Goal: Task Accomplishment & Management: Manage account settings

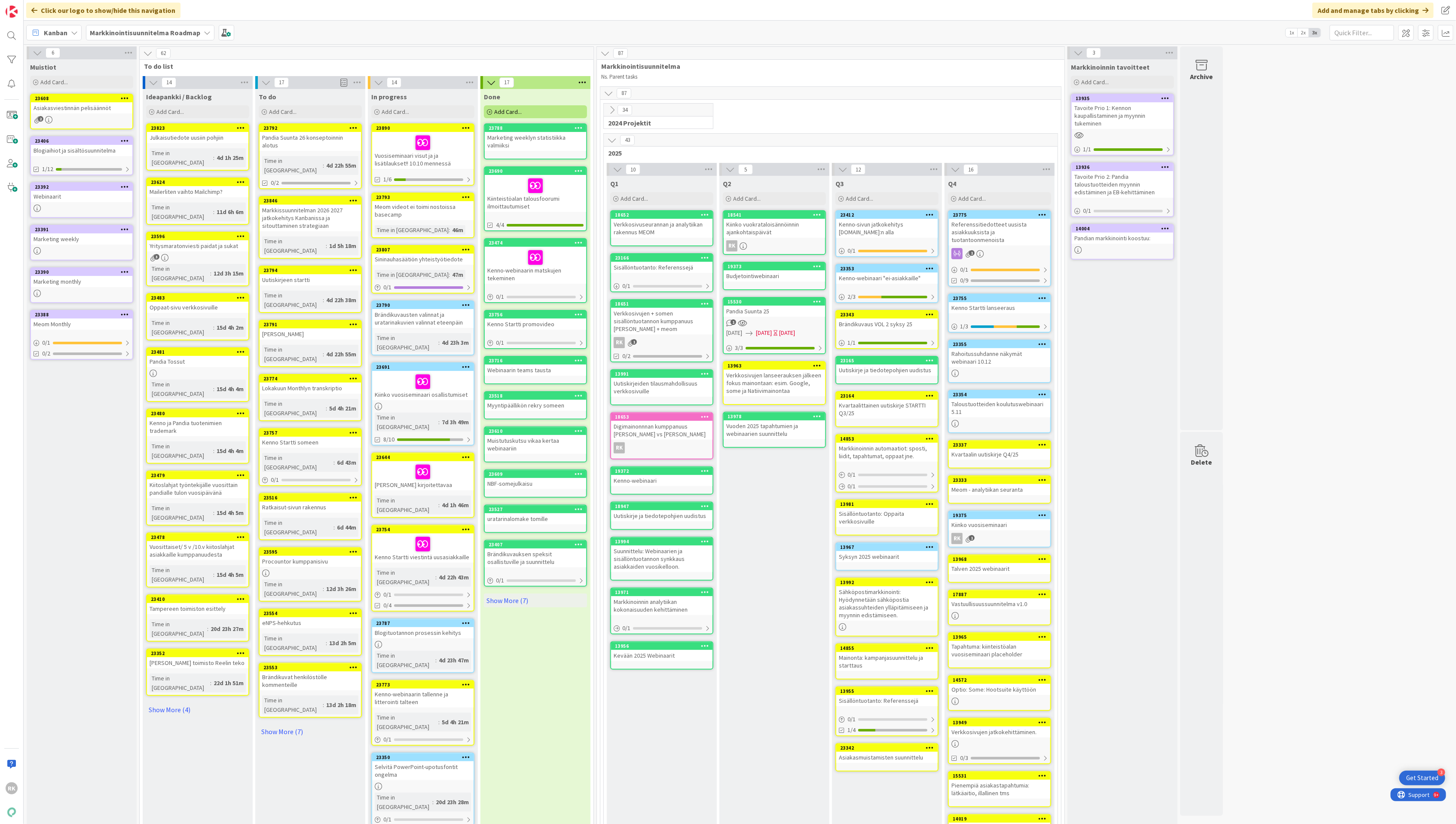
click at [432, 267] on div "23807 Sininauhasäätiön yhteistyötiedote Time in Column : 47m 0 / 1" at bounding box center [423, 269] width 103 height 49
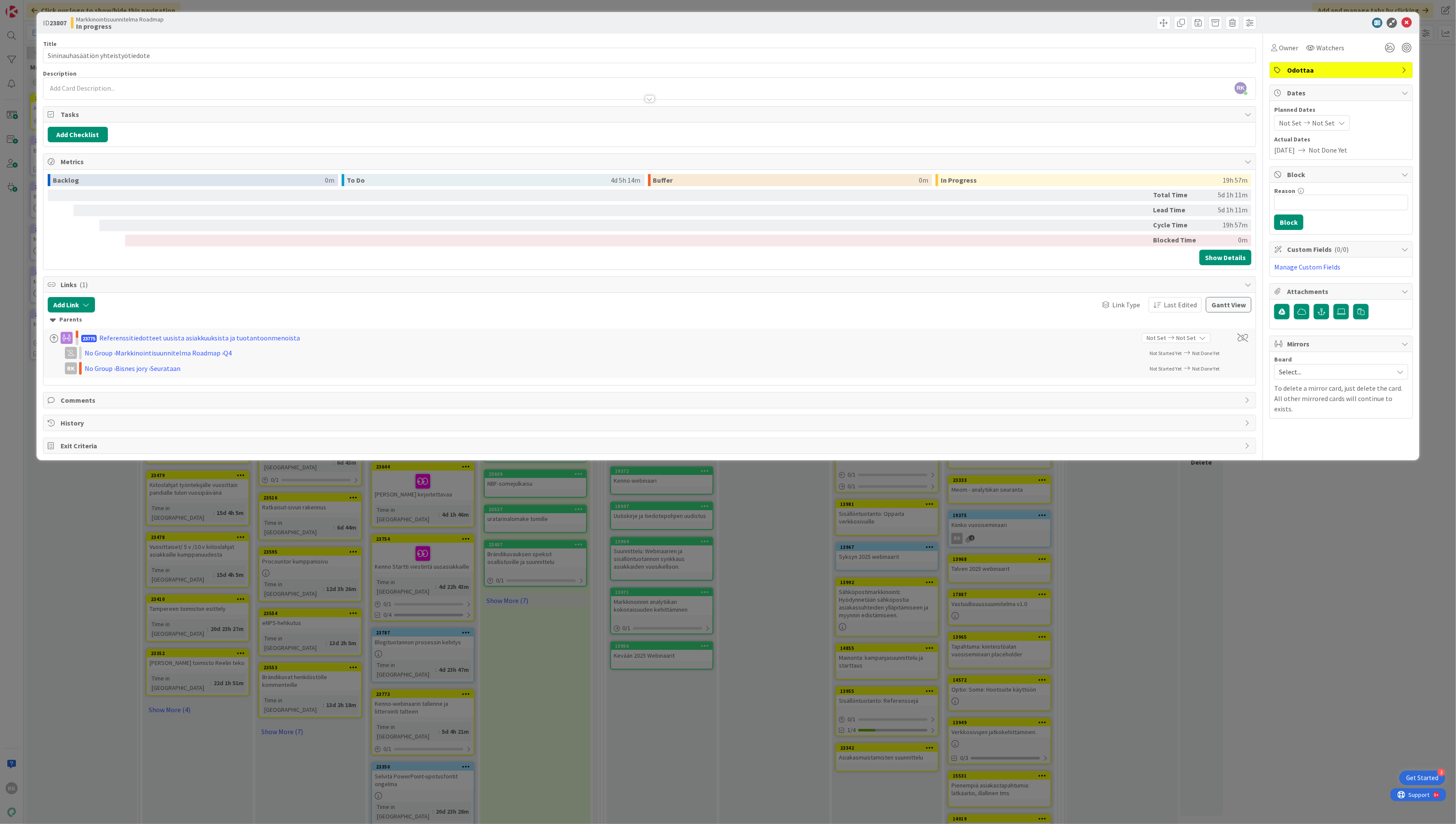
click at [648, 102] on div at bounding box center [649, 98] width 9 height 7
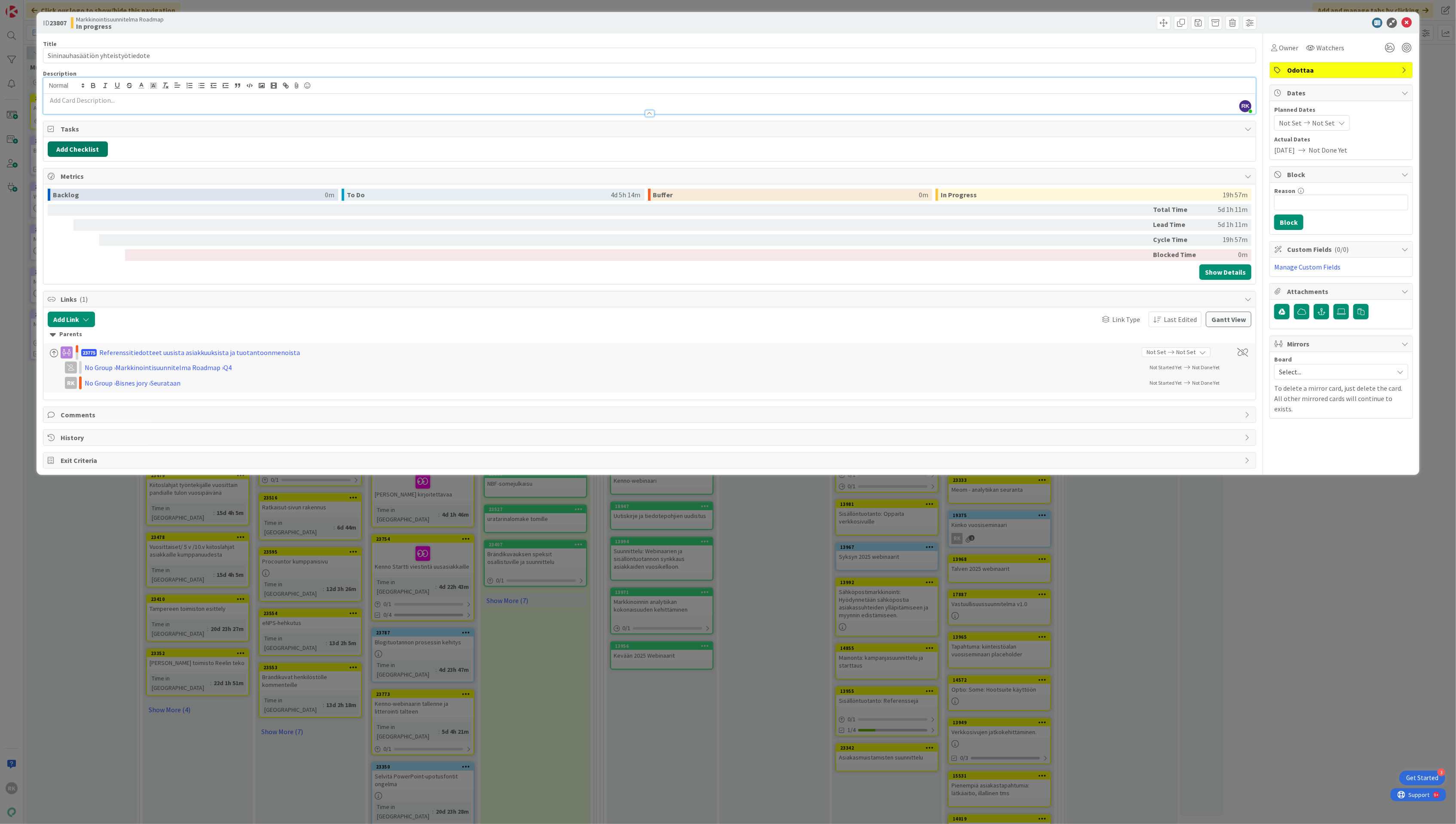
click at [89, 152] on button "Add Checklist" at bounding box center [78, 149] width 60 height 16
click at [1404, 21] on icon at bounding box center [1406, 22] width 11 height 11
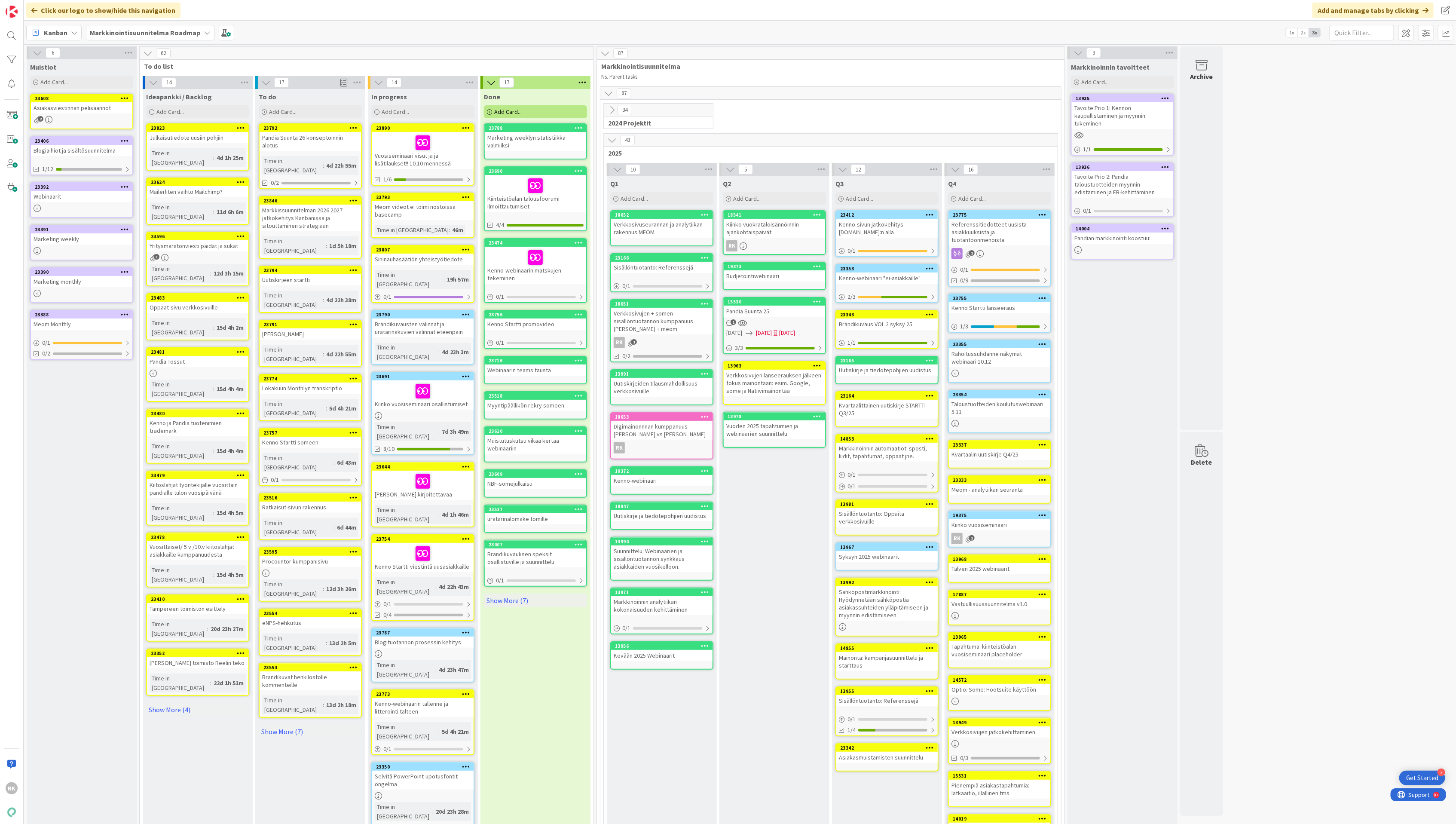
click at [424, 422] on div "Time in Column : 7d 3h 49m" at bounding box center [423, 432] width 96 height 19
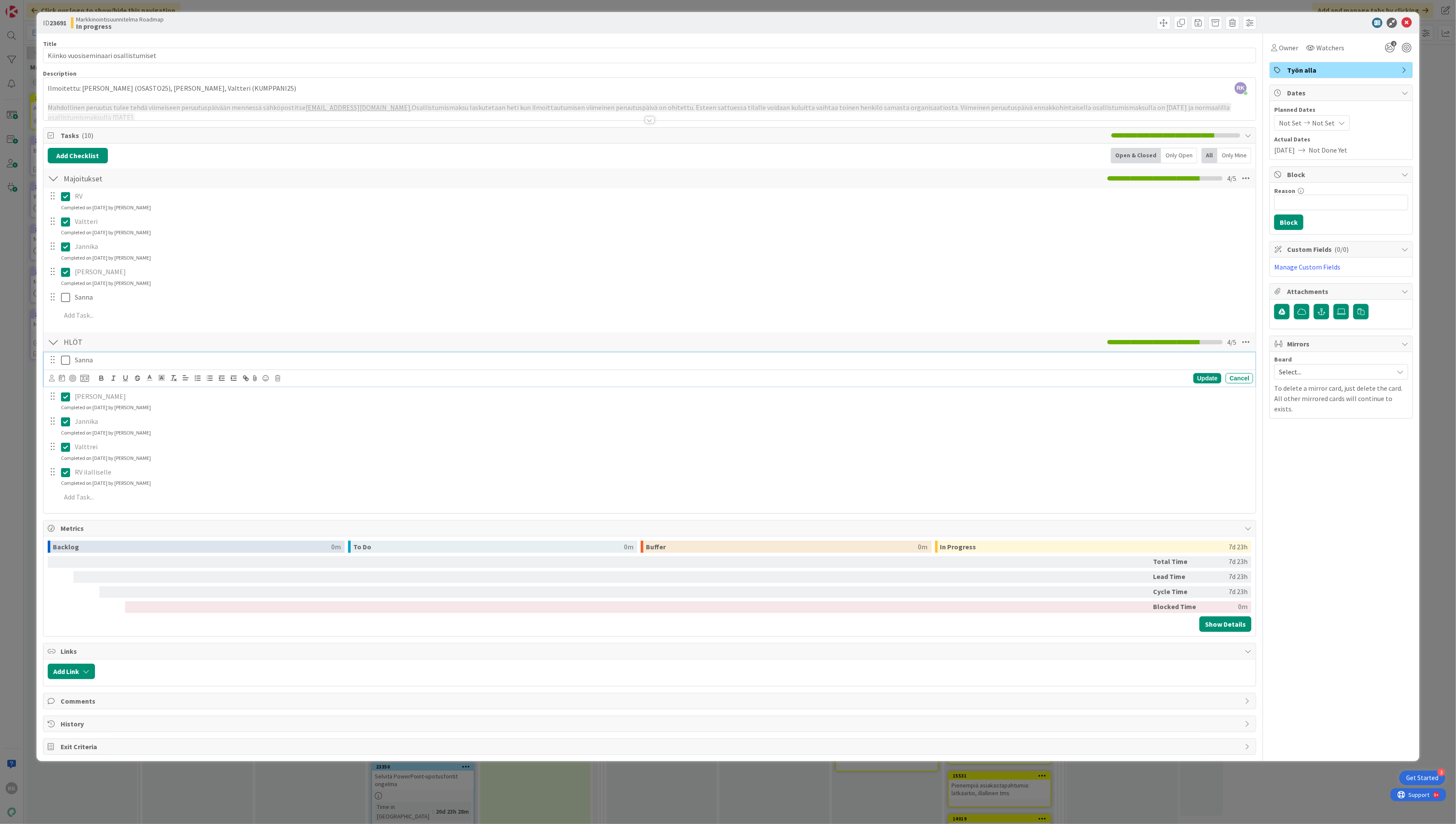
click at [68, 366] on icon at bounding box center [65, 360] width 9 height 11
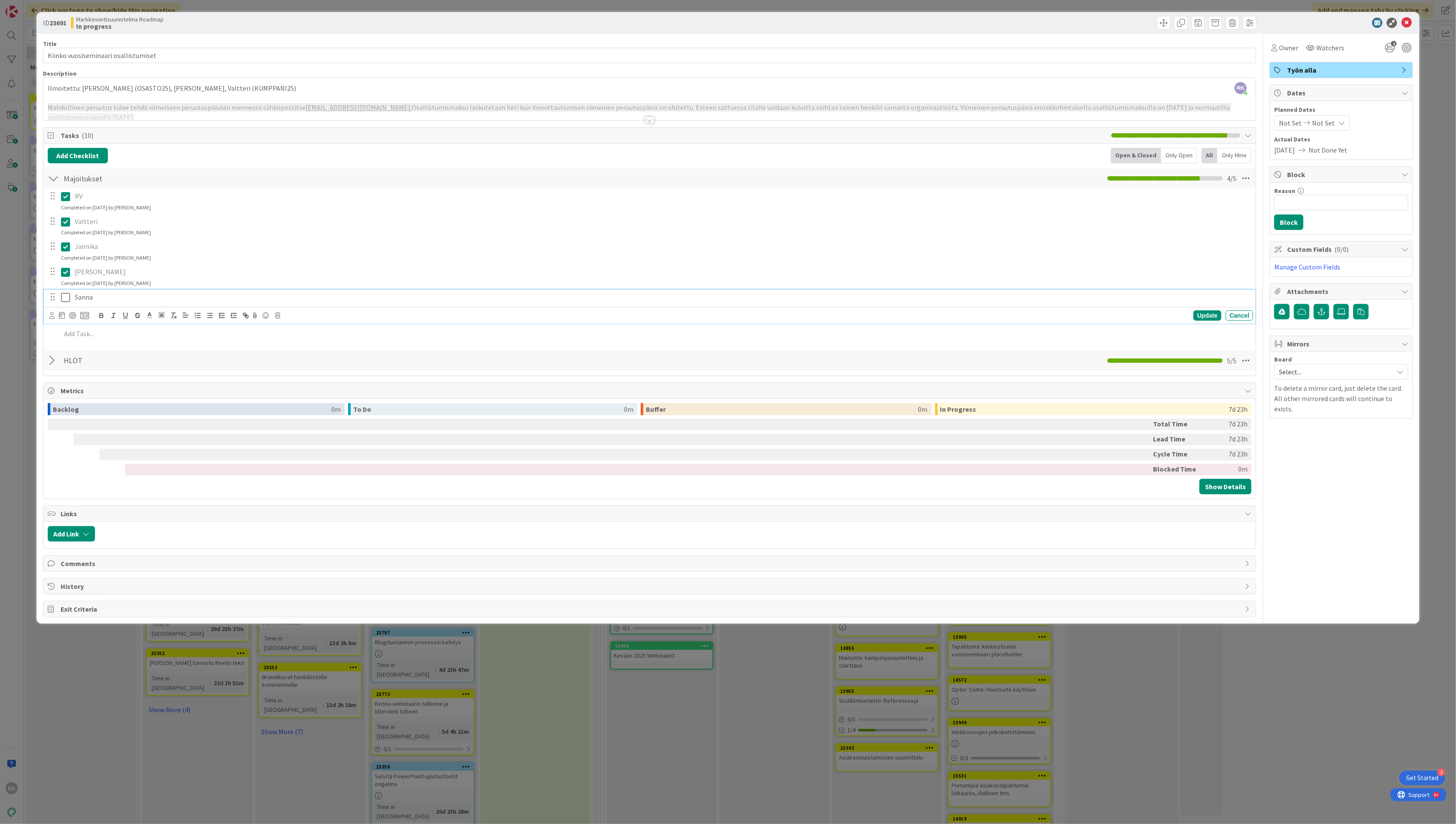
click at [66, 297] on icon at bounding box center [65, 297] width 9 height 11
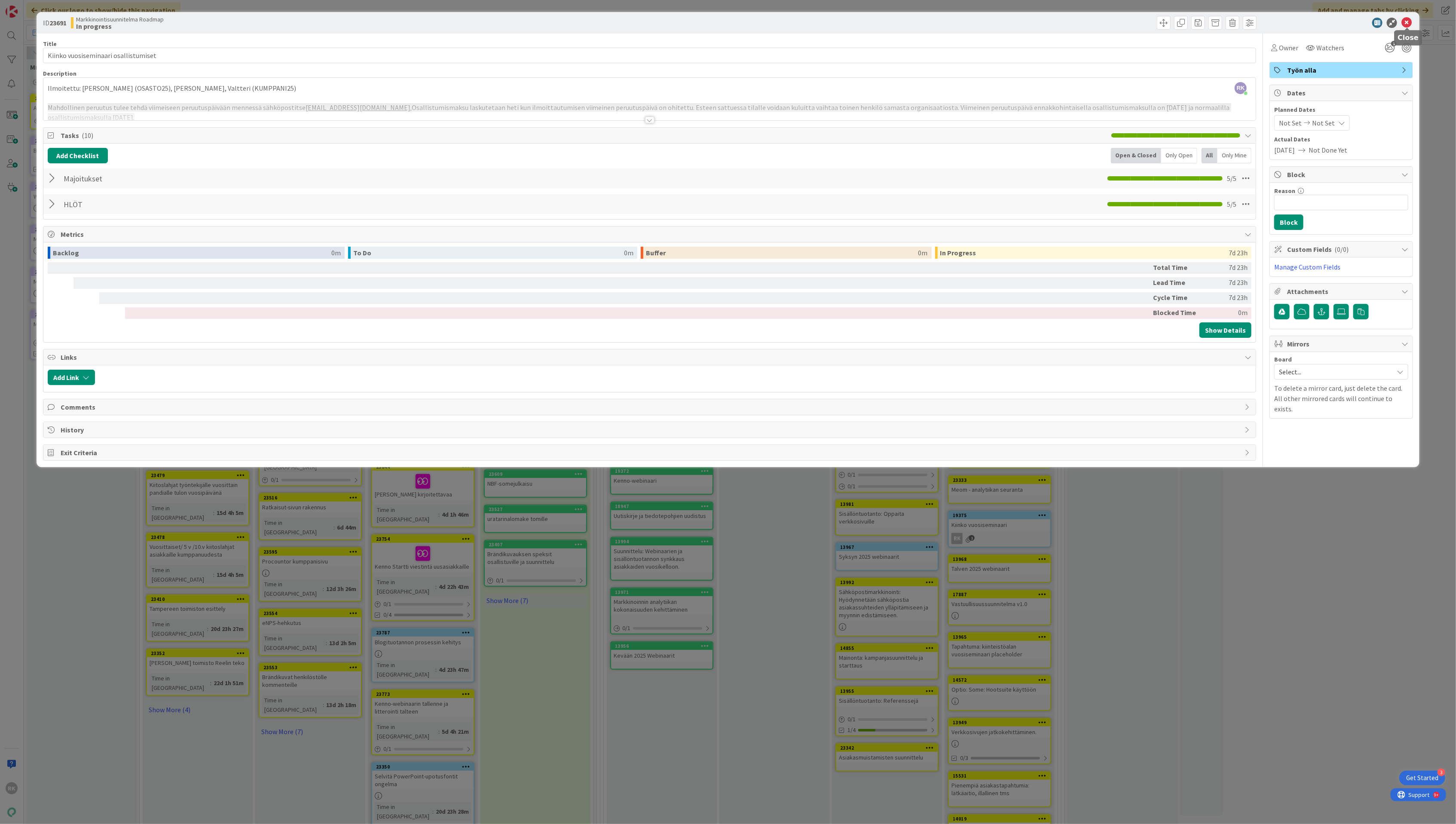
click at [1410, 26] on icon at bounding box center [1406, 22] width 11 height 11
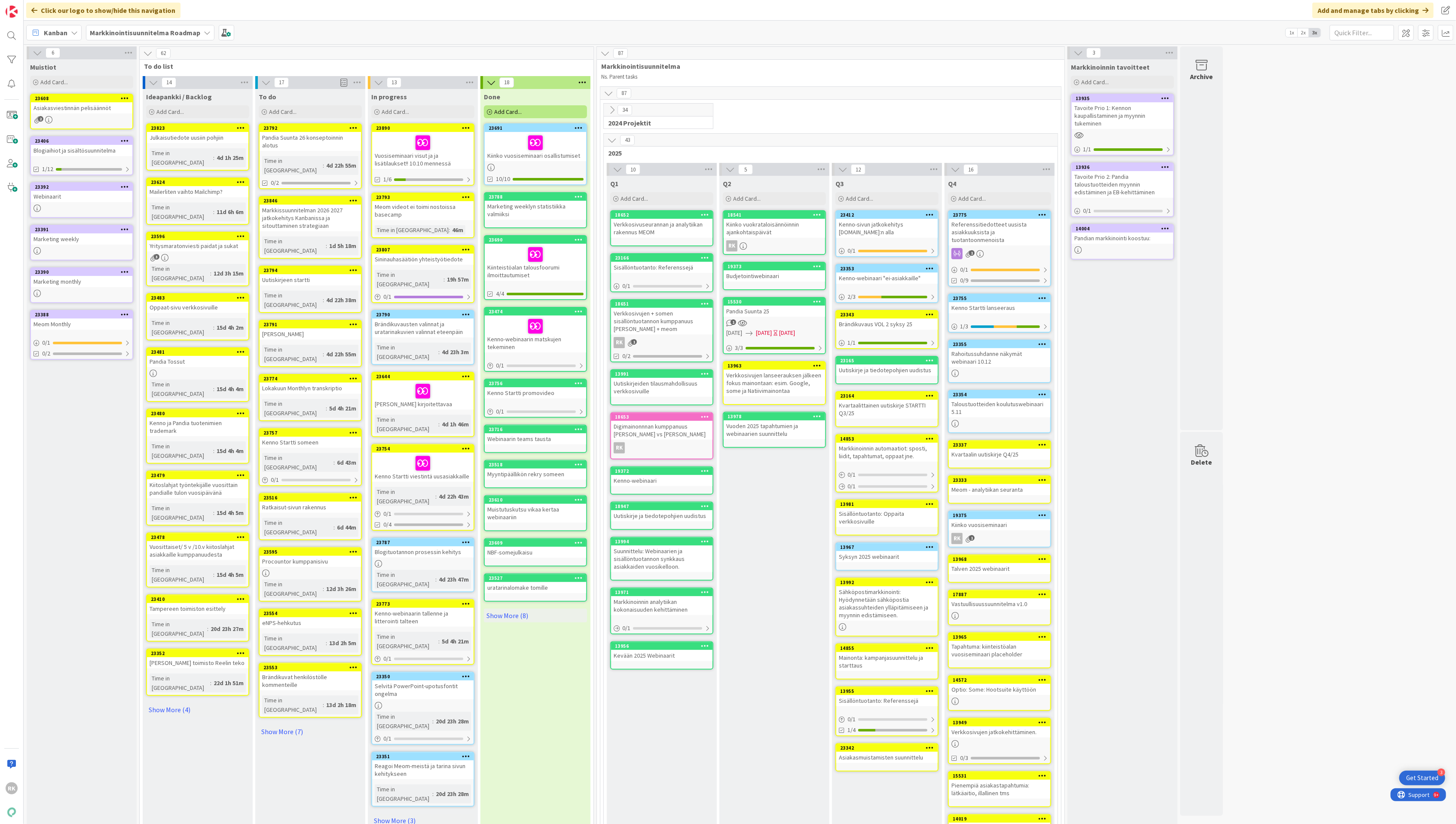
click at [578, 128] on icon at bounding box center [578, 128] width 8 height 6
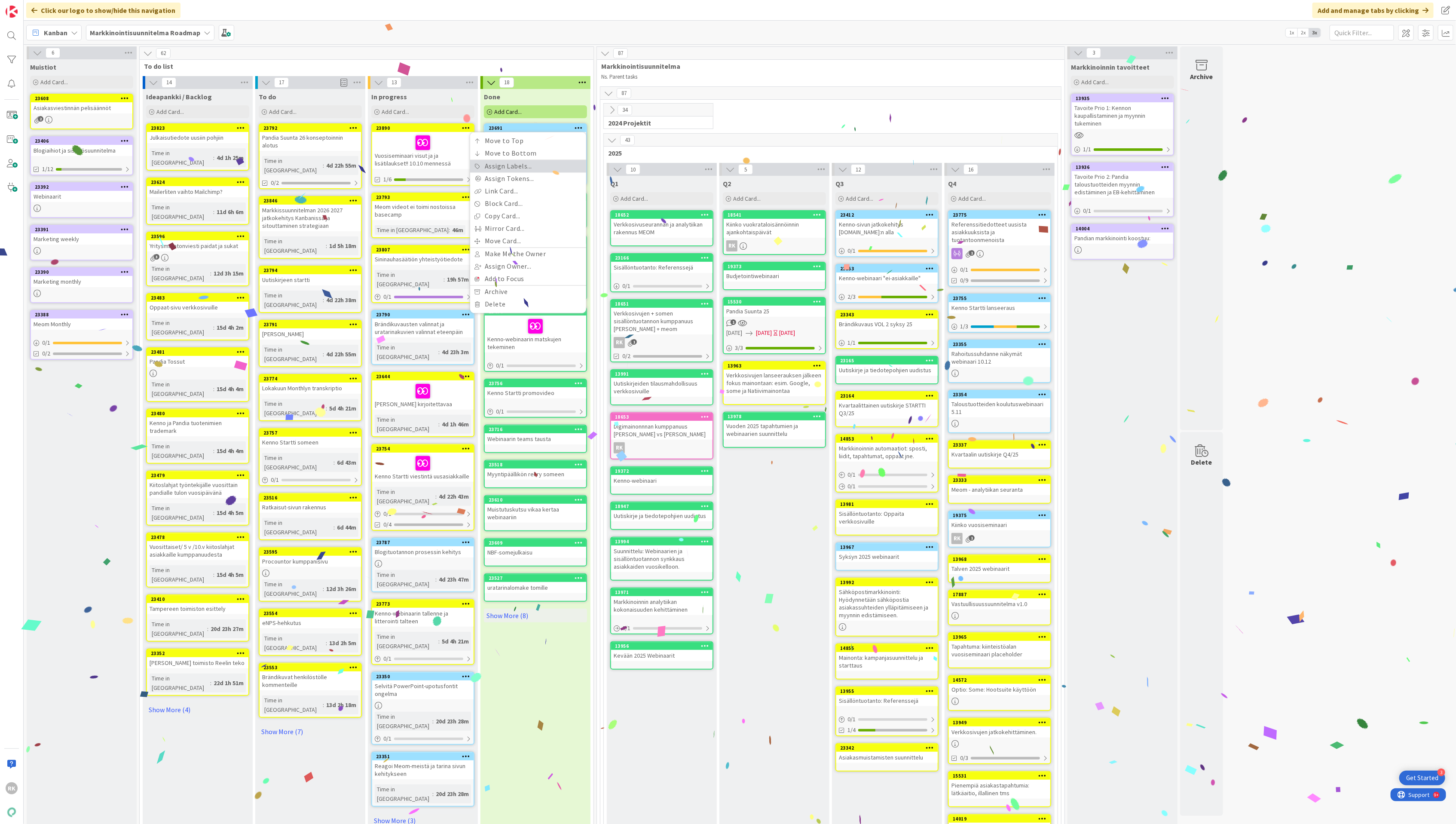
click at [515, 166] on link "Assign Labels..." at bounding box center [528, 166] width 116 height 12
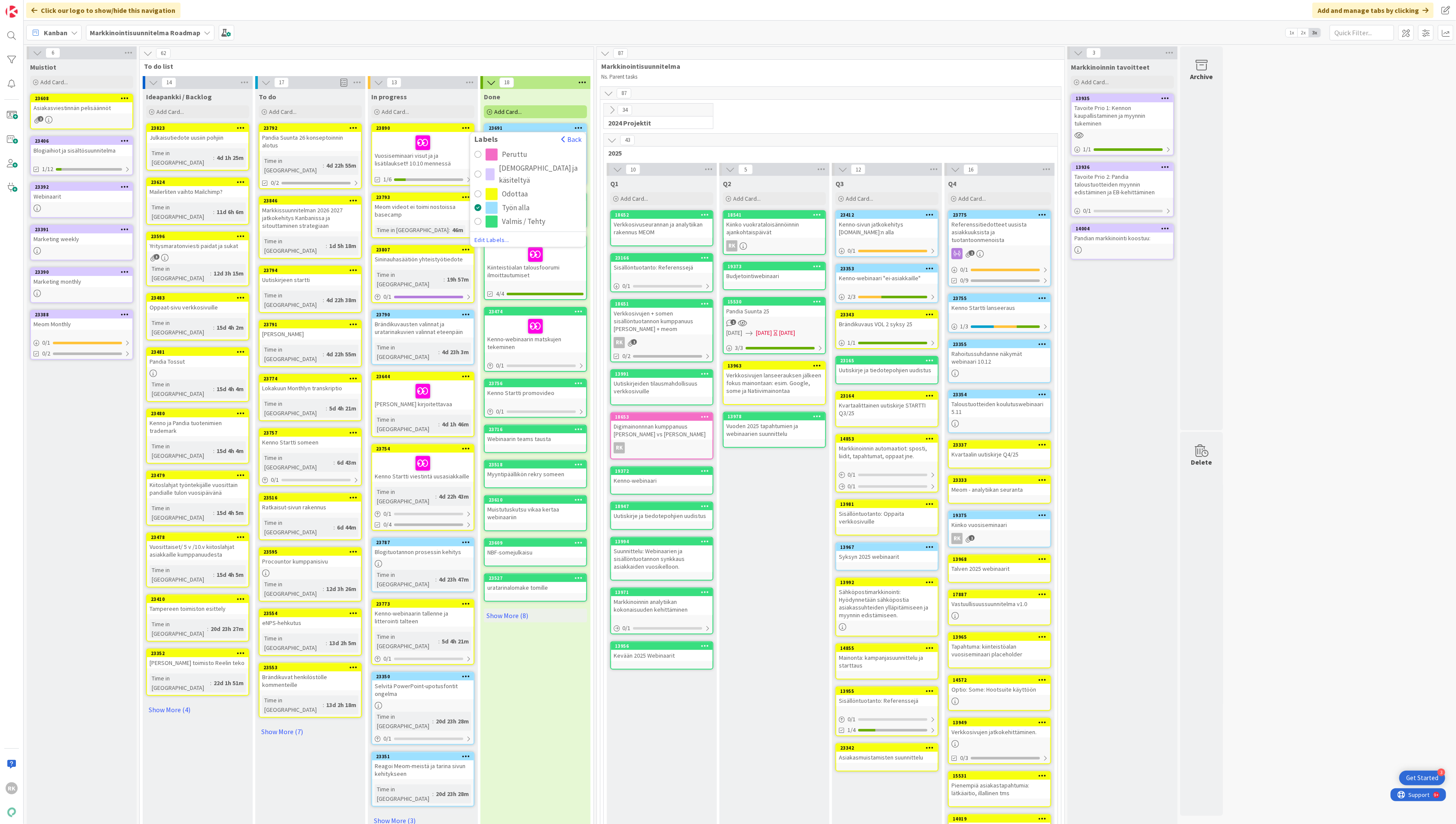
click at [478, 220] on div "radio" at bounding box center [477, 222] width 7 height 7
click at [537, 657] on div "Done Add Card... 23691 Labels Back Peruttu Kokousmuistiot ja käsiteltyä Odottaa…" at bounding box center [535, 691] width 110 height 1204
click at [477, 57] on div "62" at bounding box center [366, 53] width 454 height 13
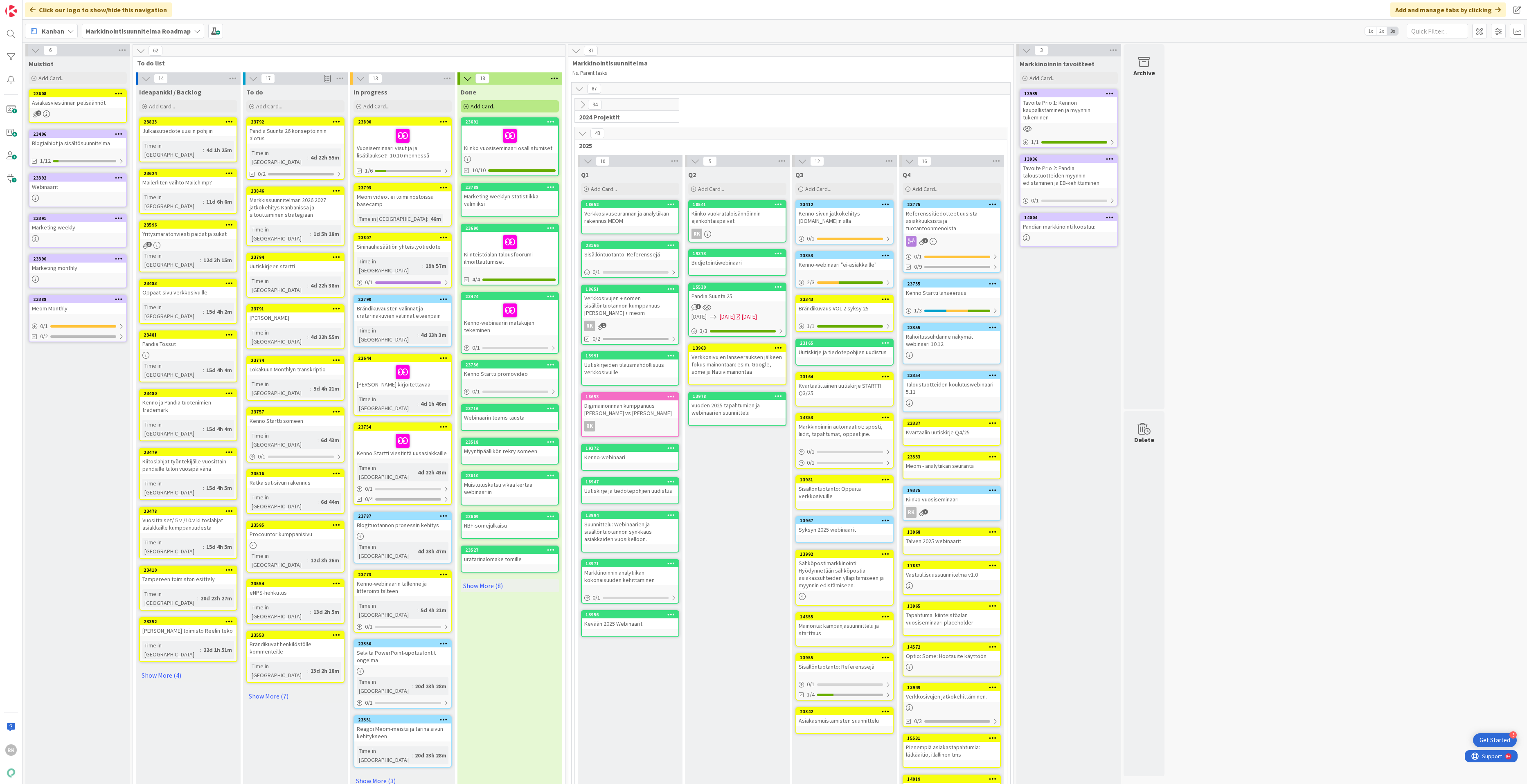
click at [841, 266] on div "Kenno-webinaari "ei-asiakkaille"" at bounding box center [844, 265] width 97 height 11
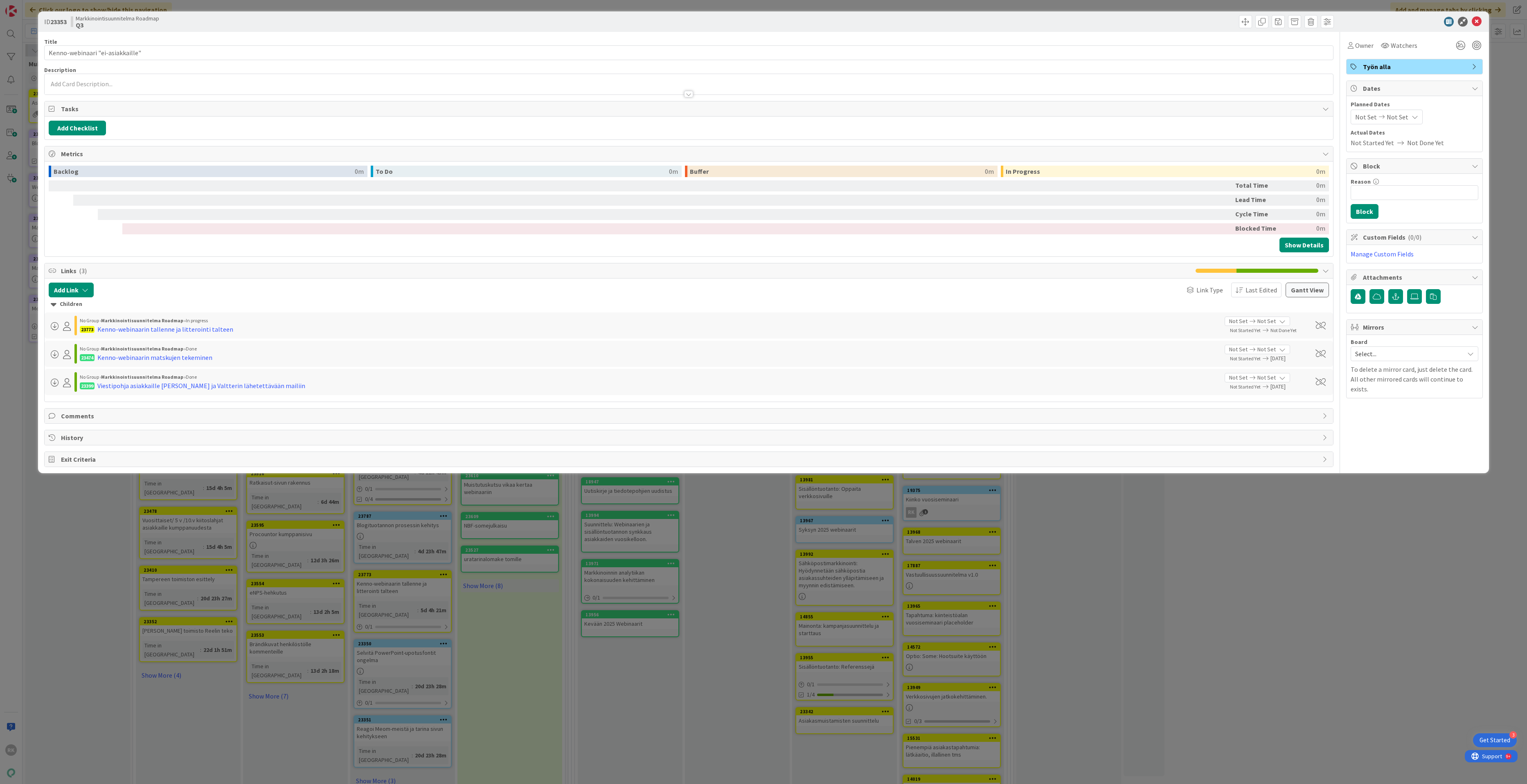
click at [95, 548] on div "ID 23353 Markkinointisuunnitelma Roadmap Q3 Title 32 / 128 Kenno-webinaari "ei-…" at bounding box center [764, 392] width 1527 height 784
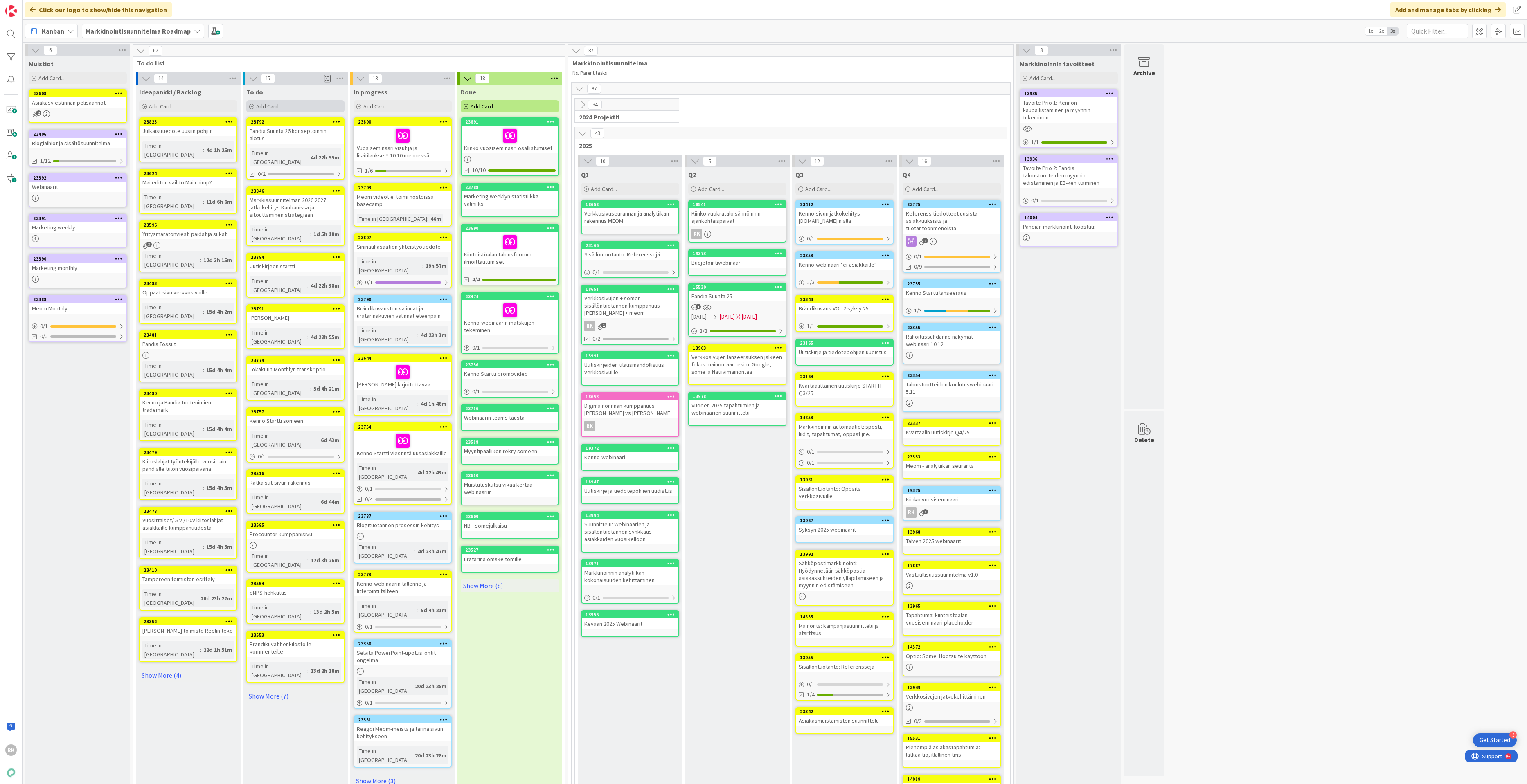
click at [309, 105] on div "Add Card..." at bounding box center [296, 106] width 98 height 12
type textarea "T"
type textarea "x"
type textarea "Ta"
type textarea "x"
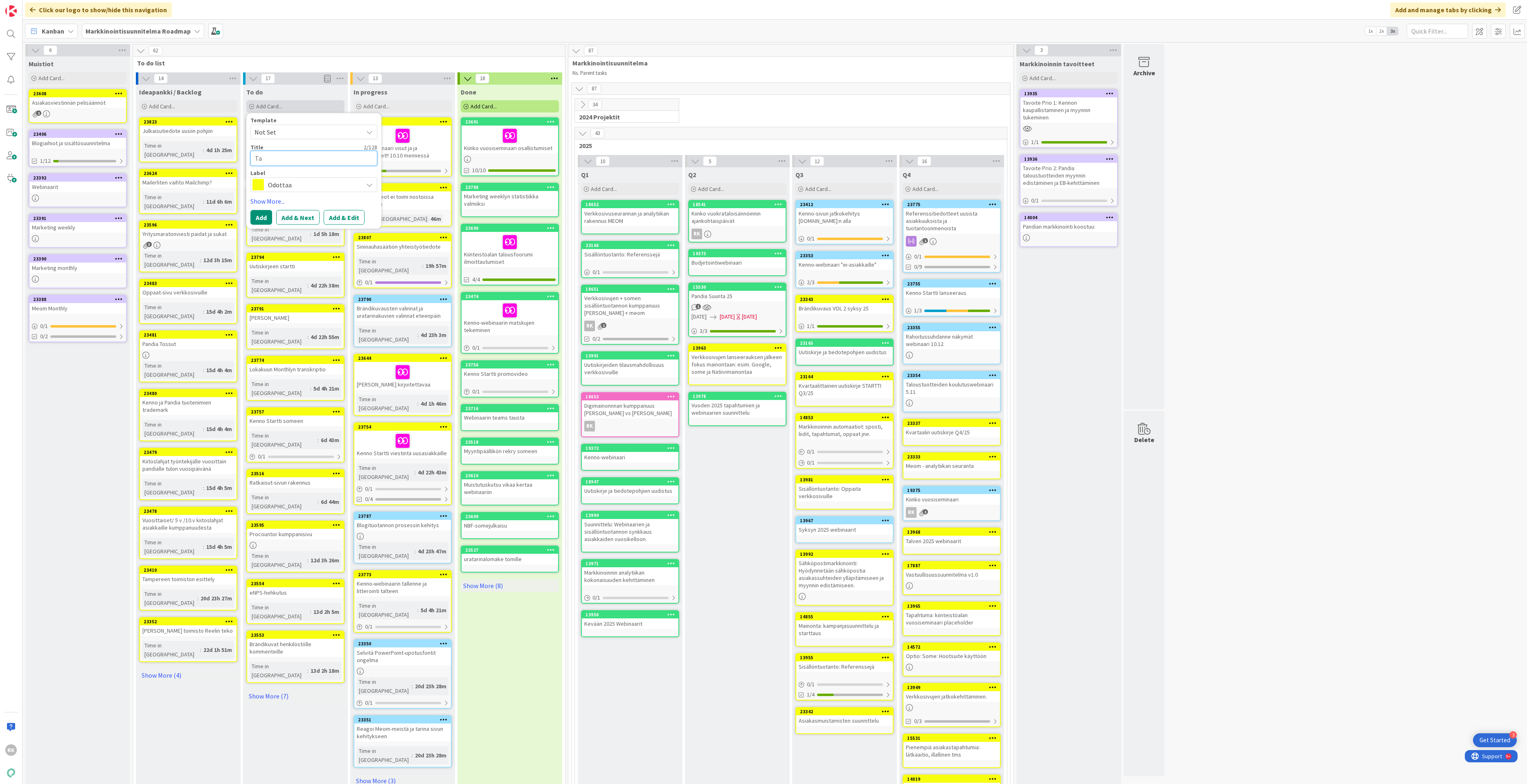
type textarea "Tal"
type textarea "x"
type textarea "Talo"
type textarea "x"
type textarea "Talou"
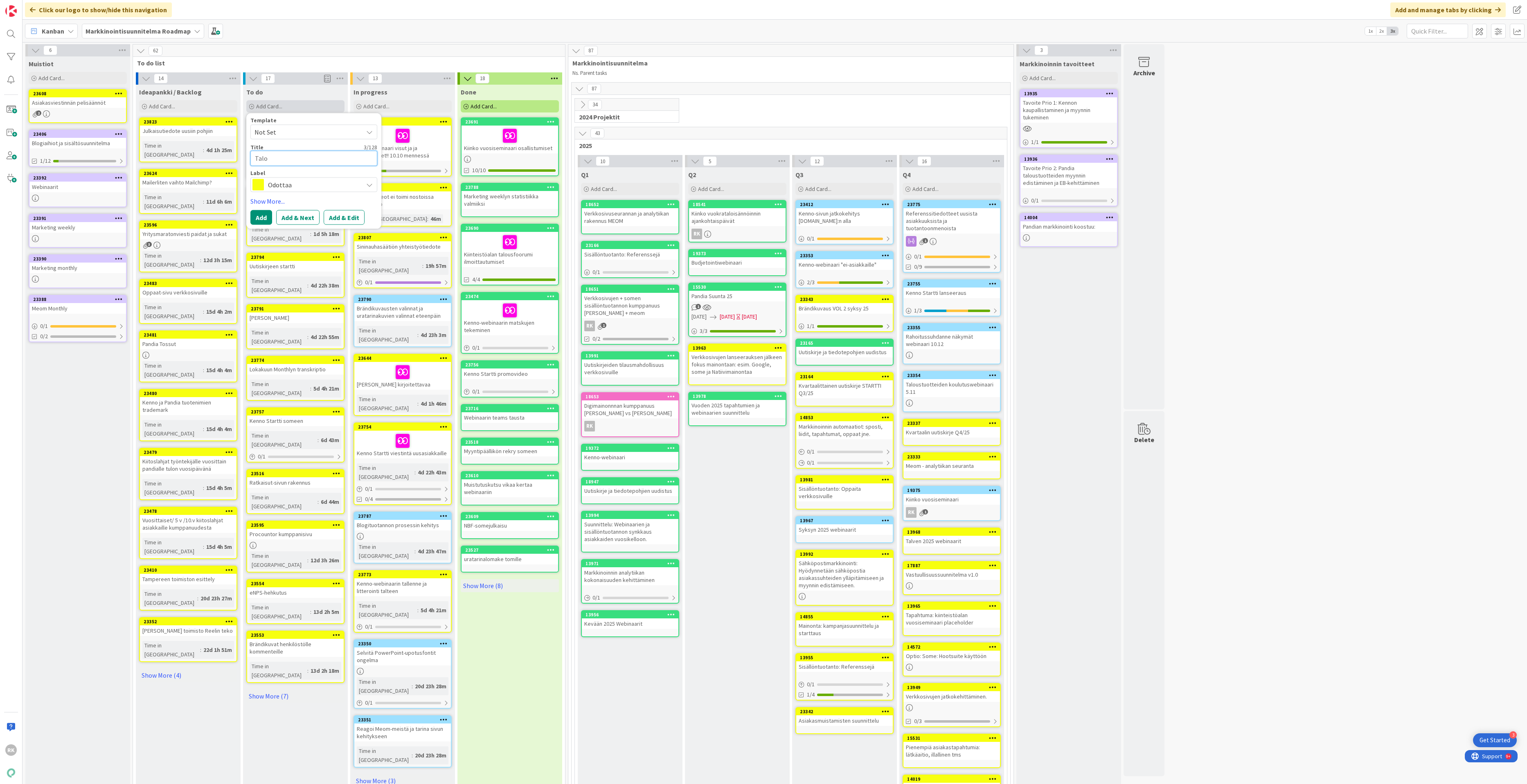
type textarea "x"
type textarea "Talous"
type textarea "x"
type textarea "Taloust"
type textarea "x"
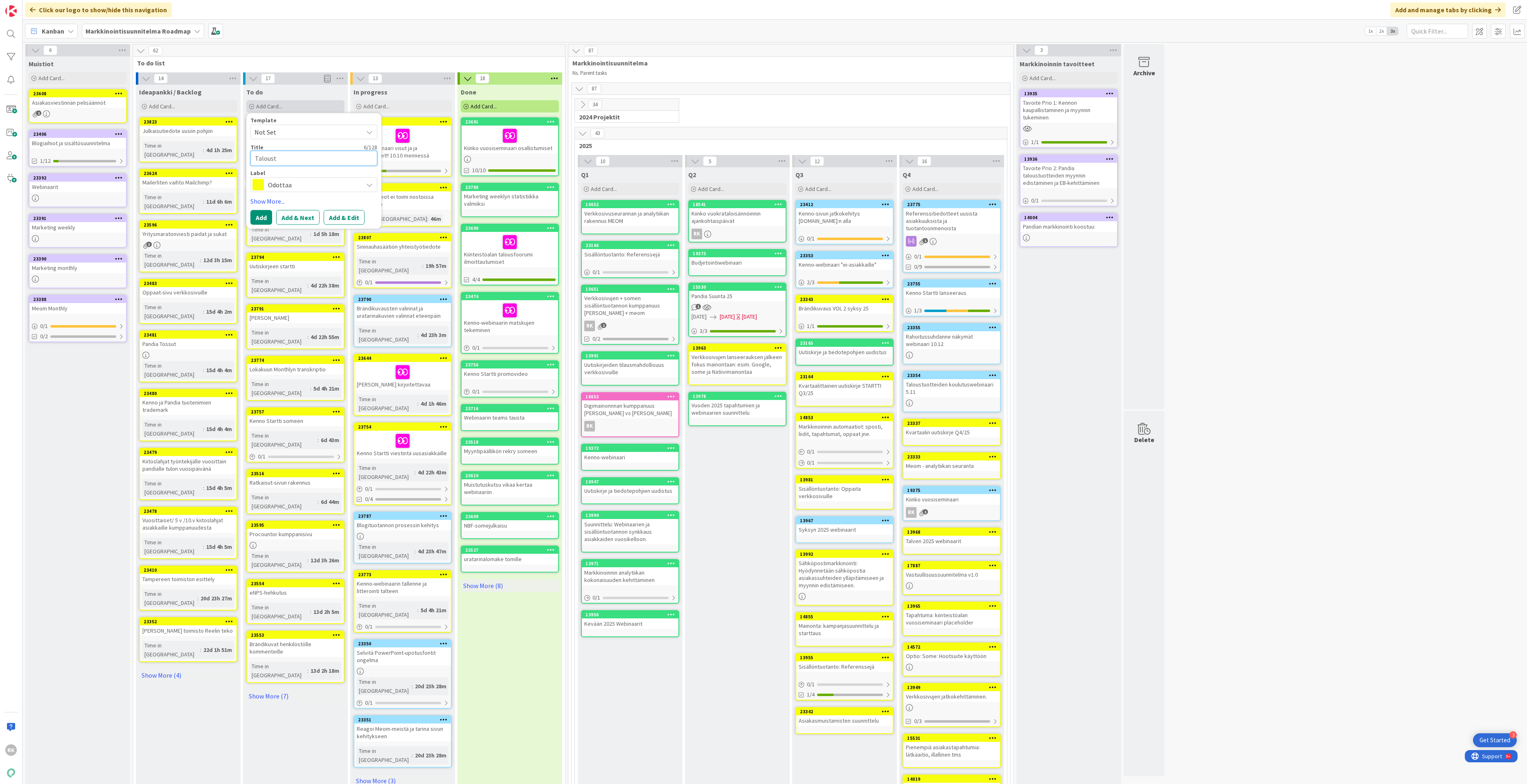
type textarea "Taloustu"
type textarea "x"
type textarea "Taloustuo"
type textarea "x"
type textarea "Taloustuot"
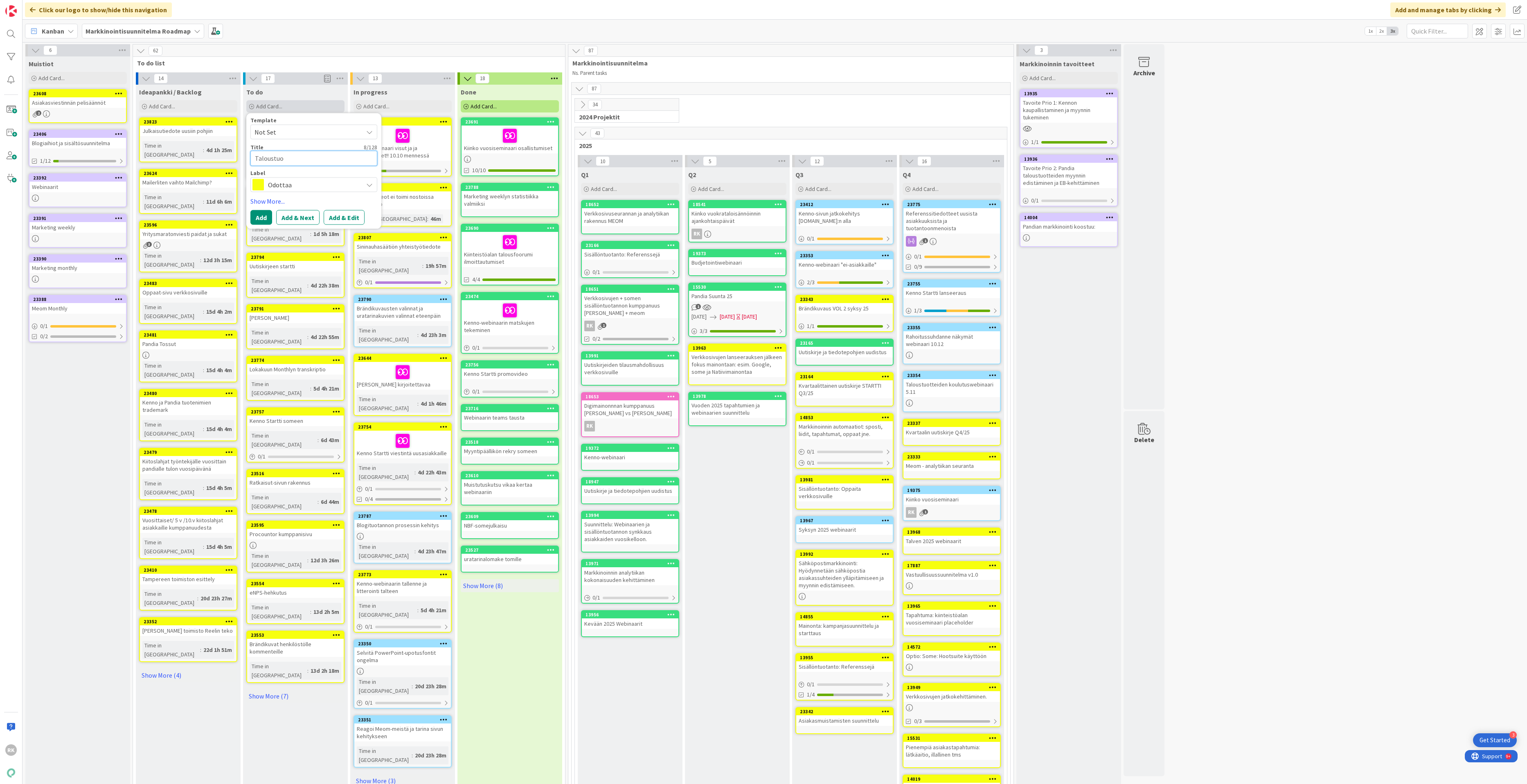
type textarea "x"
type textarea "Taloustuott"
type textarea "x"
type textarea "Taloustuotte"
type textarea "x"
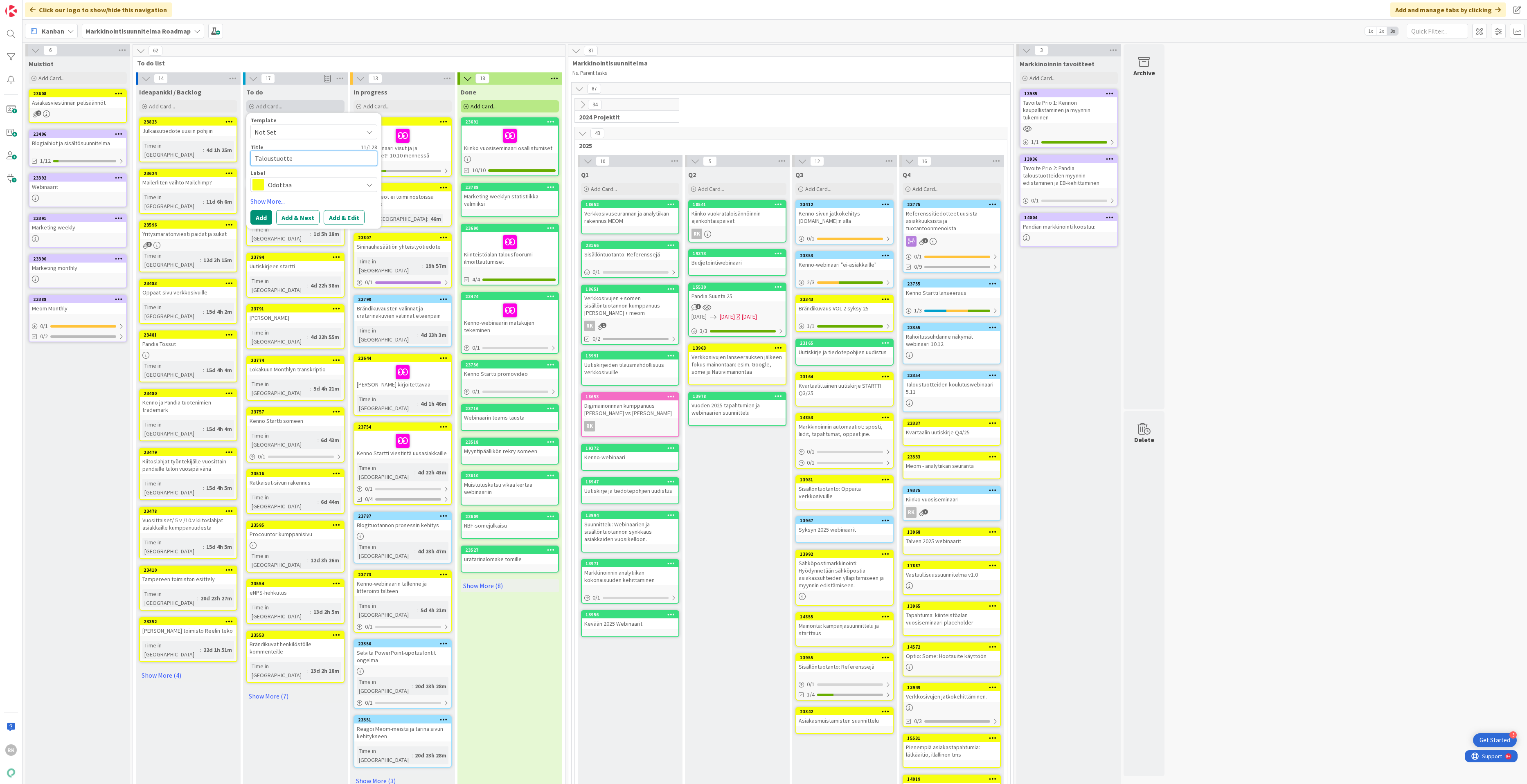
type textarea "Taloustuottei"
type textarea "x"
type textarea "Taloustuotteid"
type textarea "x"
type textarea "Taloustuotteide"
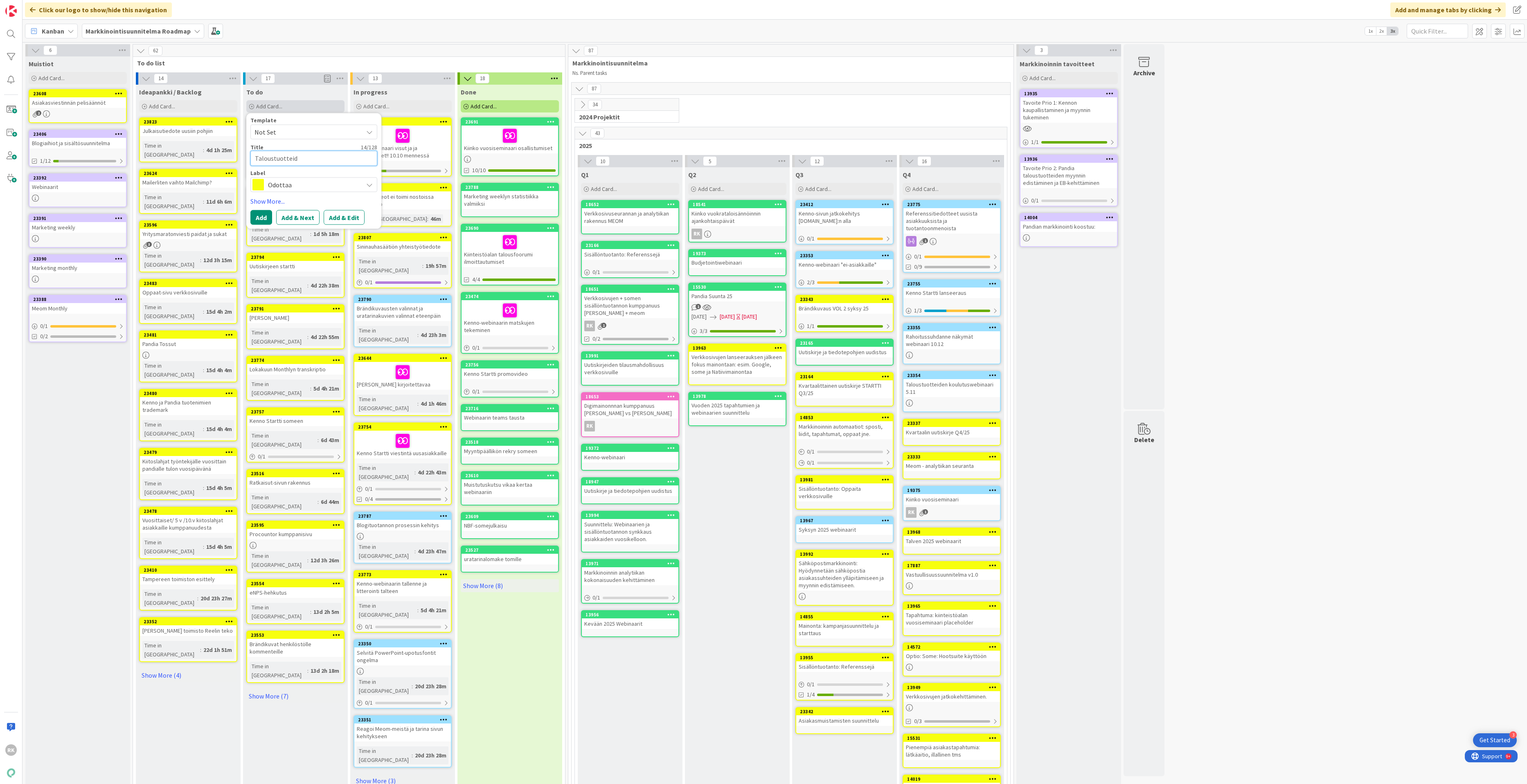
type textarea "x"
type textarea "Taloustuotteiden"
type textarea "x"
type textarea "Taloustuotteiden"
type textarea "x"
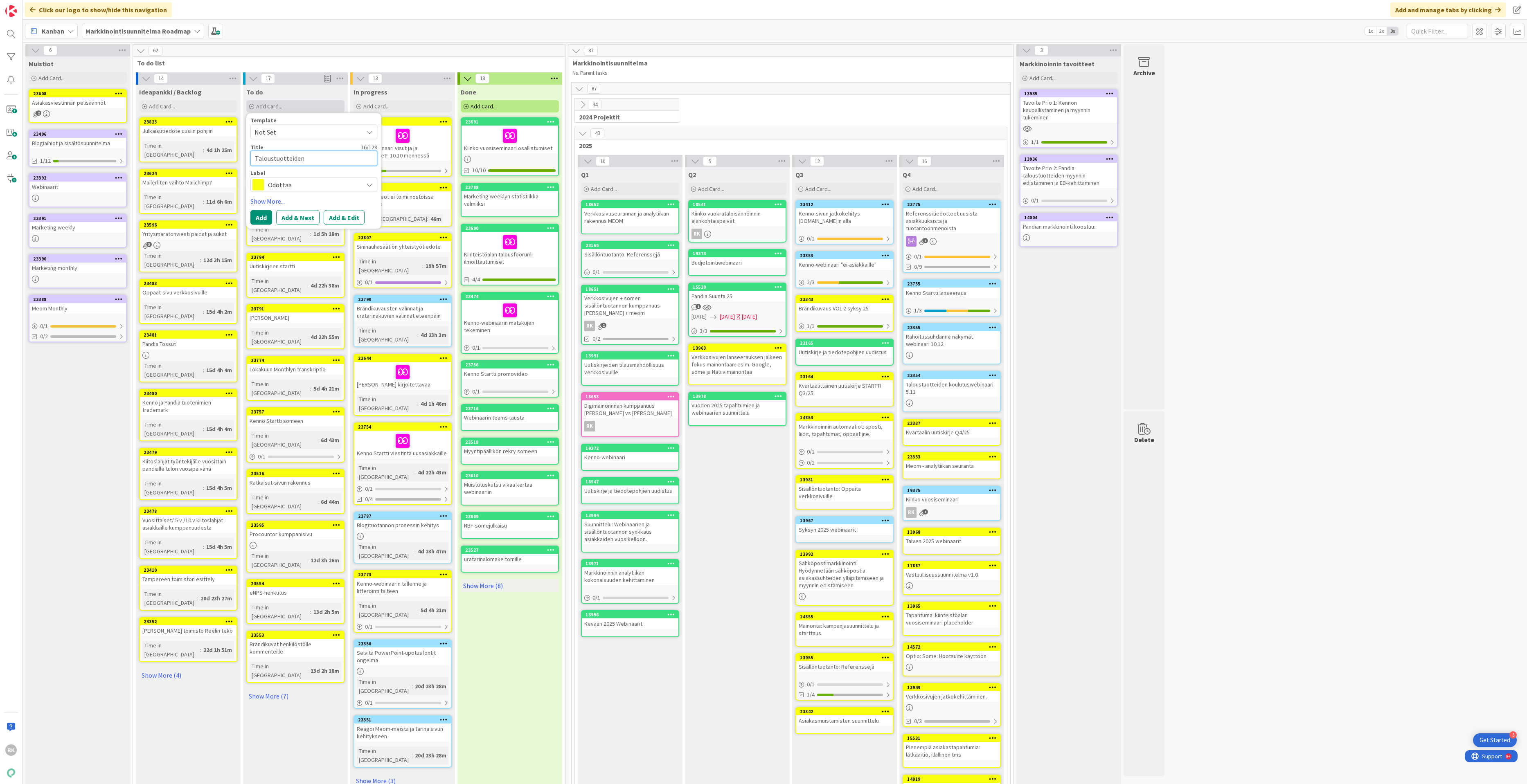
type textarea "Taloustuotteiden k"
type textarea "x"
type textarea "Taloustuotteiden ko"
type textarea "x"
type textarea "Taloustuotteiden kou"
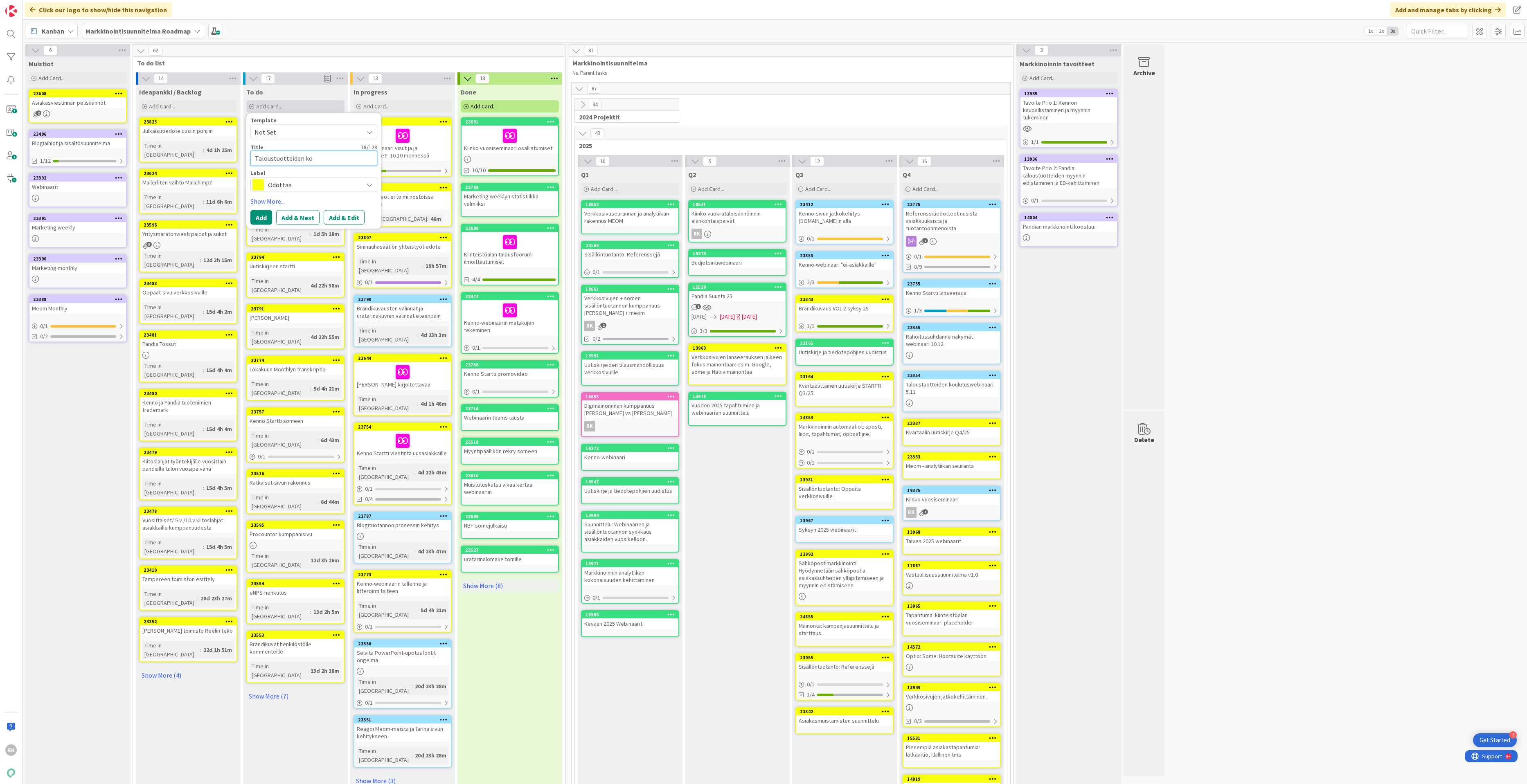
type textarea "x"
type textarea "Taloustuotteiden koul"
type textarea "x"
type textarea "Taloustuotteiden koulu"
type textarea "x"
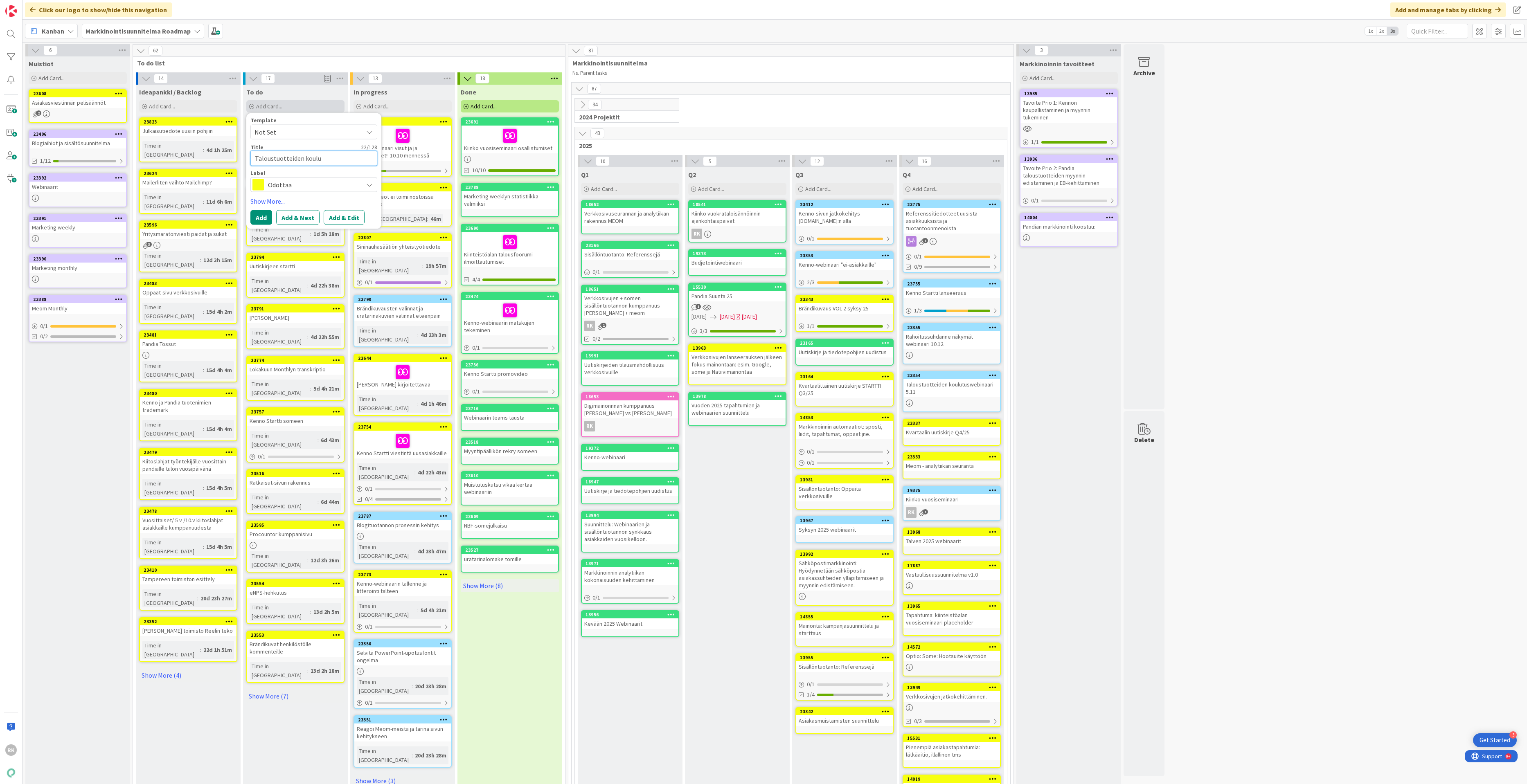
type textarea "Taloustuotteiden koulut"
type textarea "x"
type textarea "Taloustuotteiden koulutu"
type textarea "x"
type textarea "Taloustuotteiden koulutus"
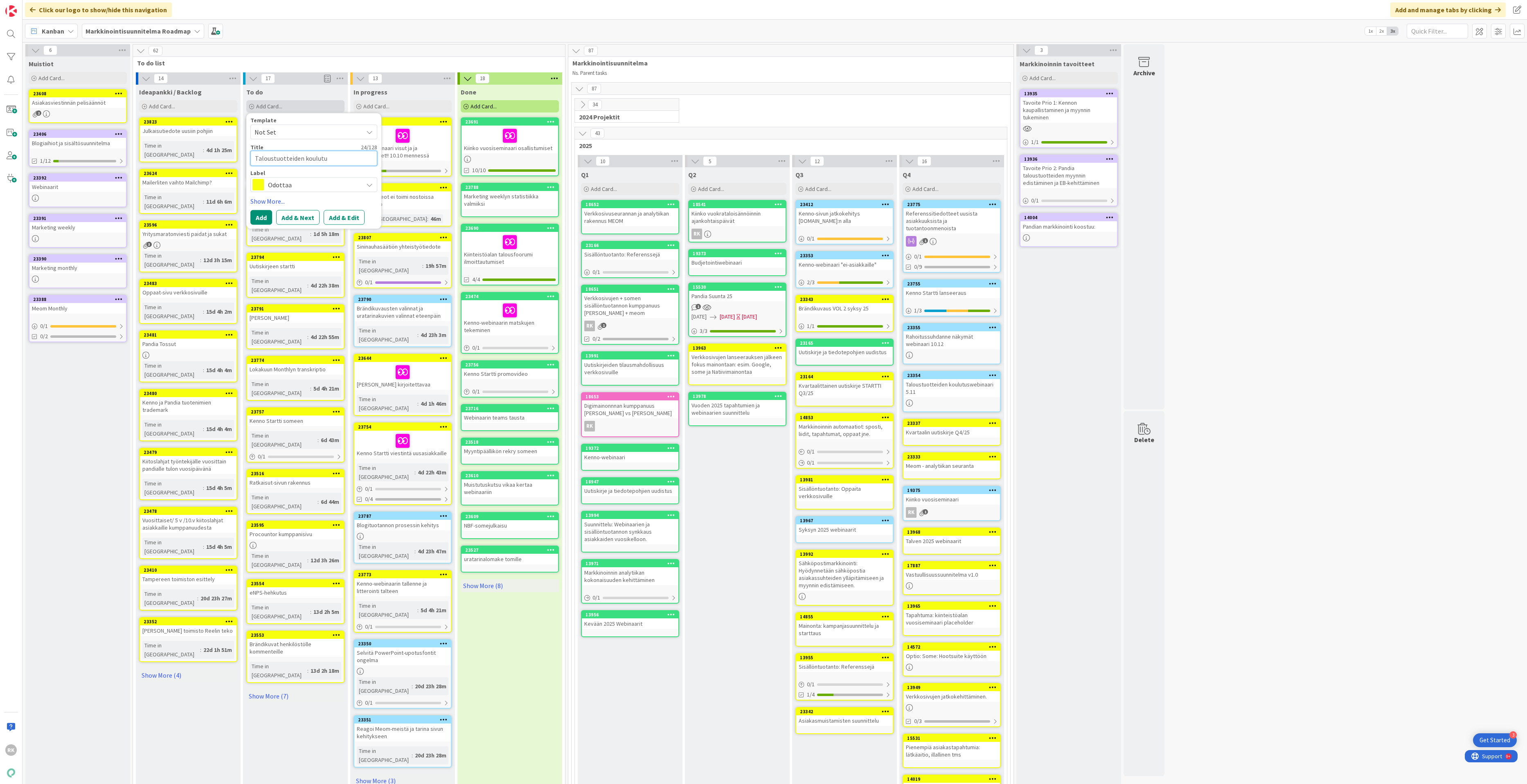
type textarea "x"
type textarea "Taloustuotteiden koulutu"
type textarea "x"
type textarea "Taloustuotteiden koulut"
type textarea "x"
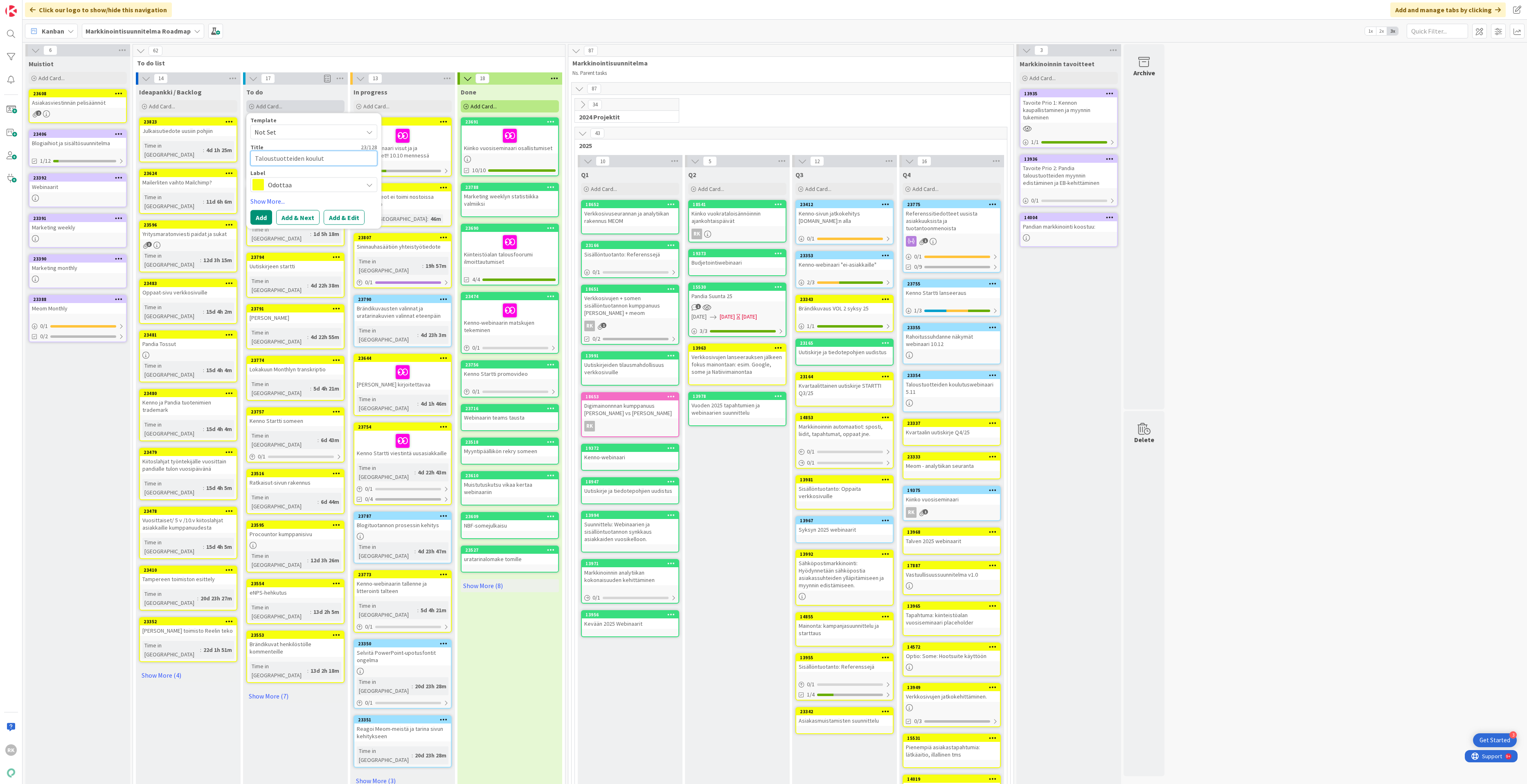
type textarea "Taloustuotteiden koulutu"
type textarea "x"
type textarea "Taloustuotteiden koulutus"
type textarea "x"
type textarea "Taloustuotteiden koulutusw"
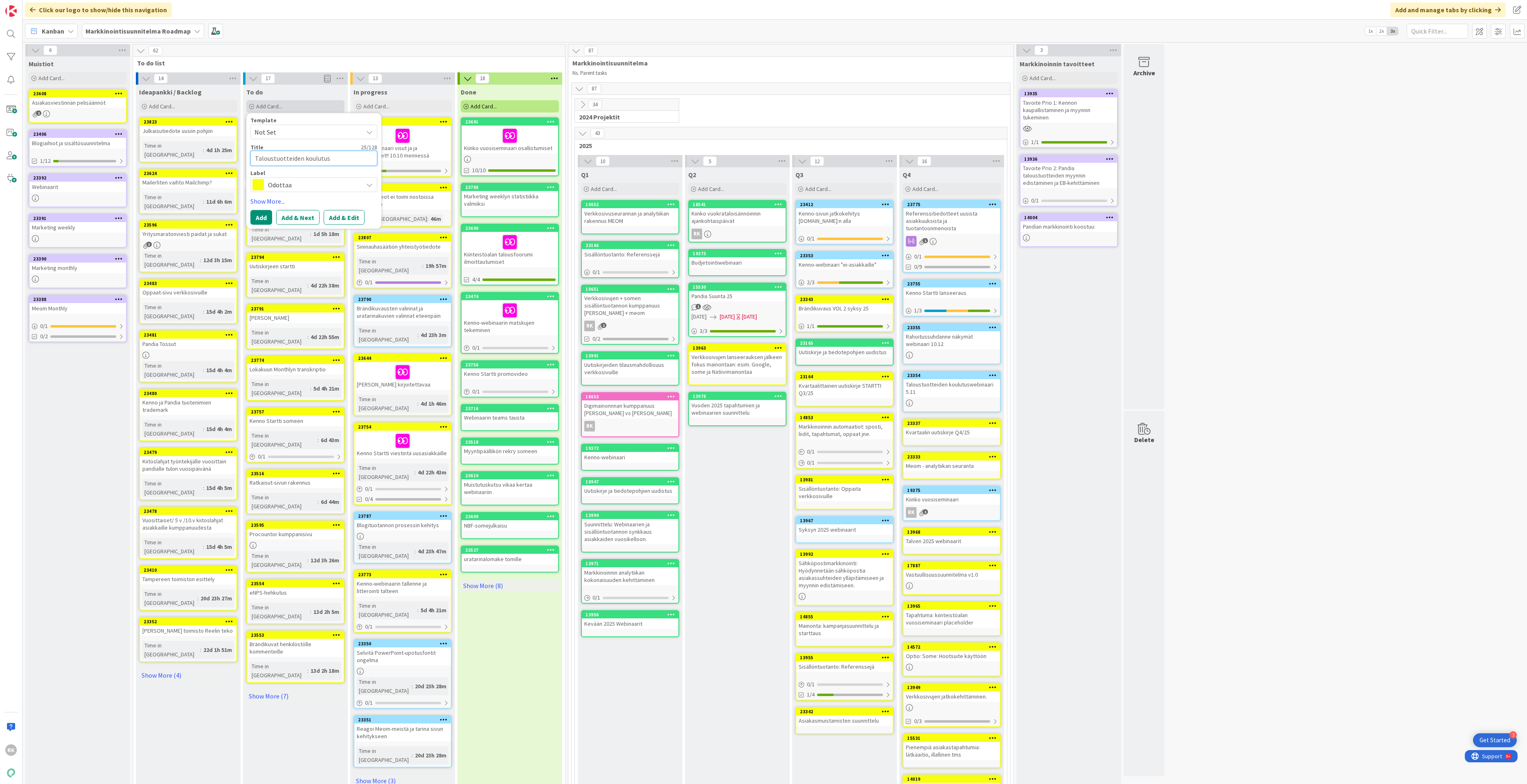
type textarea "x"
type textarea "Taloustuotteiden koulutuswe"
type textarea "x"
type textarea "Taloustuotteiden koulutusweb"
type textarea "x"
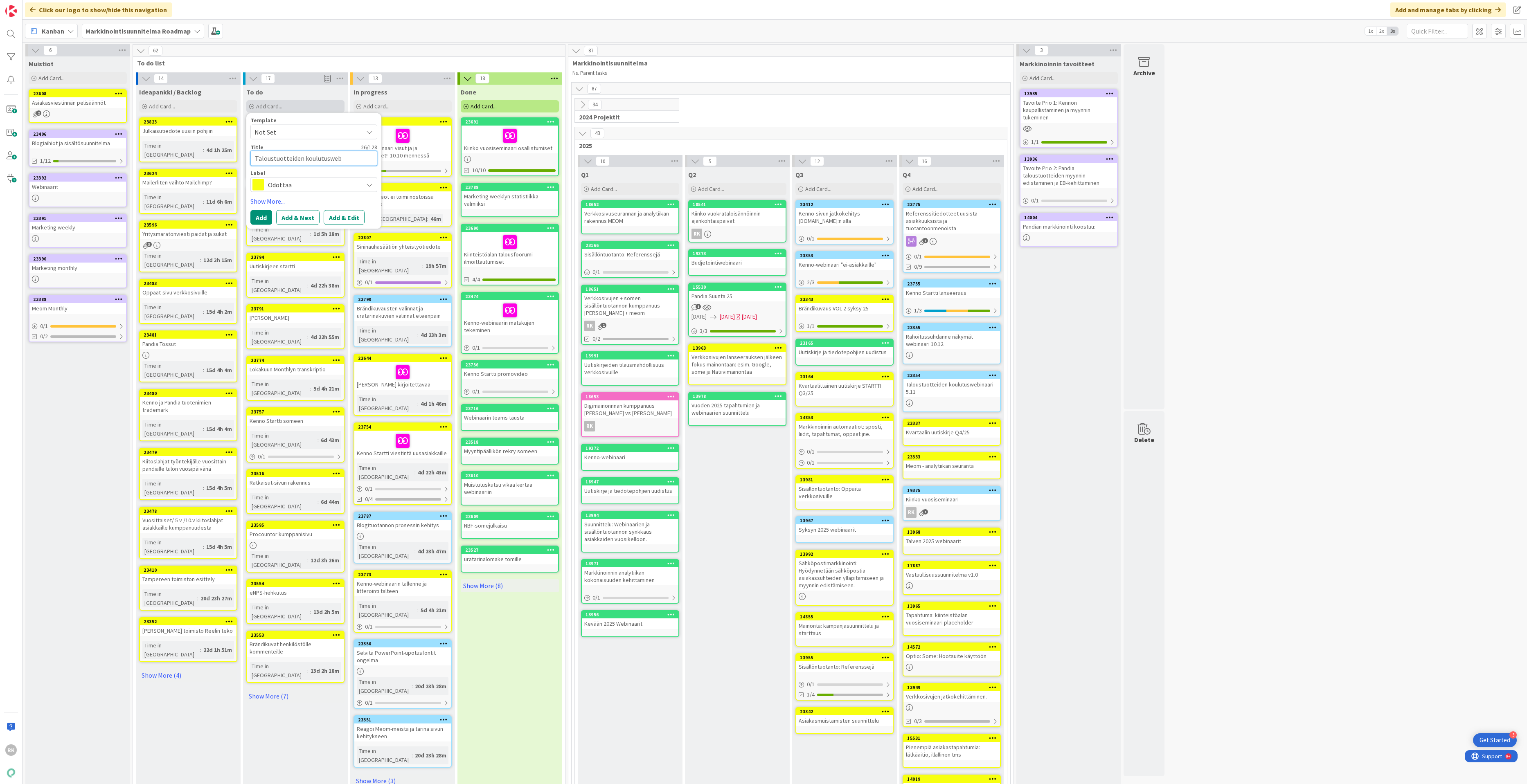
type textarea "Taloustuotteiden koulutuswebi"
type textarea "x"
type textarea "Taloustuotteiden koulutuswebin"
type textarea "x"
type textarea "Taloustuotteiden koulutuswebina"
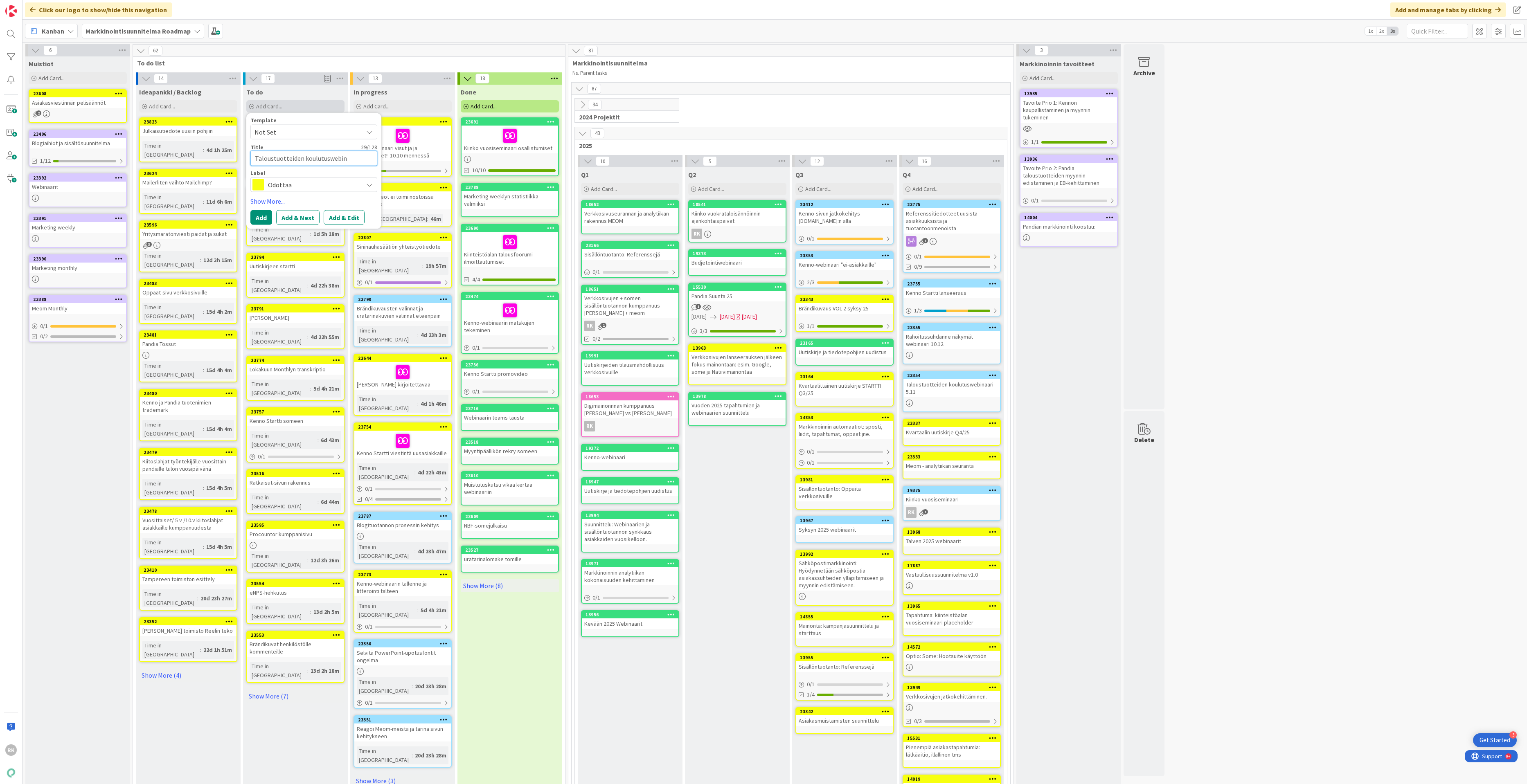
type textarea "x"
type textarea "Taloustuotteiden koulutuswebinaa"
type textarea "x"
type textarea "Taloustuotteiden koulutuswebinaar"
type textarea "x"
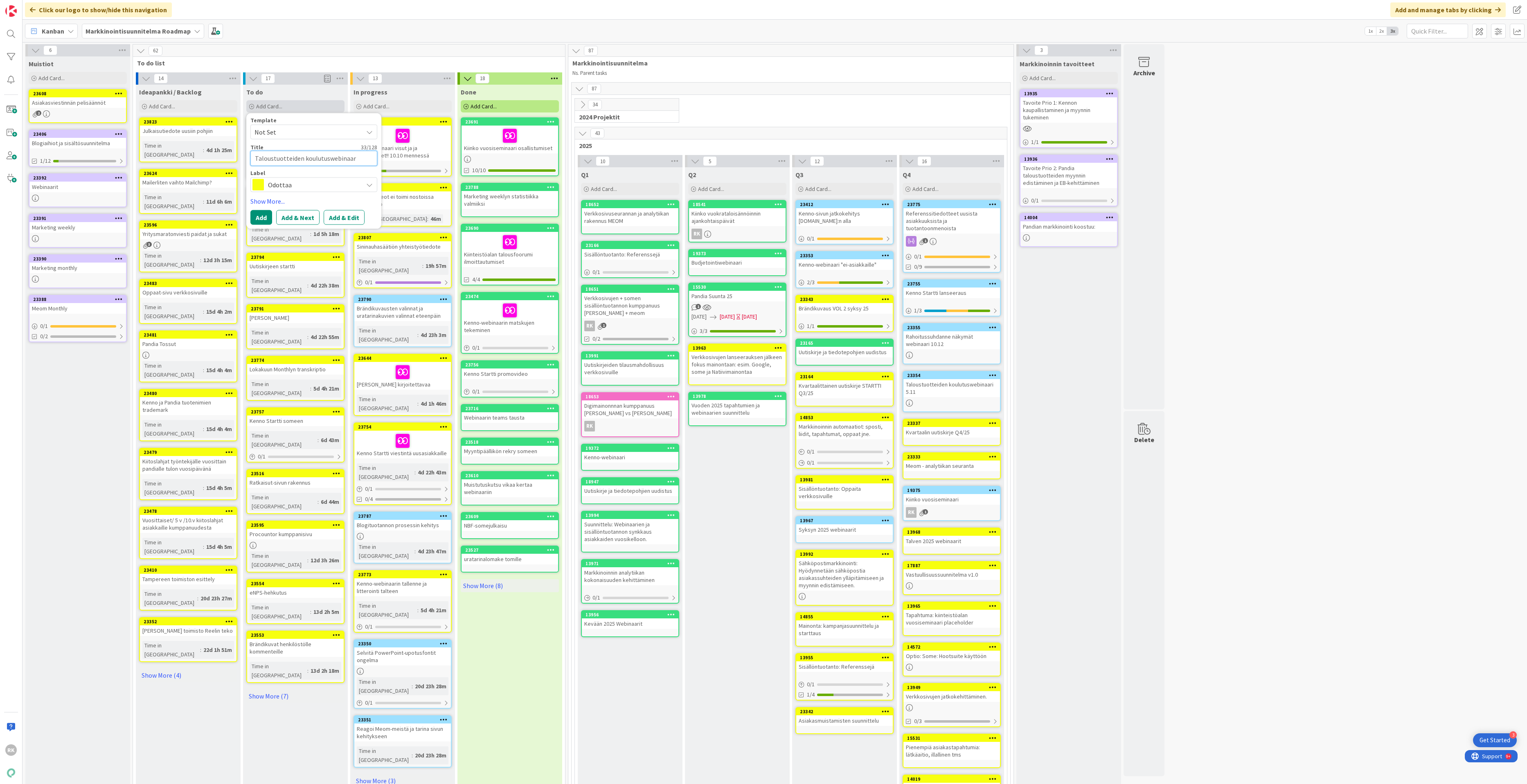
type textarea "Taloustuotteiden koulutuswebinaari"
type textarea "x"
type textarea "Taloustuotteiden koulutuswebinaaria"
type textarea "x"
type textarea "Taloustuotteiden koulutuswebinaarial"
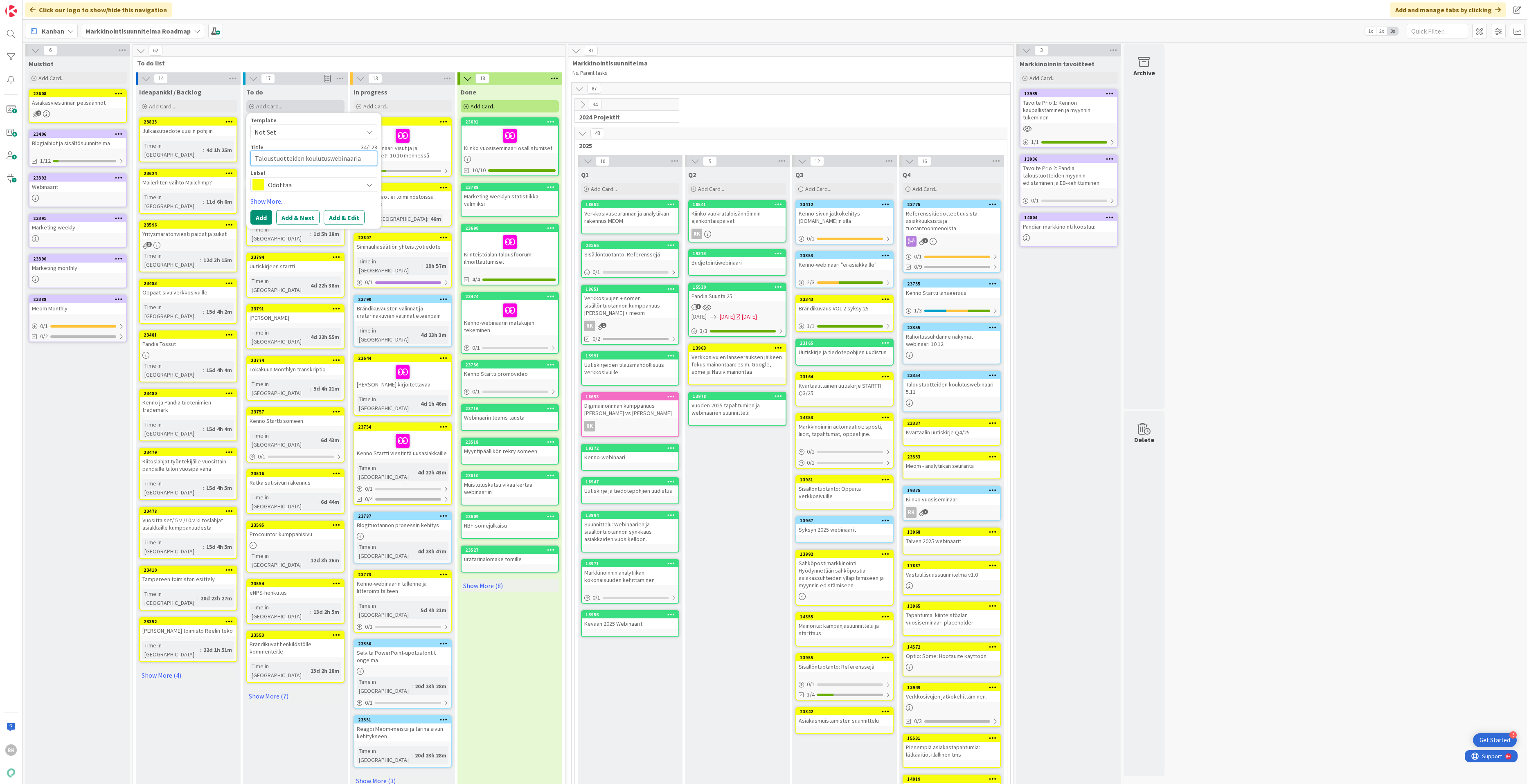
type textarea "x"
type textarea "Taloustuotteiden koulutuswebinaarialu"
type textarea "x"
type textarea "Taloustuotteiden koulutuswebinaarialus"
type textarea "x"
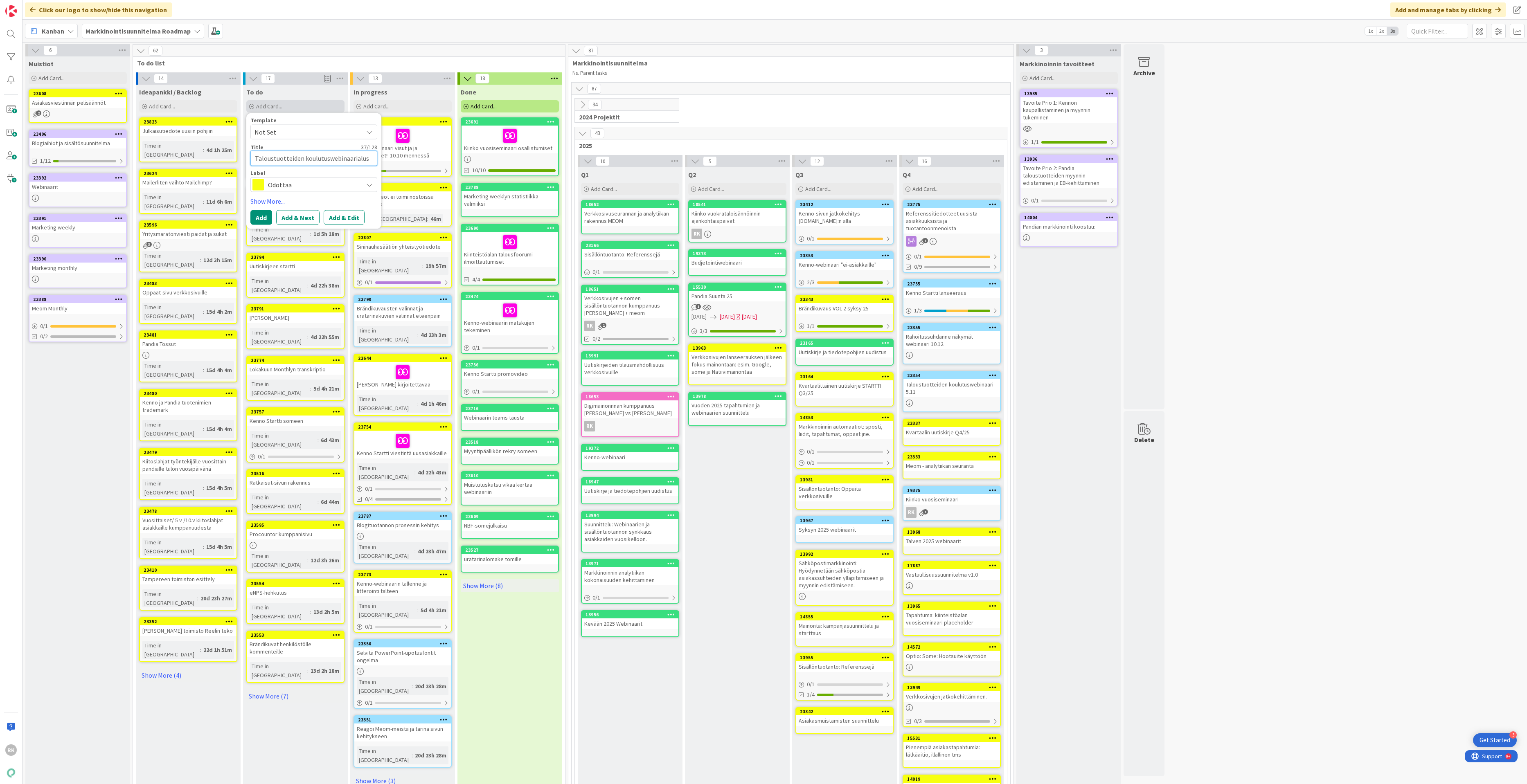
type textarea "Taloustuotteiden koulutuswebinaarialust"
type textarea "x"
type textarea "Taloustuotteiden koulutuswebinaarialusta"
type textarea "x"
type textarea "Taloustuotteiden koulutuswebinaarialustan"
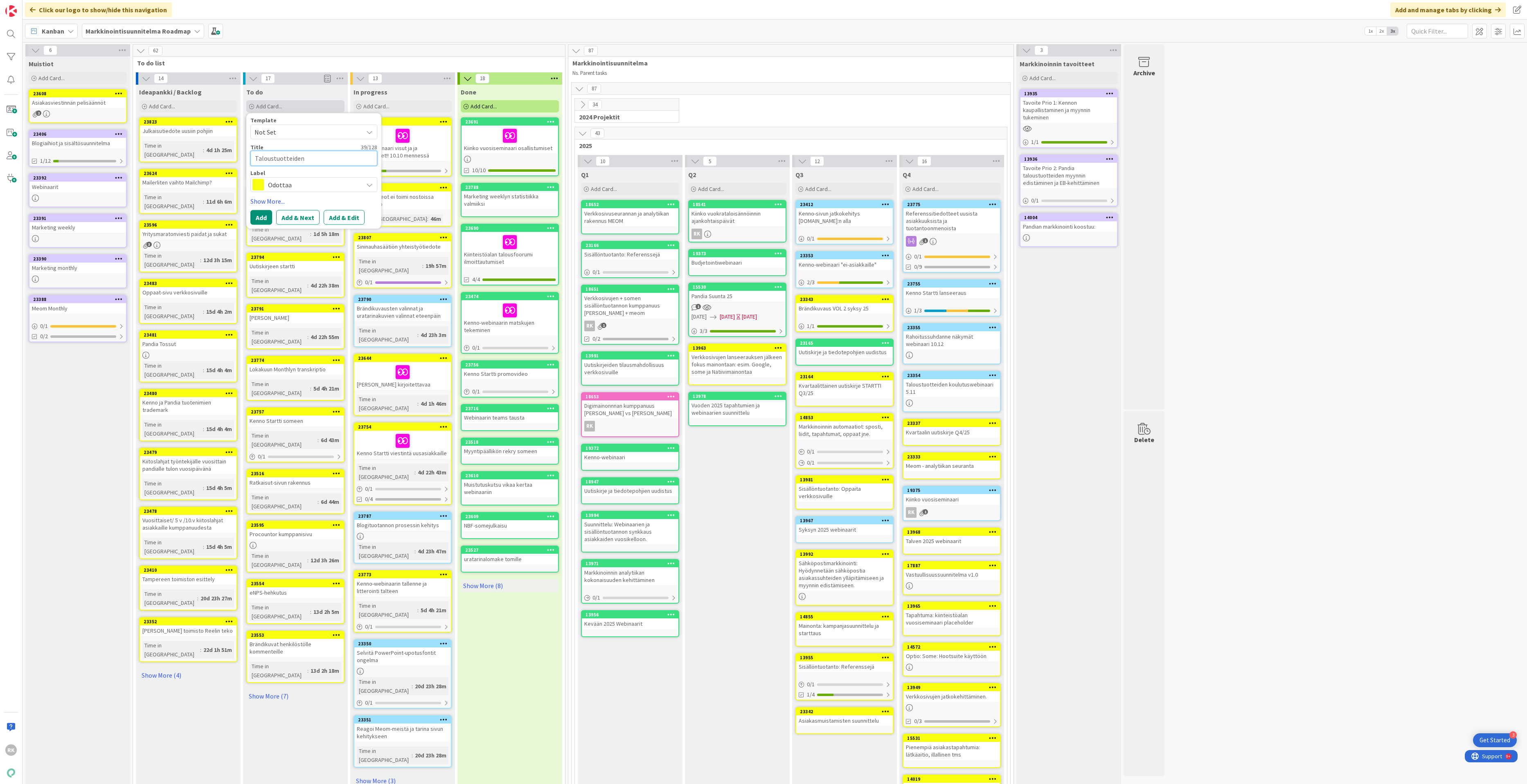
type textarea "x"
type textarea "Taloustuotteiden koulutuswebinaarialustan"
type textarea "x"
type textarea "Taloustuotteiden koulutuswebinaarialustan r"
type textarea "x"
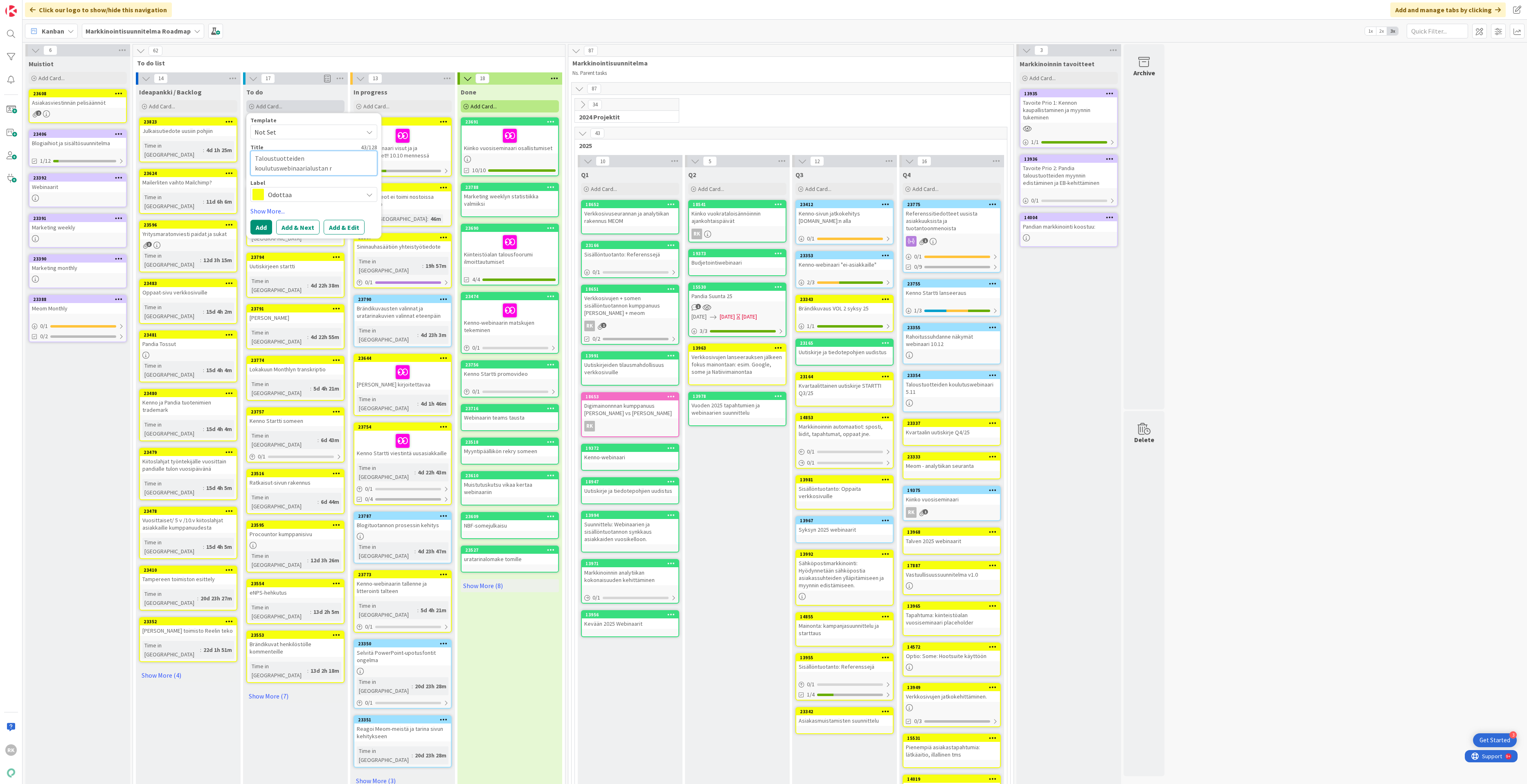
type textarea "Taloustuotteiden koulutuswebinaarialustan ra"
type textarea "x"
type textarea "Taloustuotteiden koulutuswebinaarialustan rak"
type textarea "x"
type textarea "Taloustuotteiden koulutuswebinaarialustan rake"
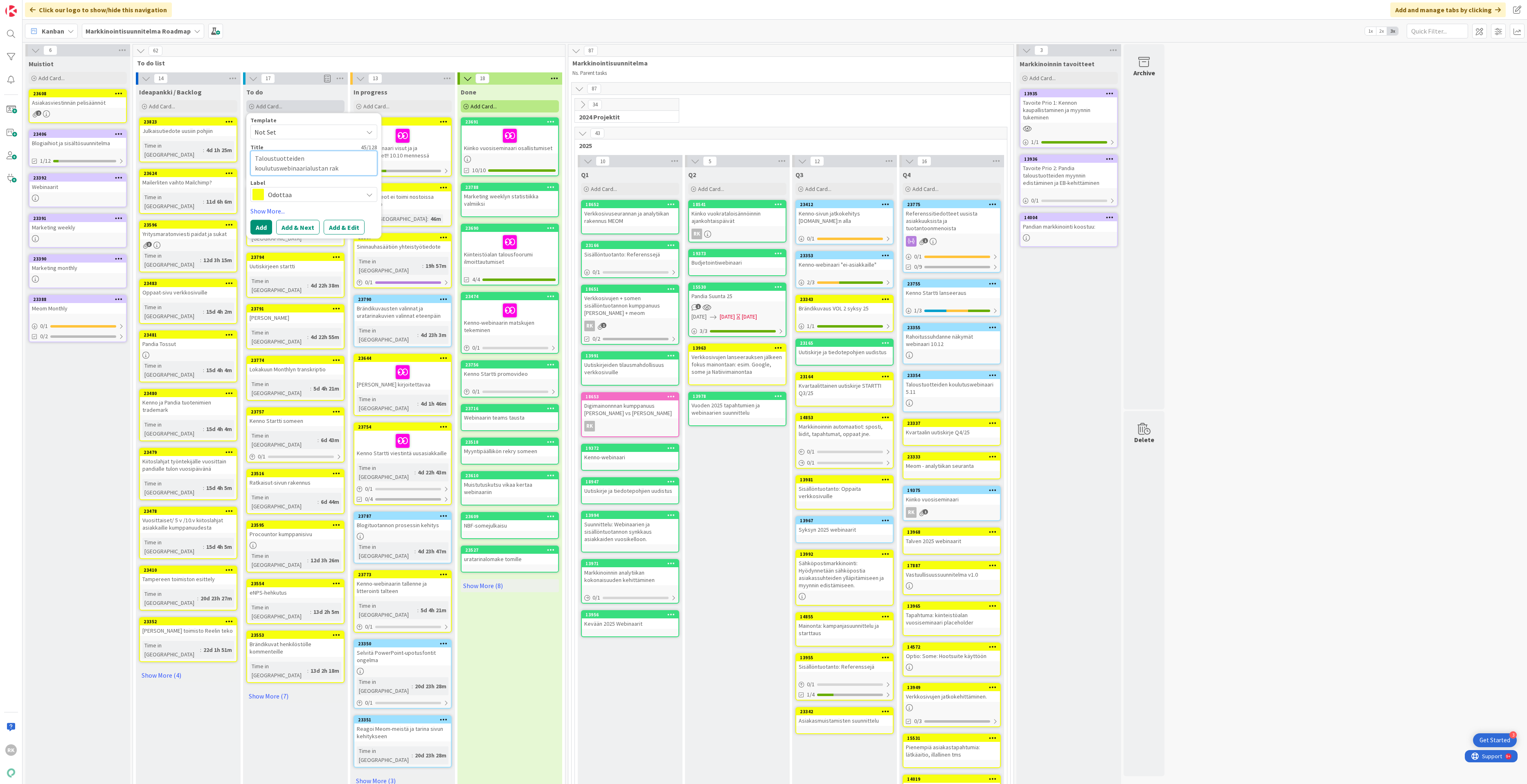
type textarea "x"
type textarea "Taloustuotteiden koulutuswebinaarialustan raken"
type textarea "x"
type textarea "Taloustuotteiden koulutuswebinaarialustan rakenn"
type textarea "x"
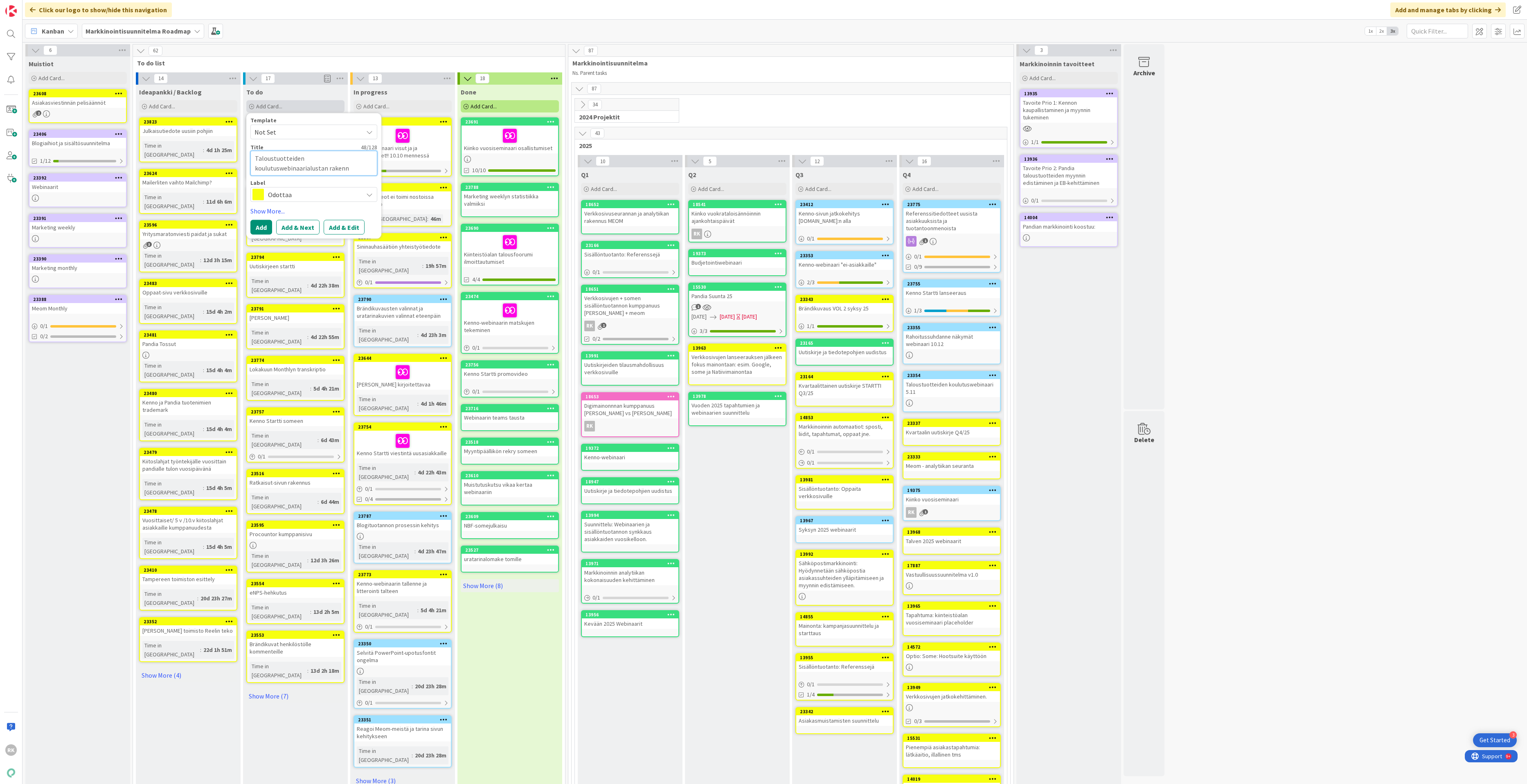
type textarea "Taloustuotteiden koulutuswebinaarialustan rakennu"
type textarea "x"
type textarea "Taloustuotteiden koulutuswebinaarialustan rakennus"
type textarea "x"
type textarea "Taloustuotteiden koulutuswebinaarialustan rakennus."
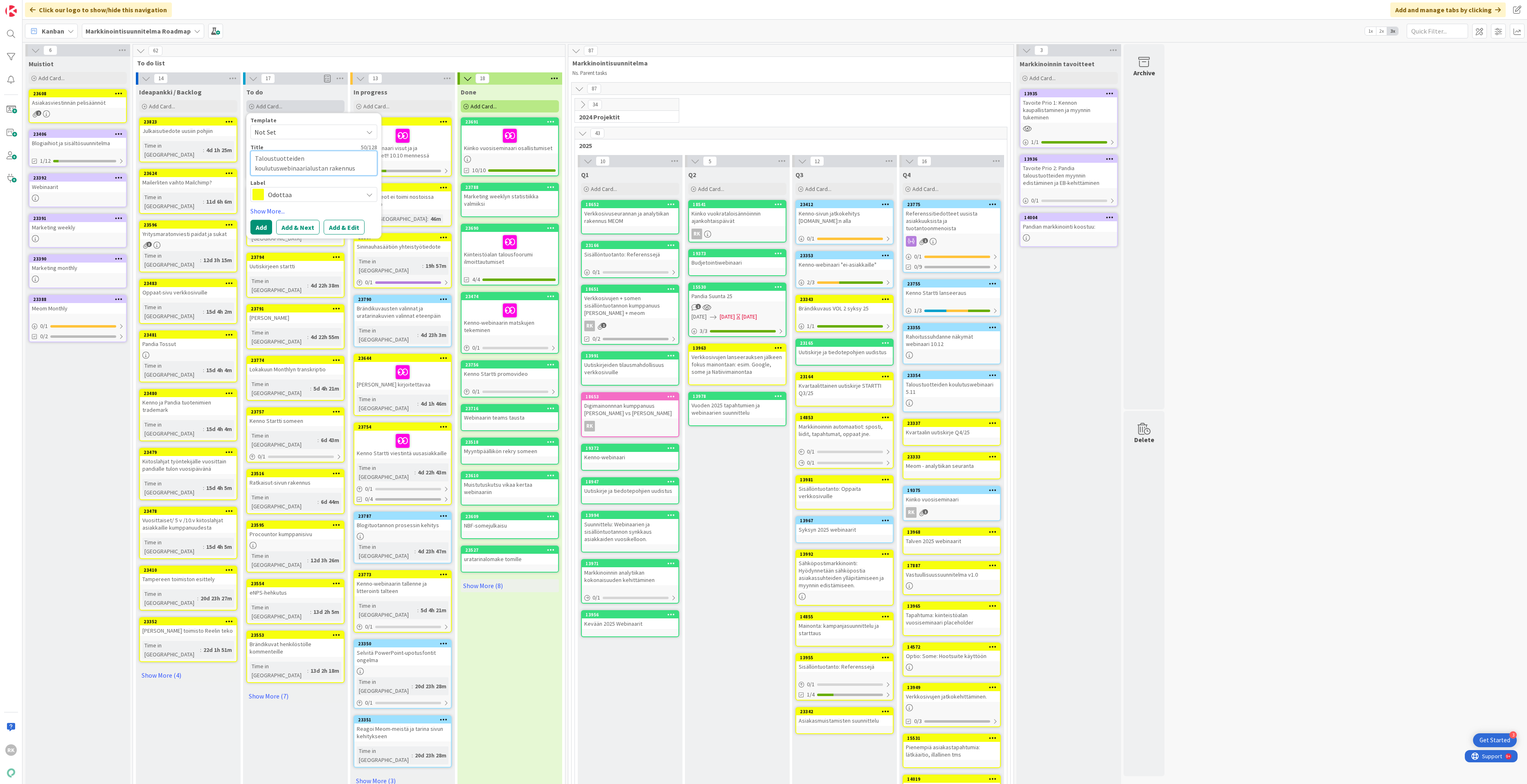
type textarea "x"
type textarea "Taloustuotteiden koulutuswebinaarialustan rakennus."
type textarea "x"
type textarea "Taloustuotteiden koulutuswebinaarialustan rakennus."
type textarea "x"
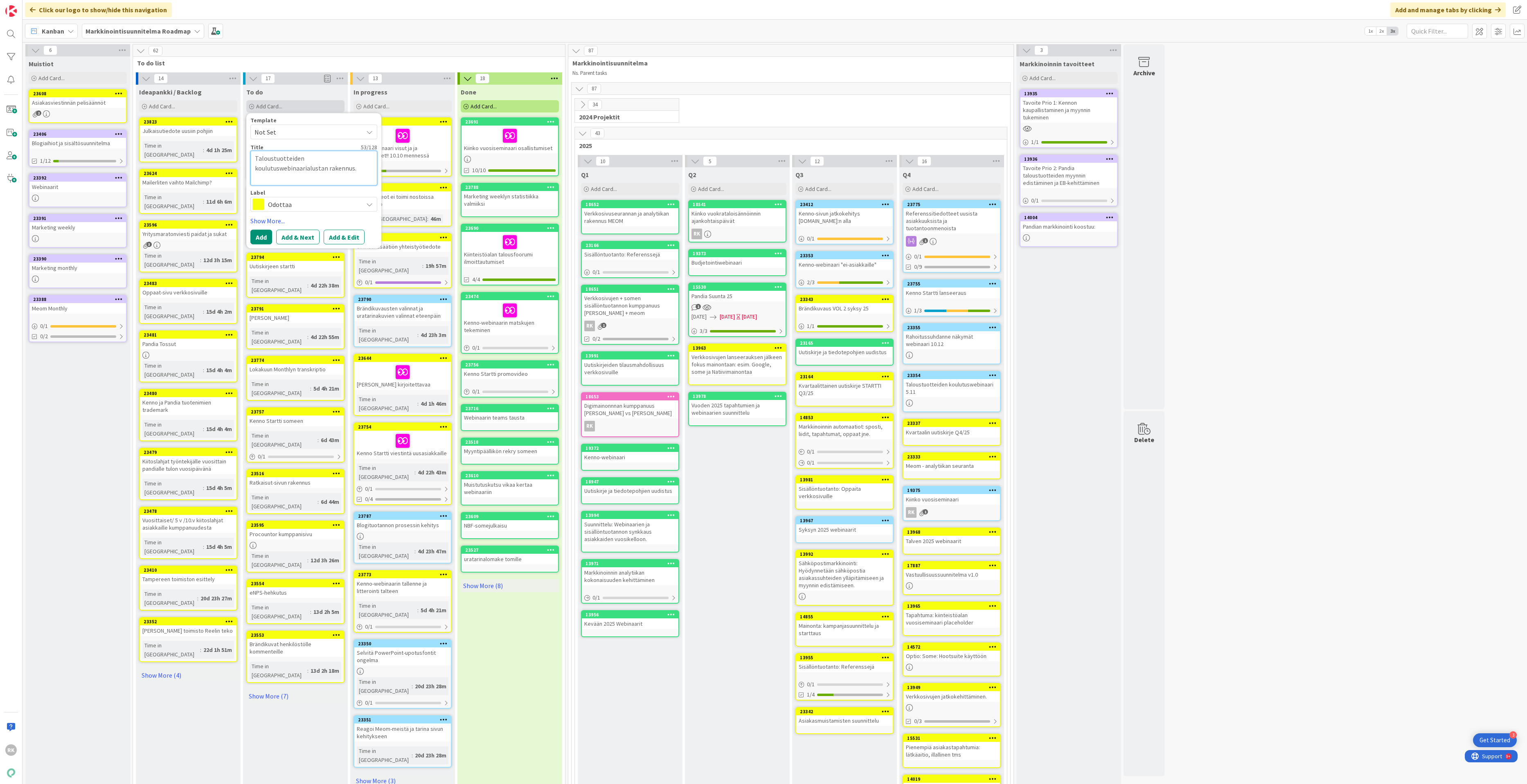
type textarea "Taloustuotteiden koulutuswebinaarialustan rakennus."
type textarea "x"
type textarea "Taloustuotteiden koulutuswebinaarialustan rakennus."
type textarea "x"
type textarea "Taloustuotteiden koulutuswebinaarialustan rakennus."
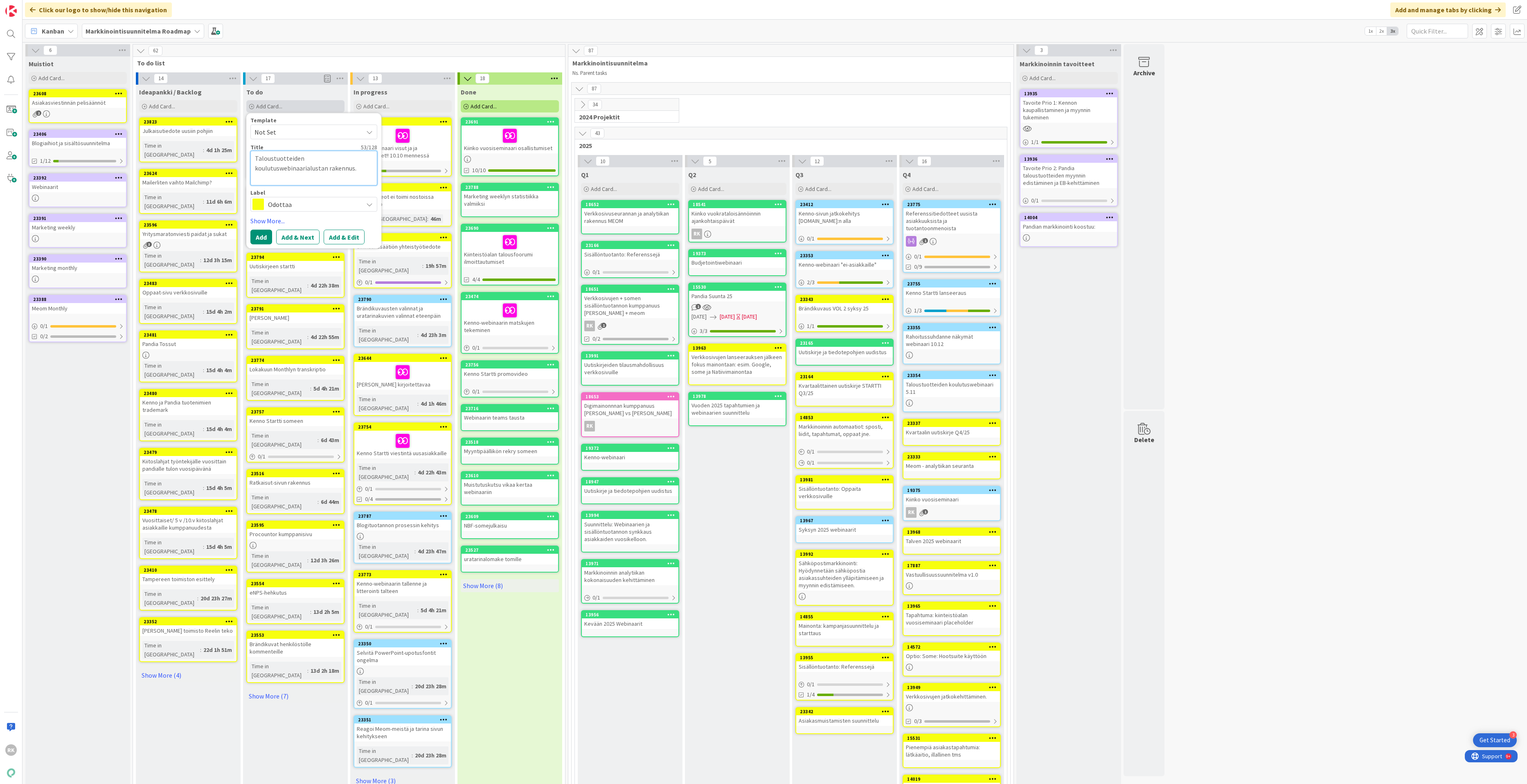
type textarea "x"
drag, startPoint x: 372, startPoint y: 168, endPoint x: 311, endPoint y: 167, distance: 61.0
click at [311, 167] on textarea "Taloustuotteiden koulutuswebinaarialustan rakennus." at bounding box center [314, 164] width 127 height 25
click at [345, 169] on textarea "Taloustuotteiden koulutuswebinaarialustan rakennus." at bounding box center [314, 164] width 127 height 25
drag, startPoint x: 363, startPoint y: 168, endPoint x: 307, endPoint y: 172, distance: 56.1
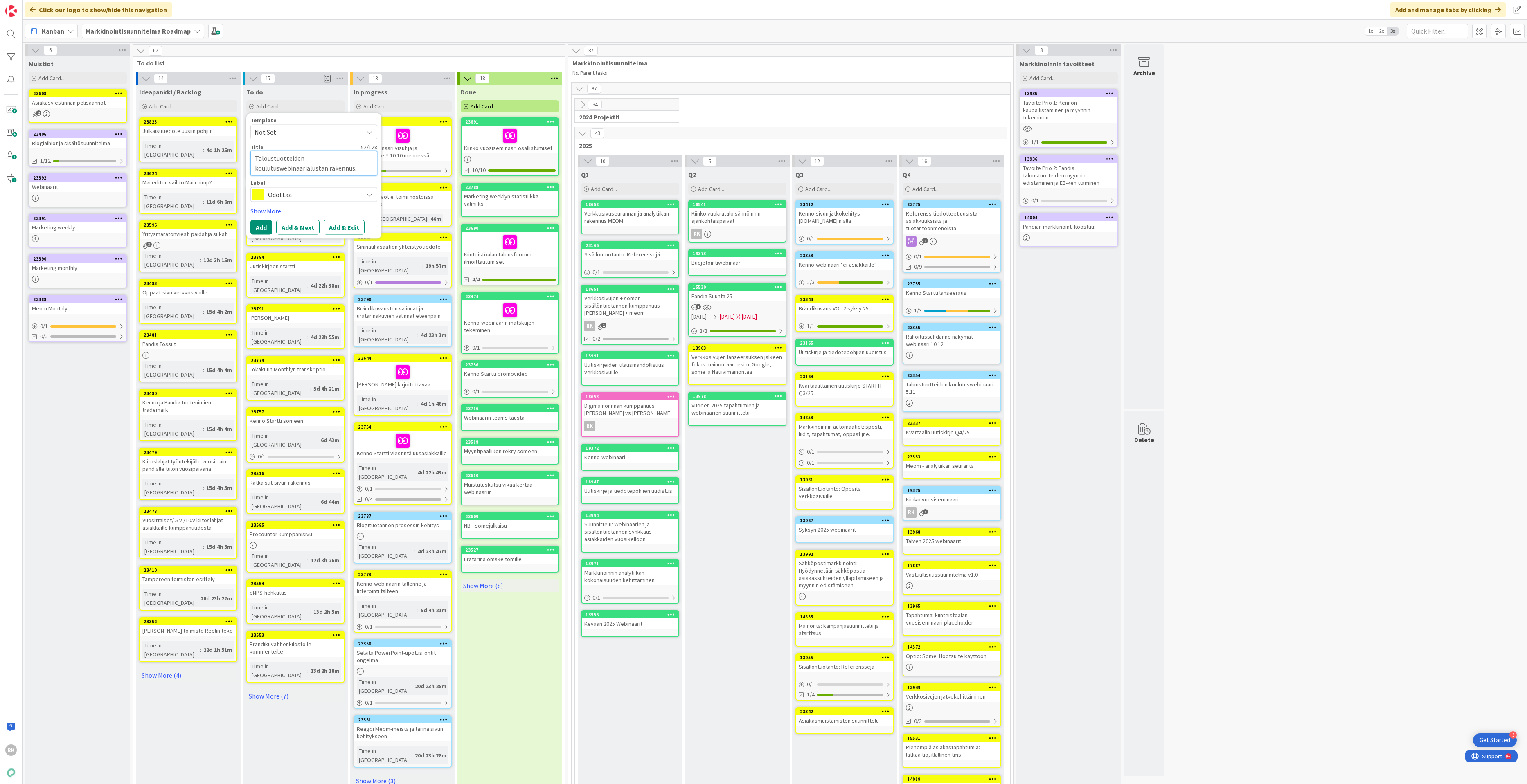
click at [307, 172] on textarea "Taloustuotteiden koulutuswebinaarialustan rakennus." at bounding box center [314, 164] width 127 height 25
type textarea "Taloustuotteiden koulutuswebinaari"
type textarea "x"
type textarea "Taloustuotteiden koulutuswebinaarii"
type textarea "x"
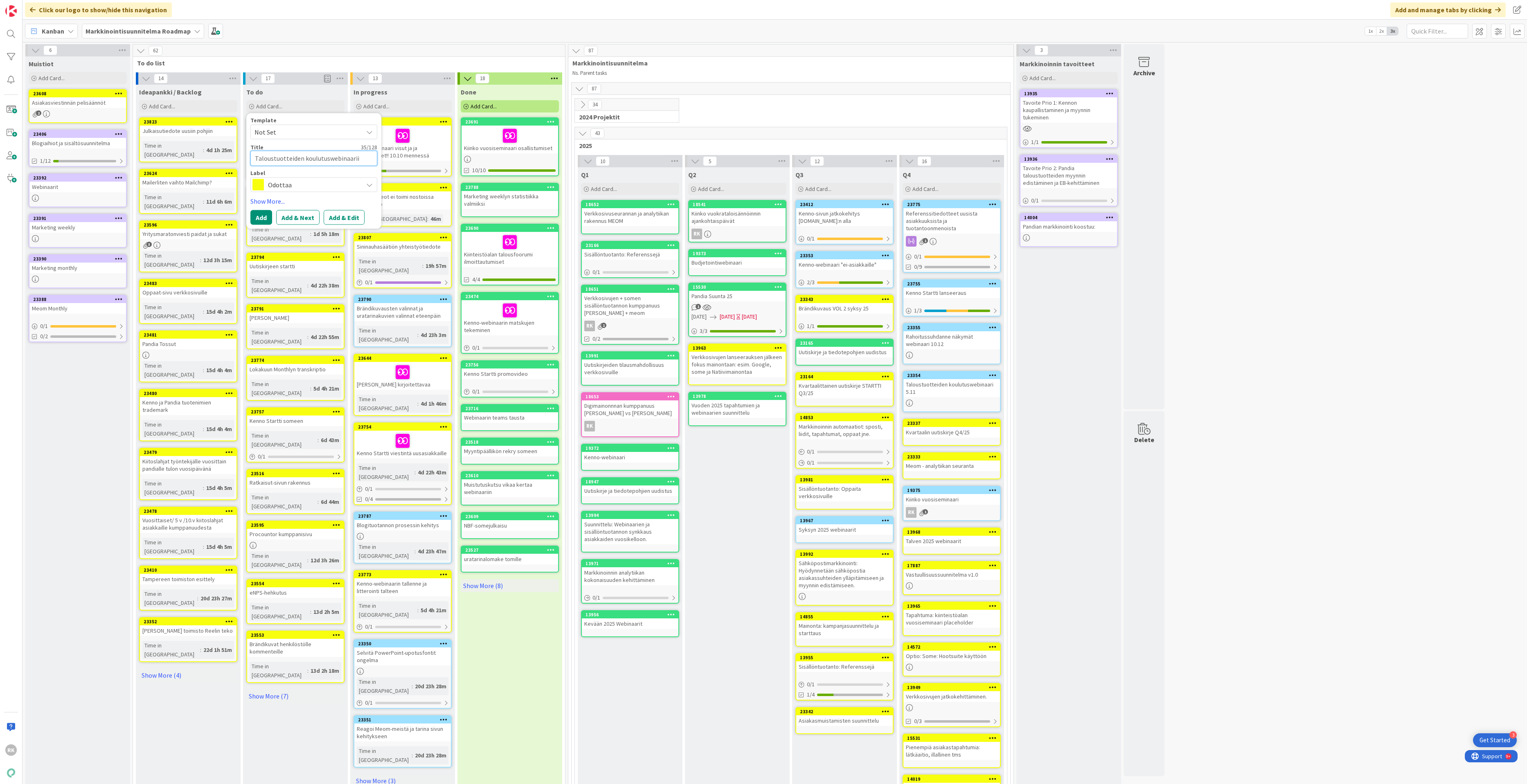
type textarea "Taloustuotteiden koulutuswebinaari"
type textarea "x"
type textarea "Taloustuotteiden koulutuswebinaari"
type textarea "x"
type textarea "Taloustuotteiden koulutuswebinaari 5"
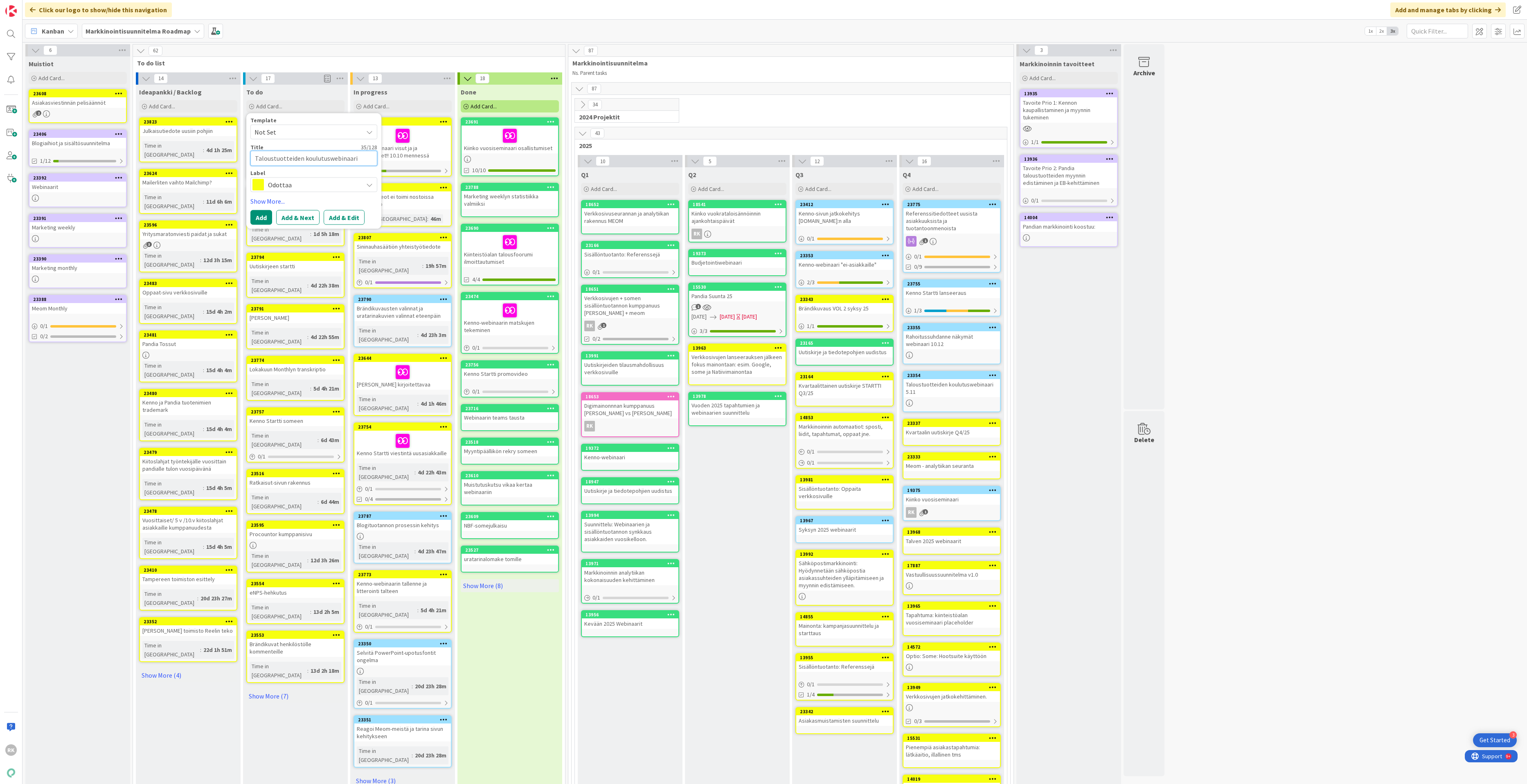
type textarea "x"
type textarea "Taloustuotteiden koulutuswebinaari 5."
type textarea "x"
type textarea "Taloustuotteiden koulutuswebinaari 5.1"
type textarea "x"
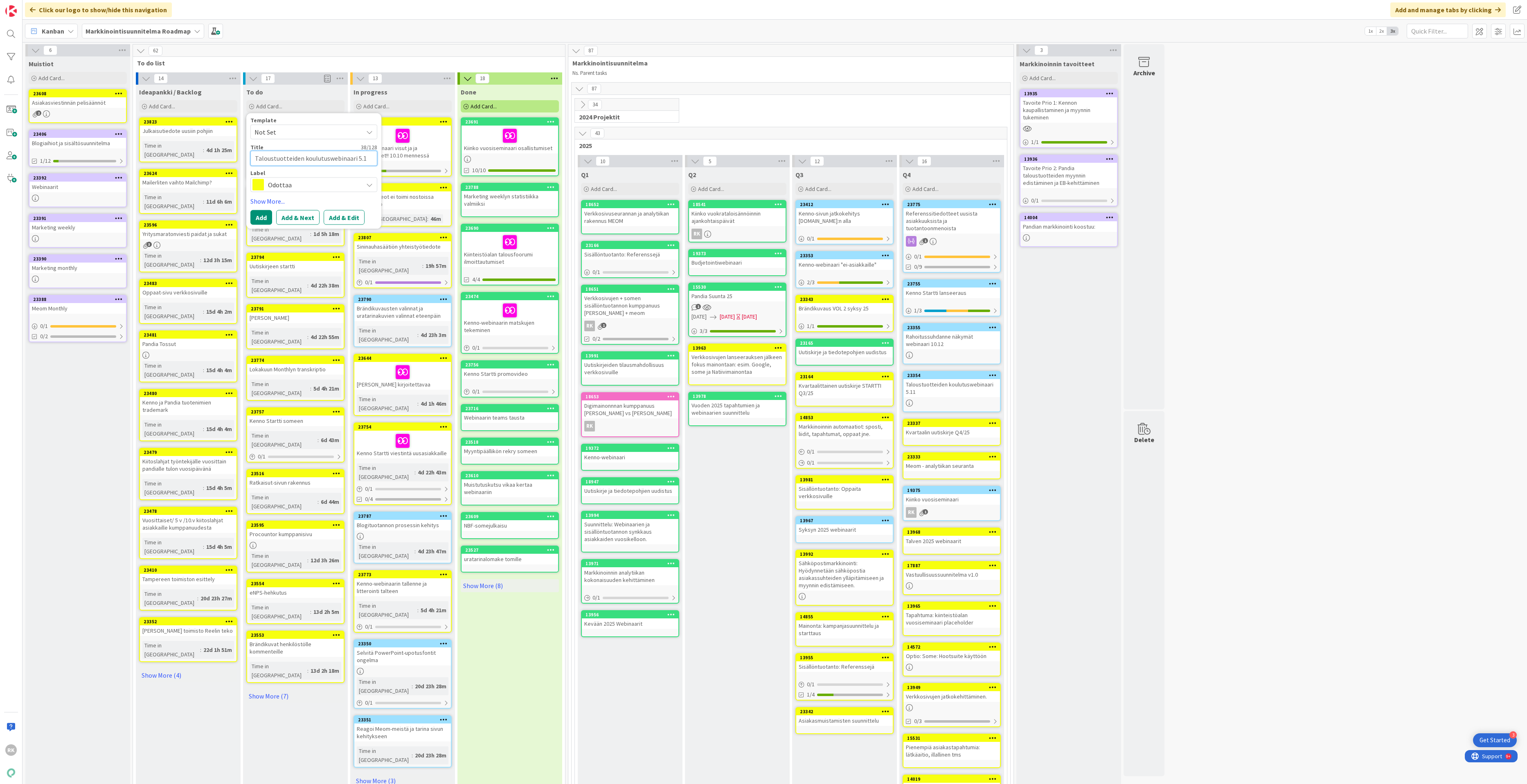
type textarea "Taloustuotteiden koulutuswebinaari 5.11"
type textarea "x"
type textarea "Taloustuotteiden koulutuswebinaari 5.11"
click at [263, 213] on button "Add" at bounding box center [261, 217] width 22 height 15
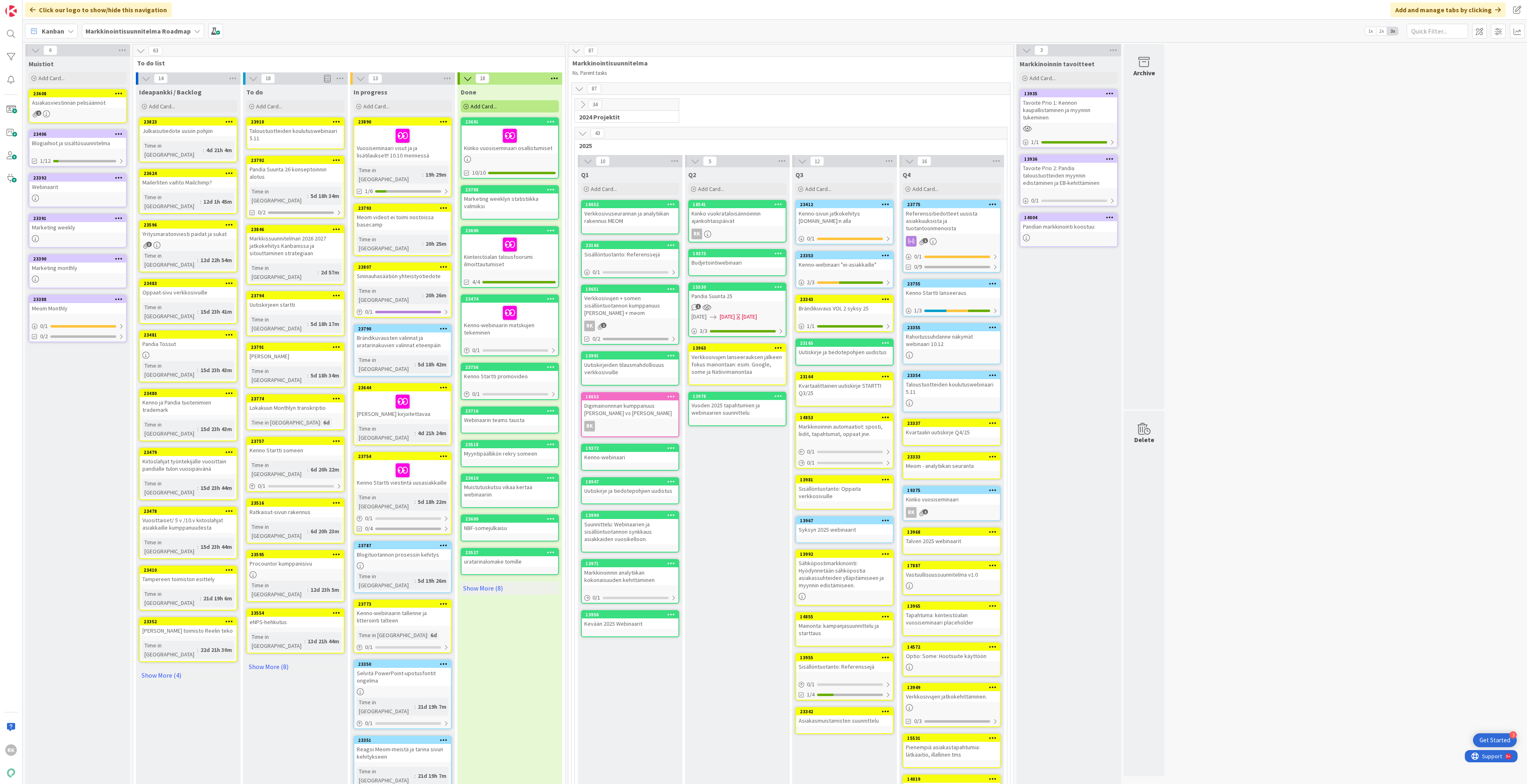
click at [300, 126] on div "Taloustuotteiden koulutuswebinaari 5.11" at bounding box center [295, 135] width 97 height 18
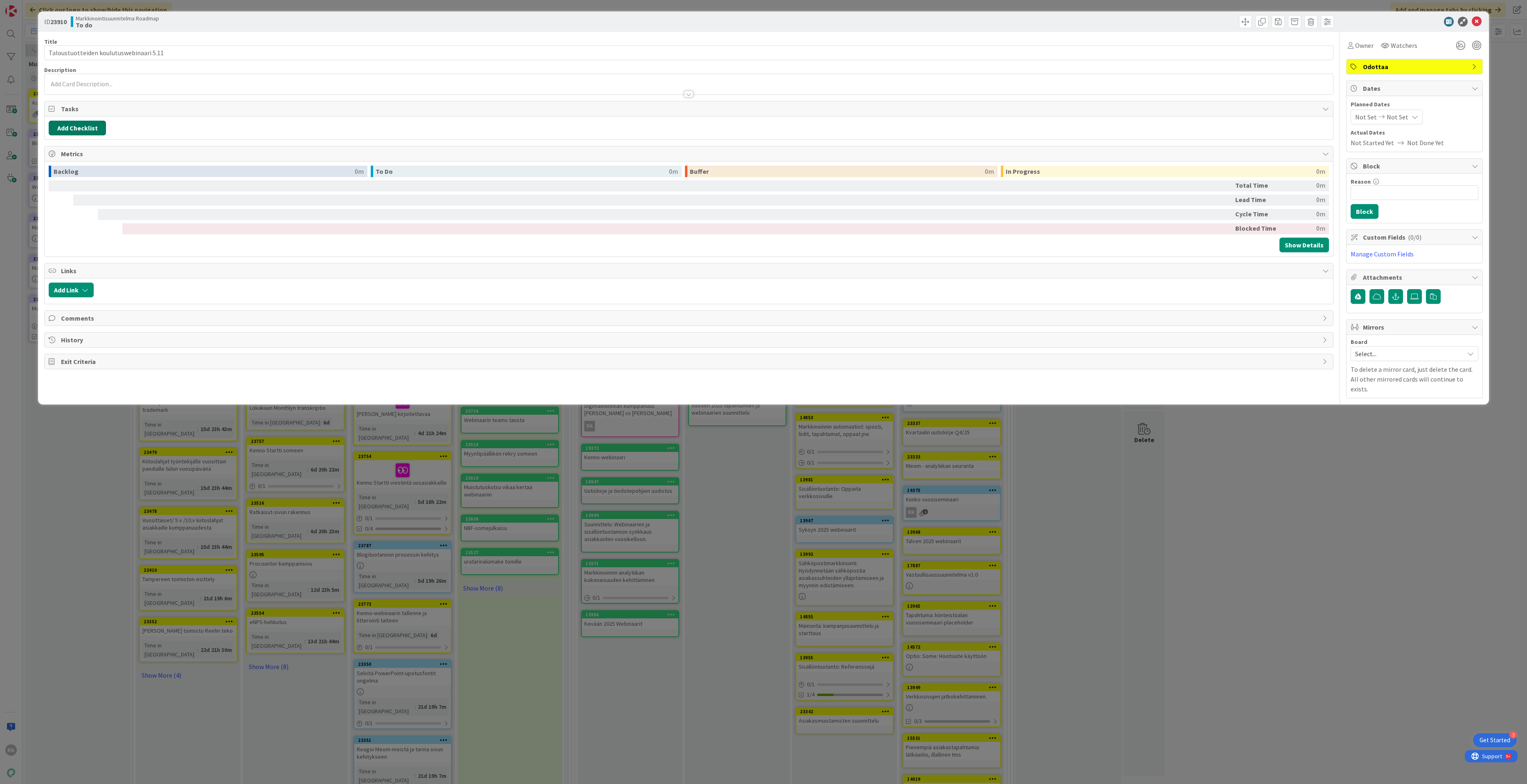
click at [97, 125] on button "Add Checklist" at bounding box center [77, 128] width 57 height 15
type input "Esittelyteksti"
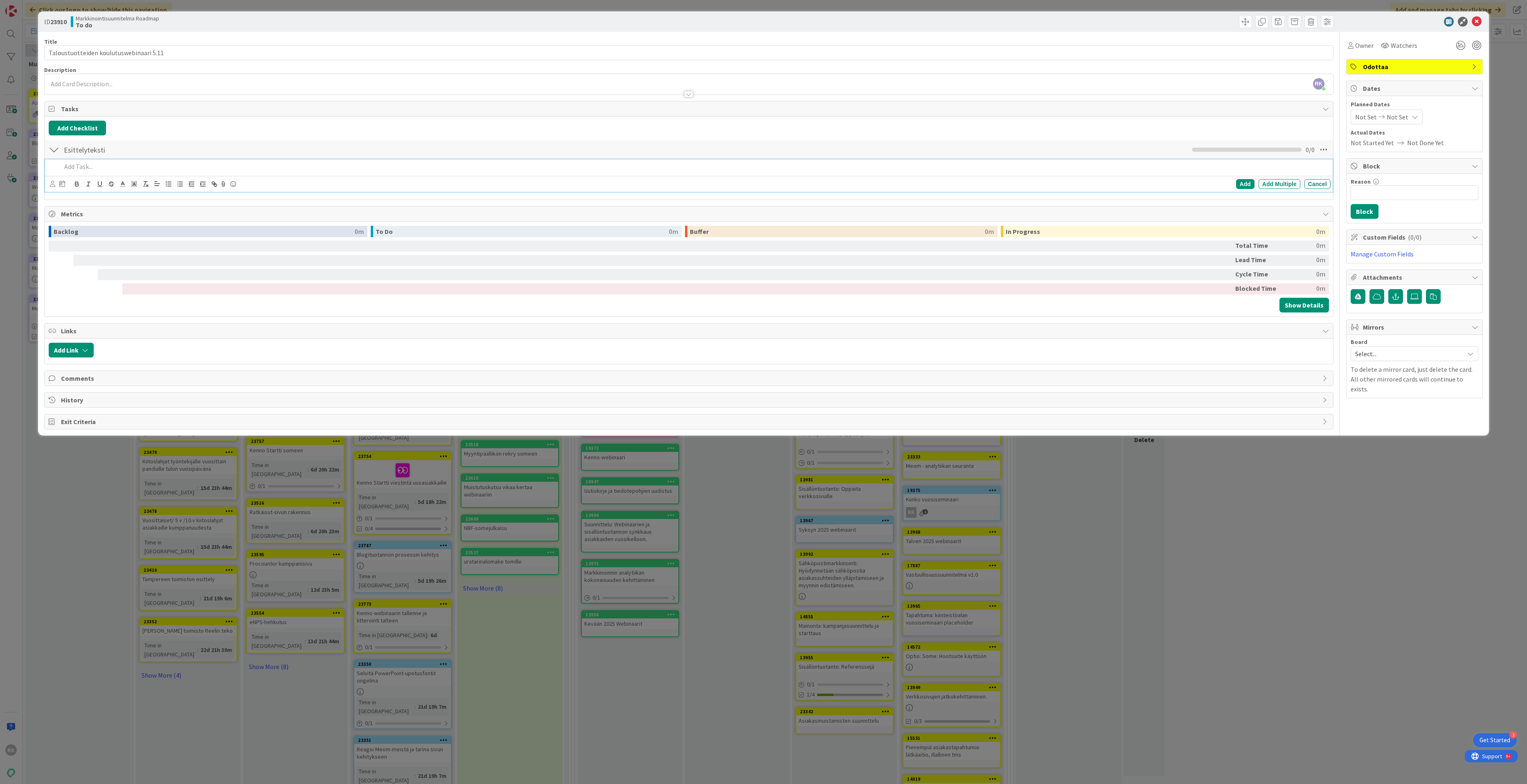
click at [156, 161] on div at bounding box center [694, 167] width 1272 height 14
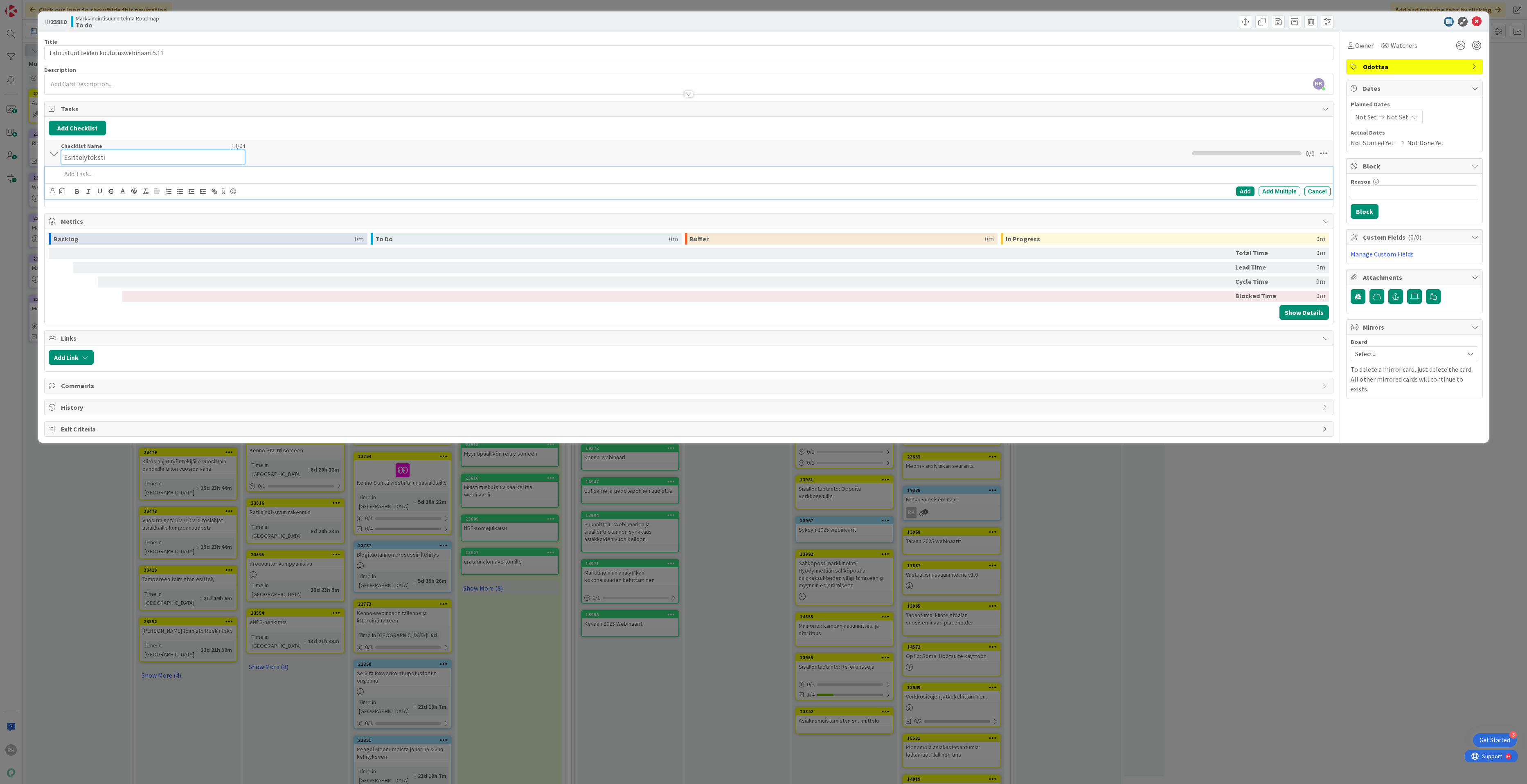
click at [154, 155] on input "Esittelyteksti" at bounding box center [153, 157] width 184 height 15
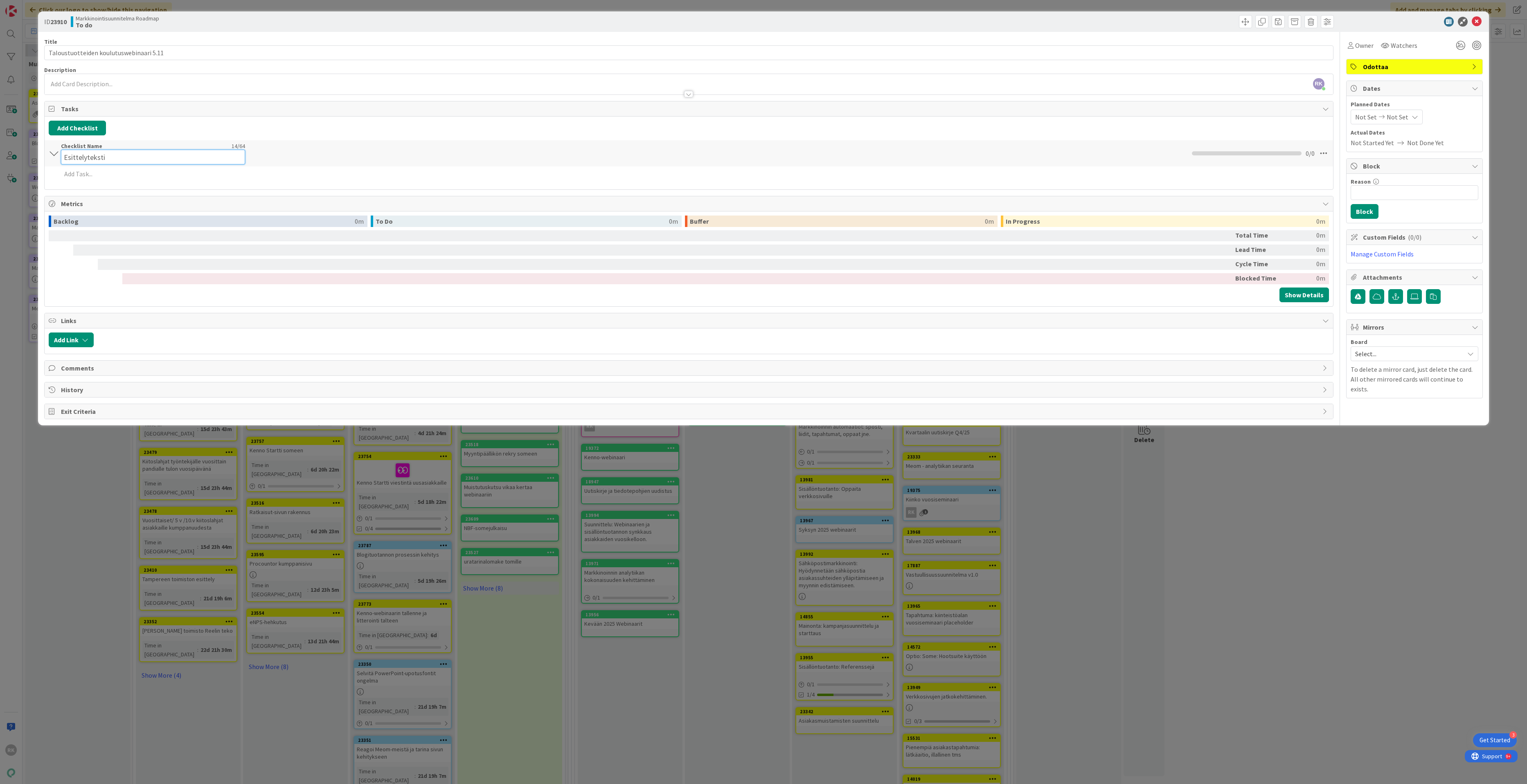
click at [154, 155] on input "Esittelyteksti" at bounding box center [153, 157] width 184 height 15
type input "To do-s"
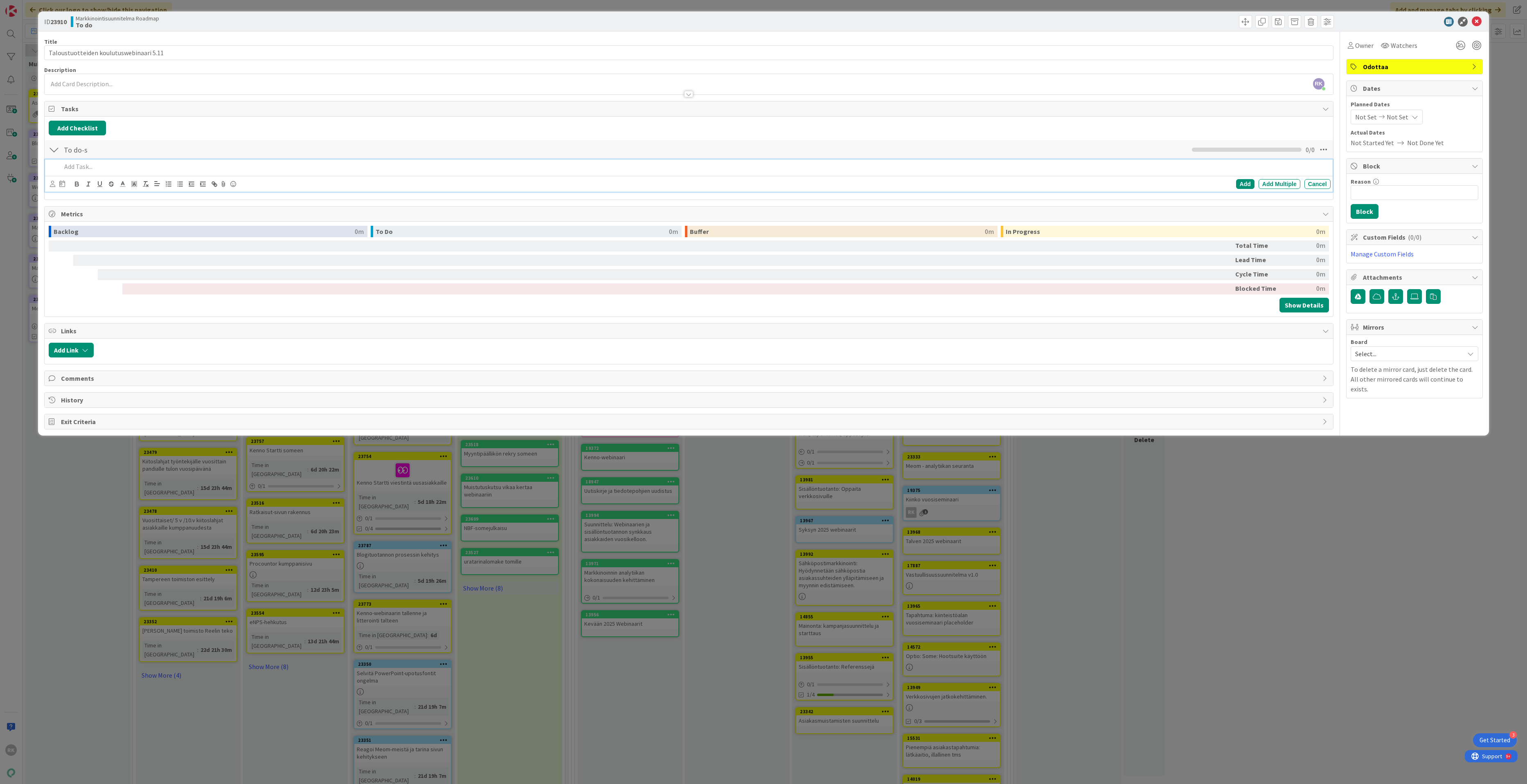
click at [122, 171] on p at bounding box center [694, 167] width 1266 height 9
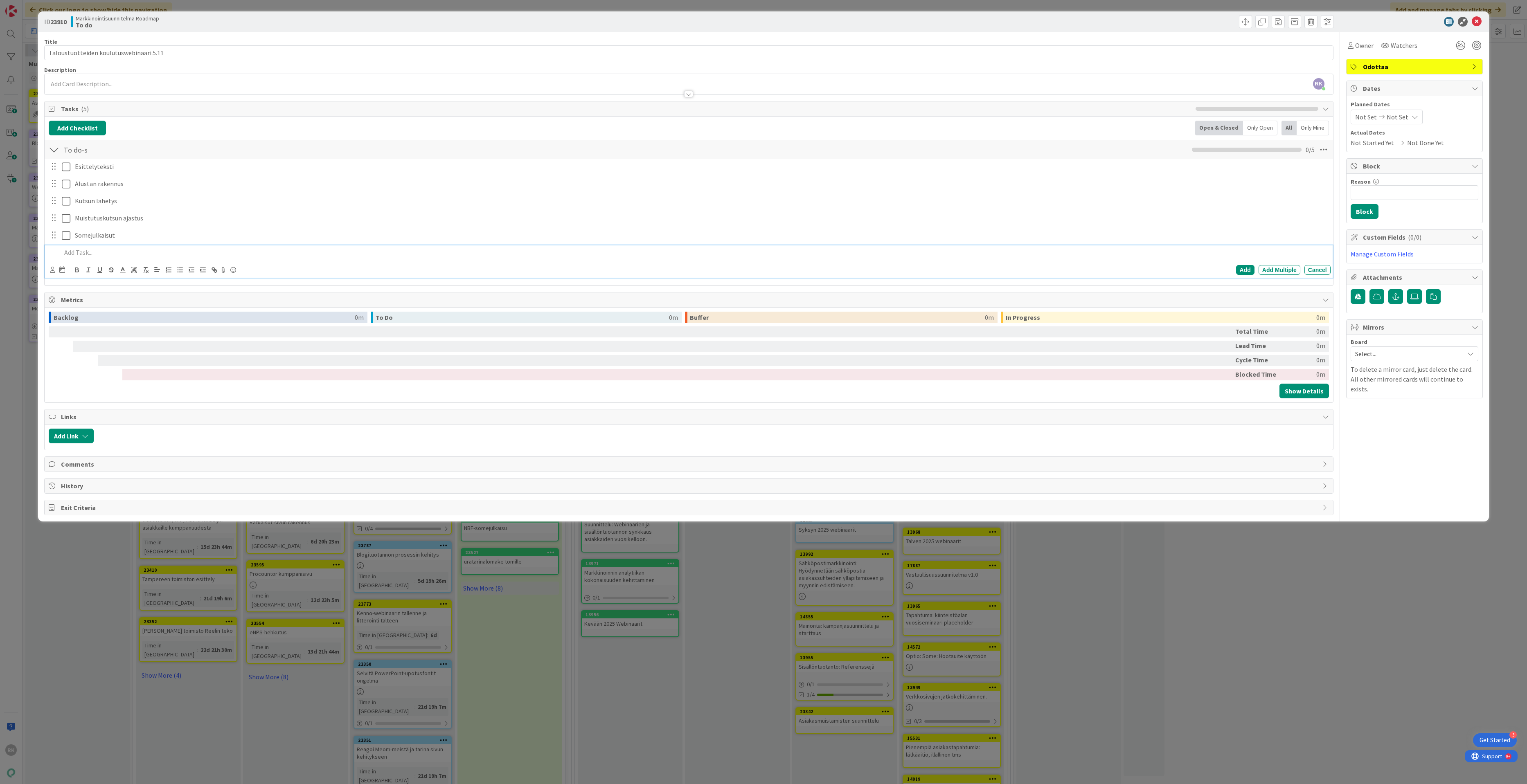
click at [295, 734] on div "ID 23910 Markkinointisuunnitelma Roadmap To do Title 39 / 128 Taloustuotteiden …" at bounding box center [764, 392] width 1527 height 784
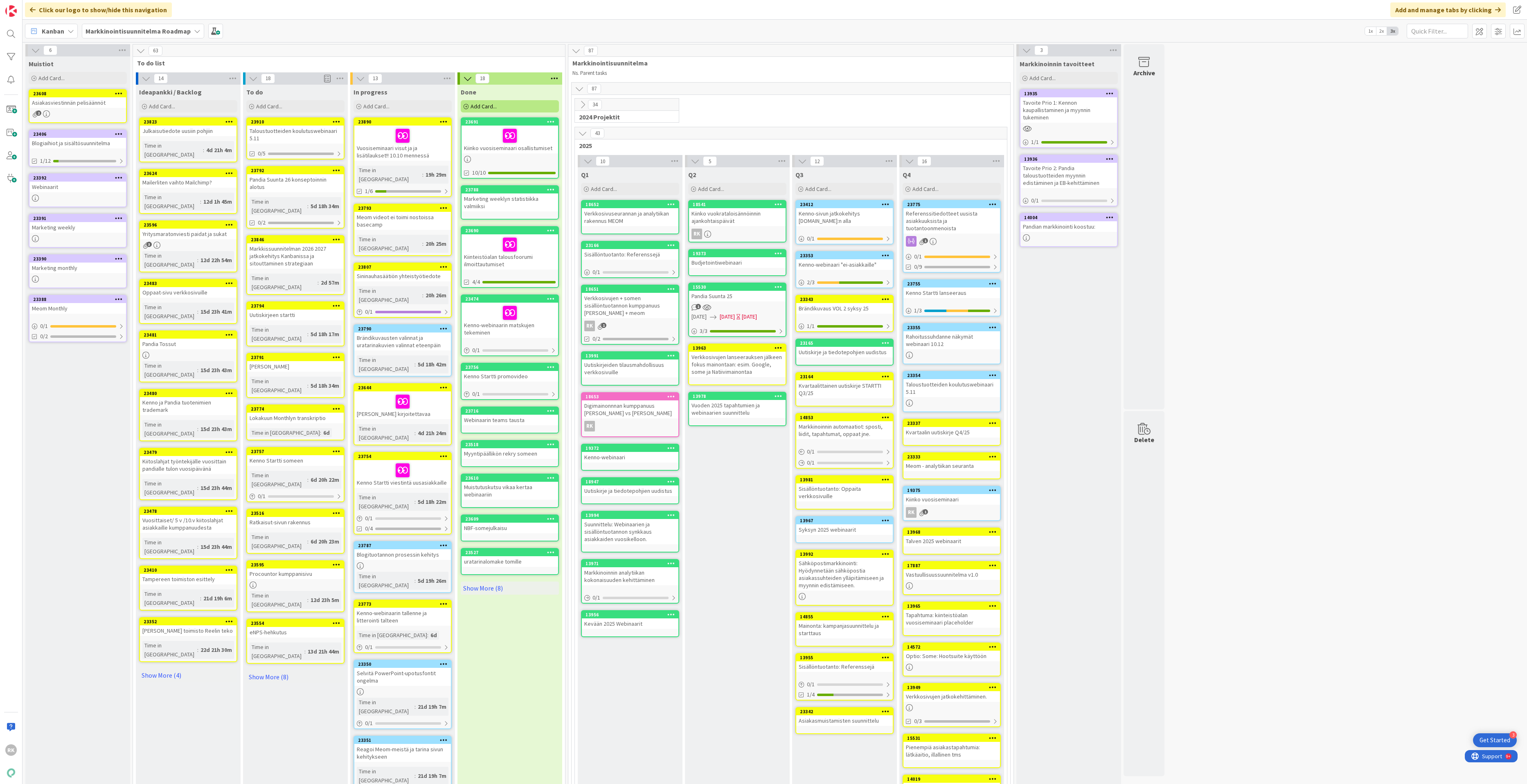
click at [305, 310] on div "Uutiskirjeen startti" at bounding box center [295, 315] width 97 height 11
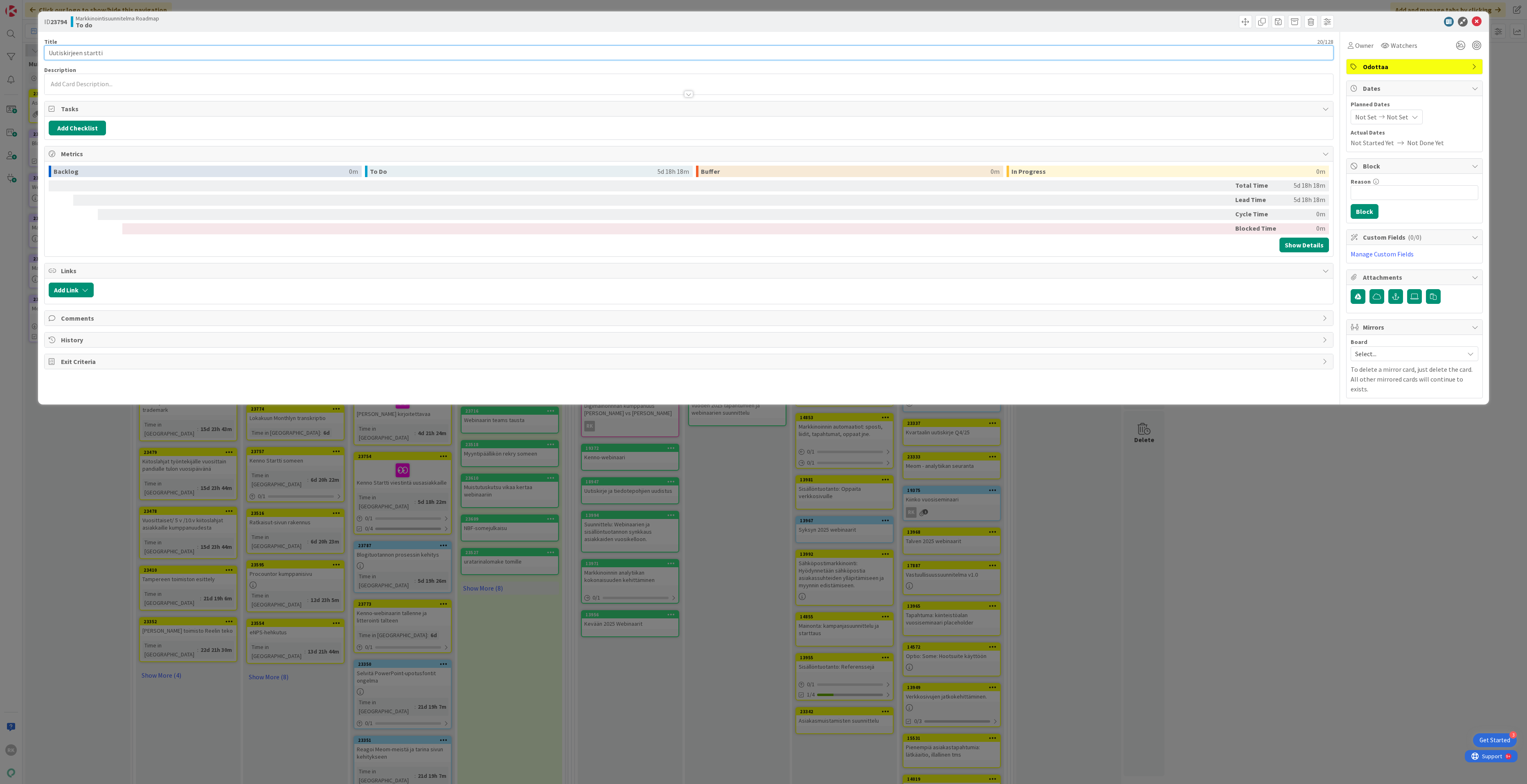
click at [85, 52] on input "Uutiskirjeen startti" at bounding box center [689, 53] width 1289 height 15
type input "Lokakuun uutiskirje"
click at [69, 134] on button "Add Checklist" at bounding box center [77, 128] width 57 height 15
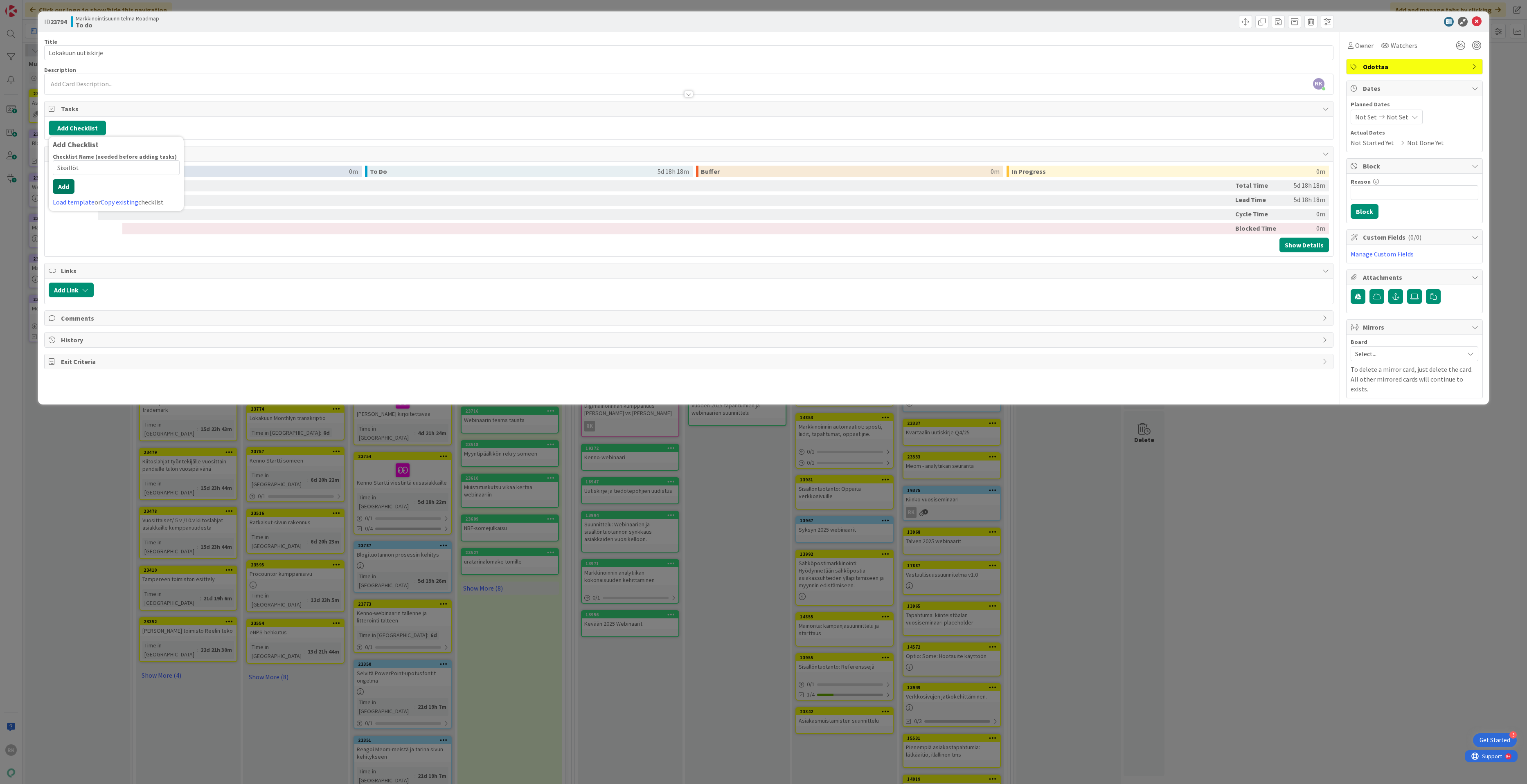
type input "Sisällöt"
click at [62, 187] on button "Add" at bounding box center [63, 186] width 22 height 15
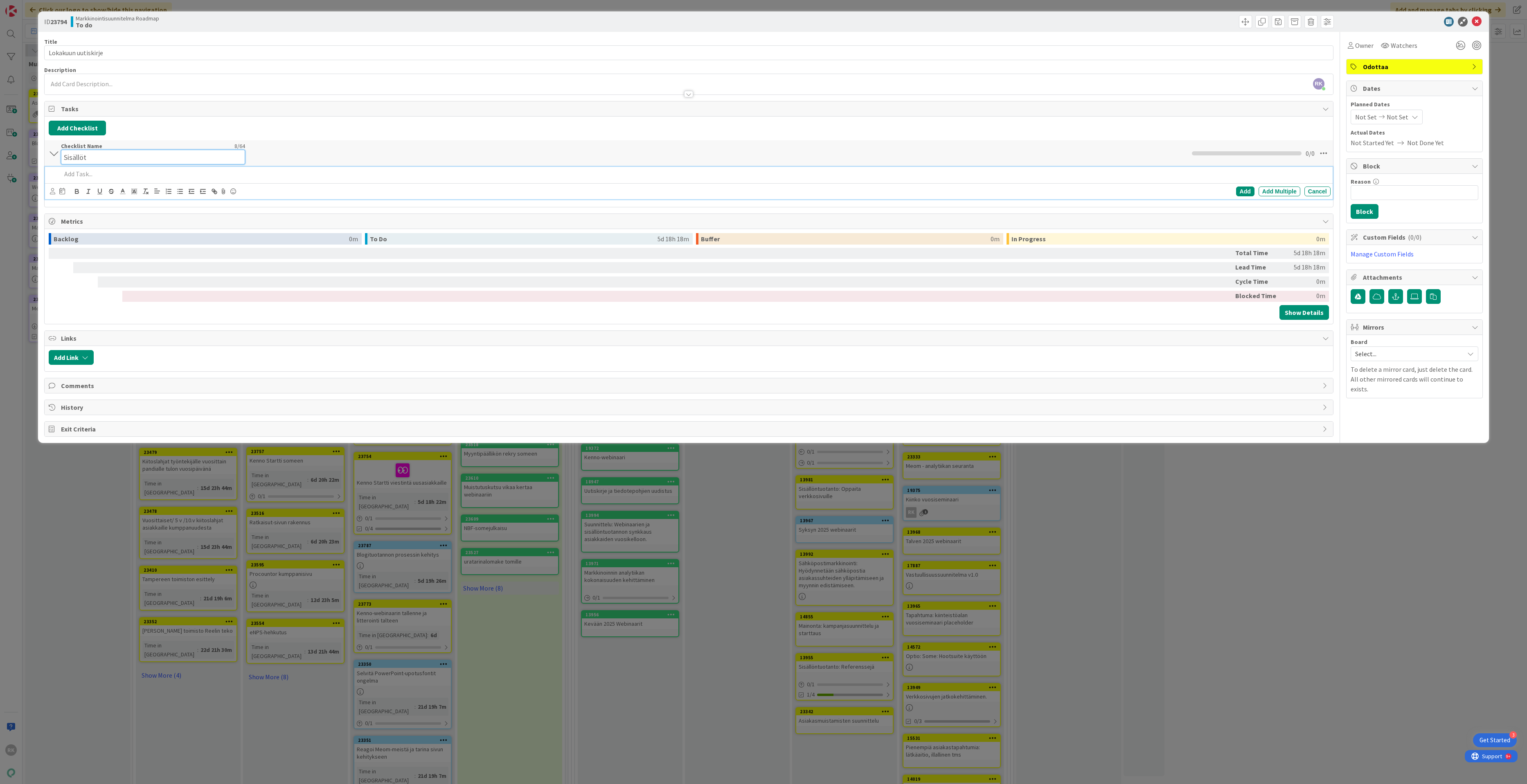
click at [76, 149] on div "Checklist Name 8 / 64 Sisällöt" at bounding box center [153, 153] width 184 height 22
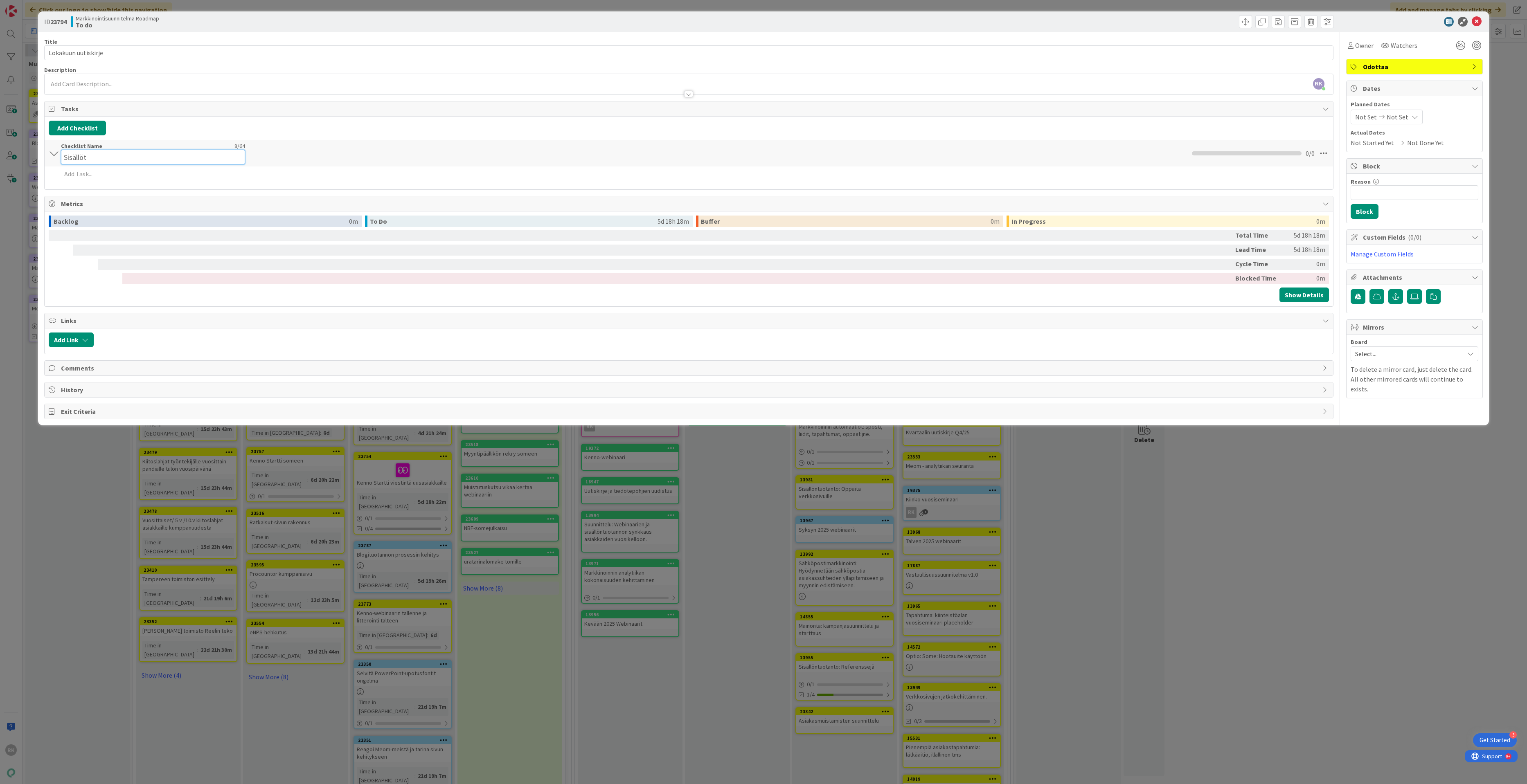
click at [79, 151] on input "Sisällöt" at bounding box center [153, 157] width 184 height 15
click at [79, 155] on input "Sisällöt" at bounding box center [153, 157] width 184 height 15
click at [78, 156] on input "Sisällöt" at bounding box center [153, 157] width 184 height 15
type input "To-do-s"
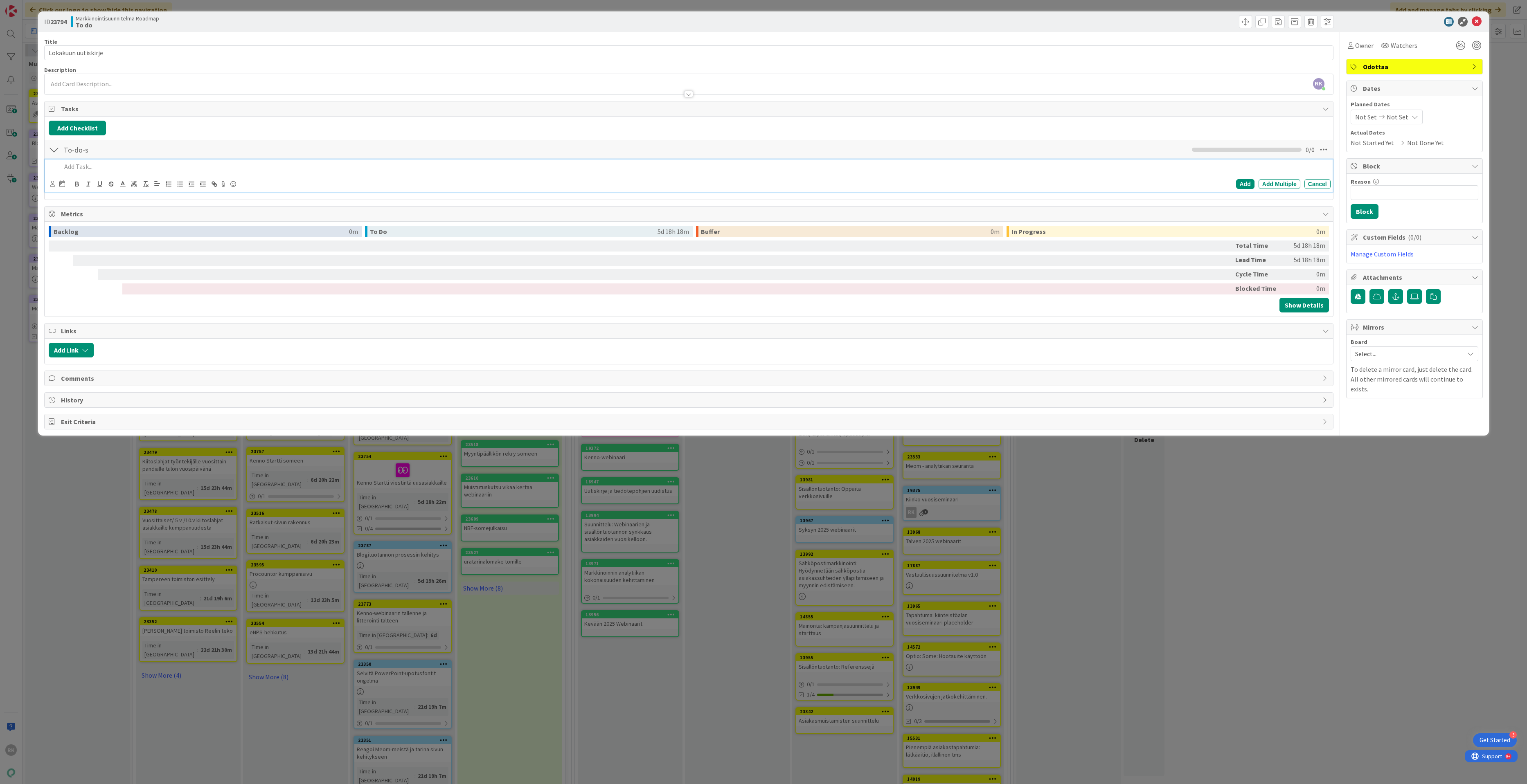
click at [110, 163] on div at bounding box center [694, 167] width 1272 height 14
click at [90, 166] on p at bounding box center [694, 167] width 1266 height 9
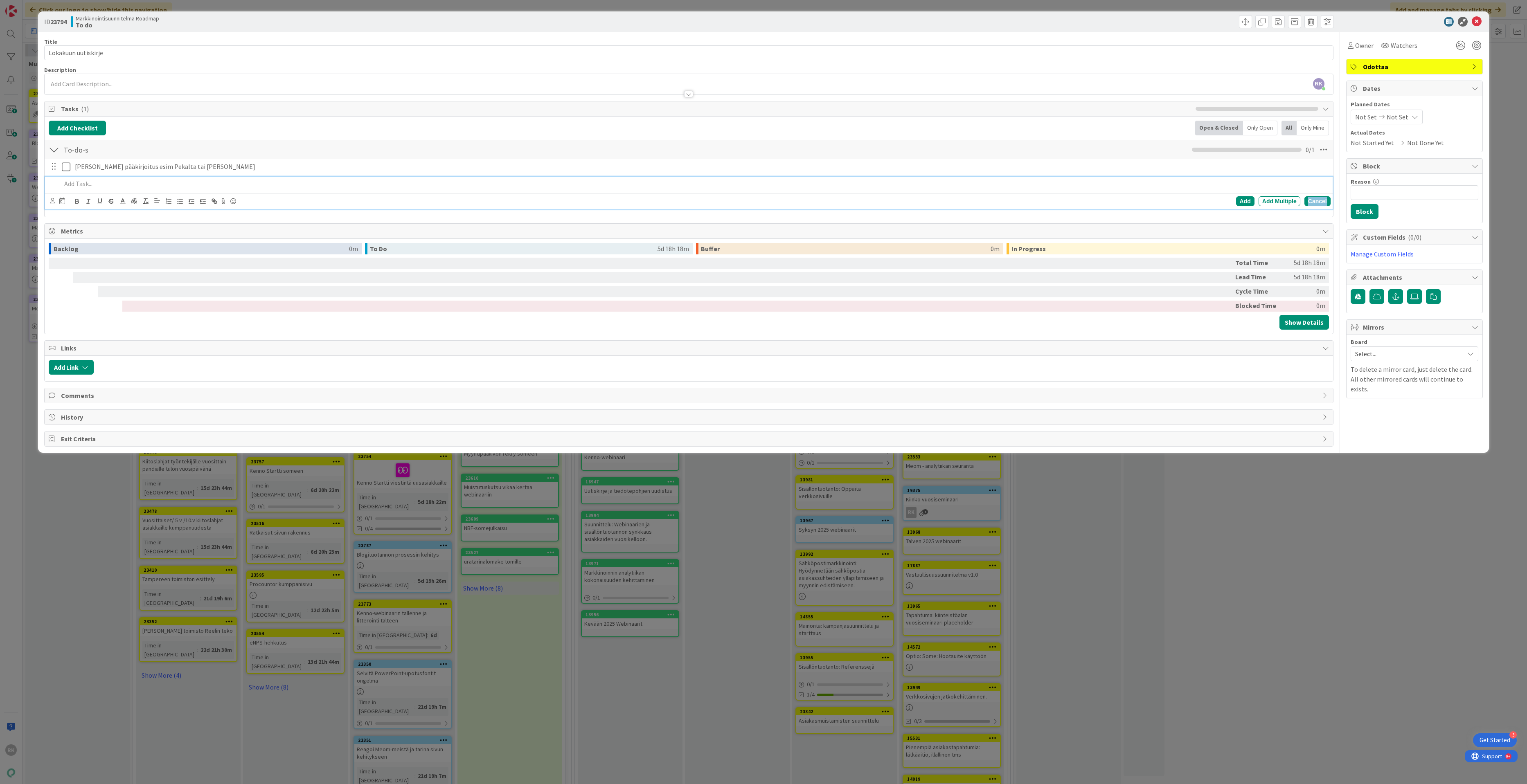
click at [1306, 204] on div "Cancel" at bounding box center [1318, 201] width 26 height 10
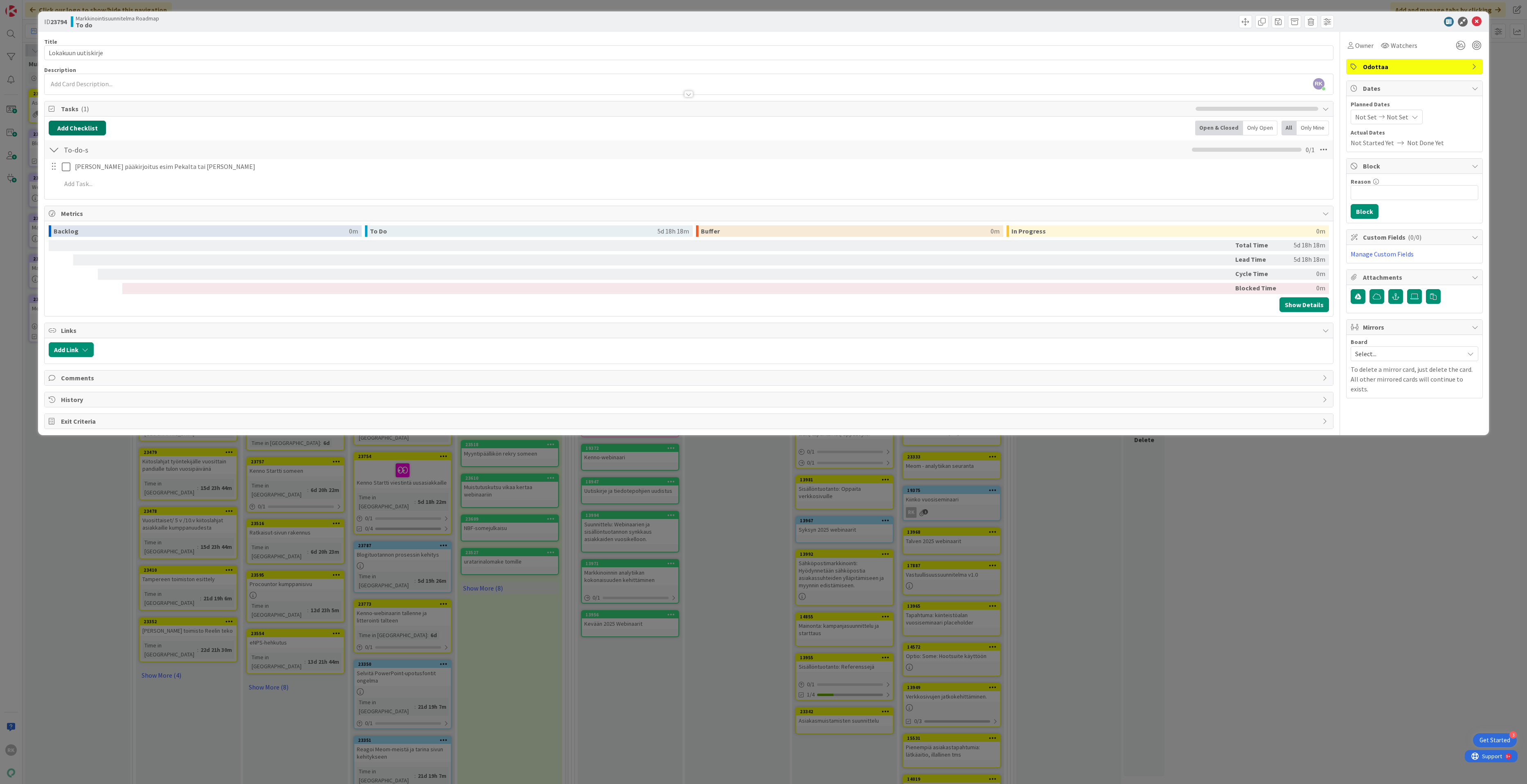
click at [83, 133] on button "Add Checklist" at bounding box center [77, 128] width 57 height 15
type input "Sisällöt"
click at [58, 190] on button "Add" at bounding box center [63, 186] width 22 height 15
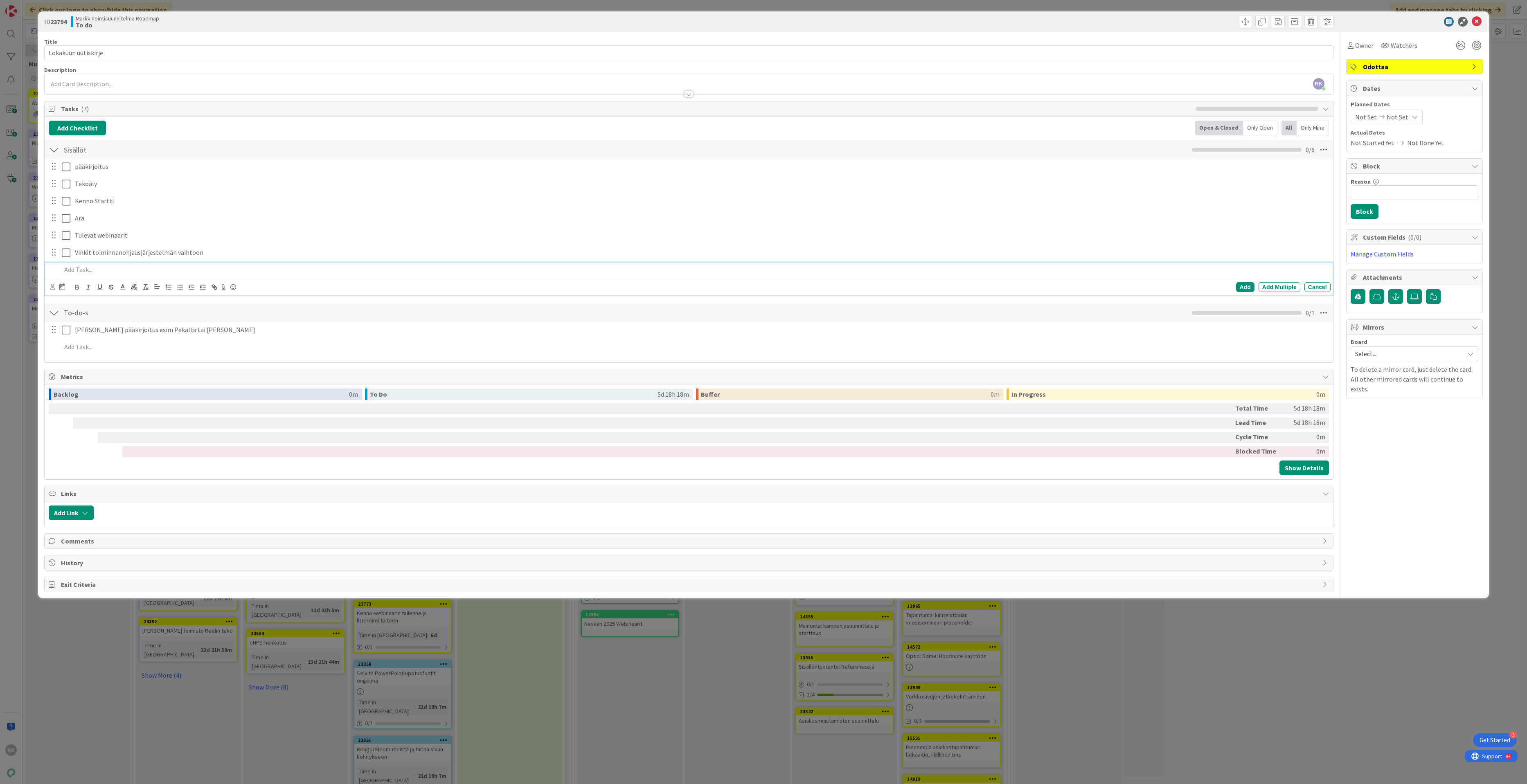
click at [244, 661] on div "ID 23794 Markkinointisuunnitelma Roadmap To do Title 19 / 128 Lokakuun uutiskir…" at bounding box center [764, 392] width 1527 height 784
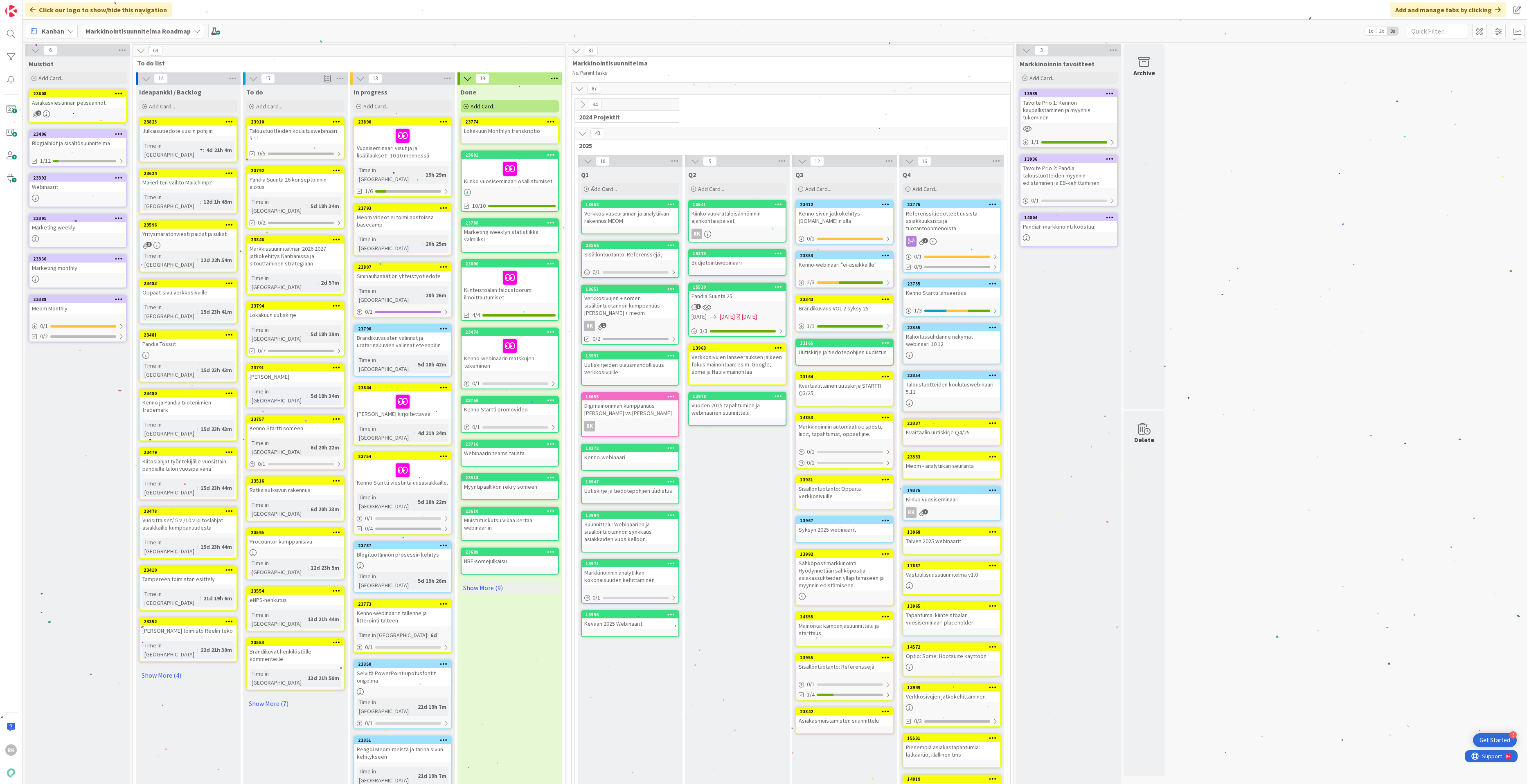
click at [551, 123] on icon at bounding box center [551, 121] width 8 height 6
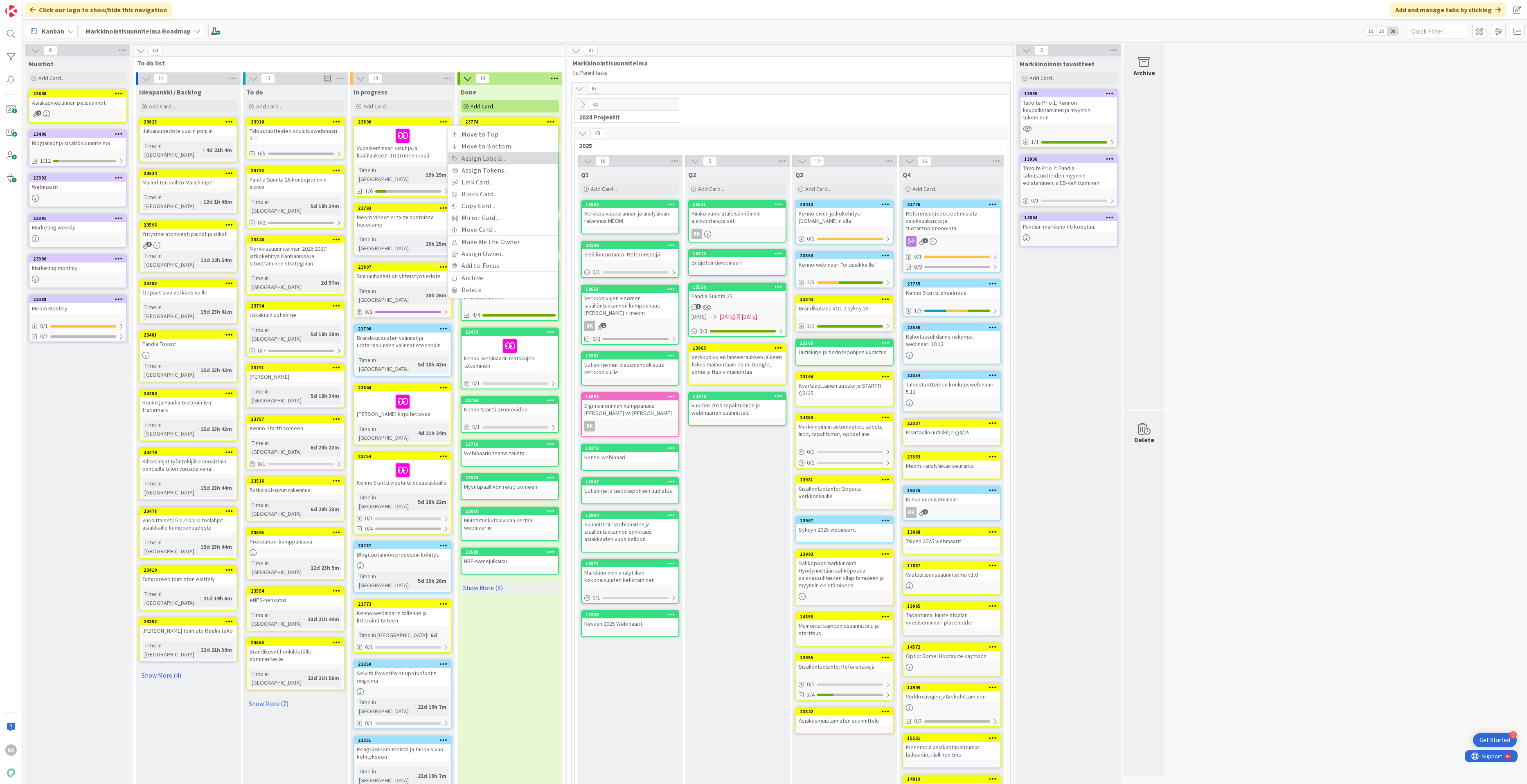
click at [482, 162] on link "Assign Labels..." at bounding box center [503, 158] width 110 height 12
click at [467, 213] on div "radio" at bounding box center [468, 211] width 11 height 11
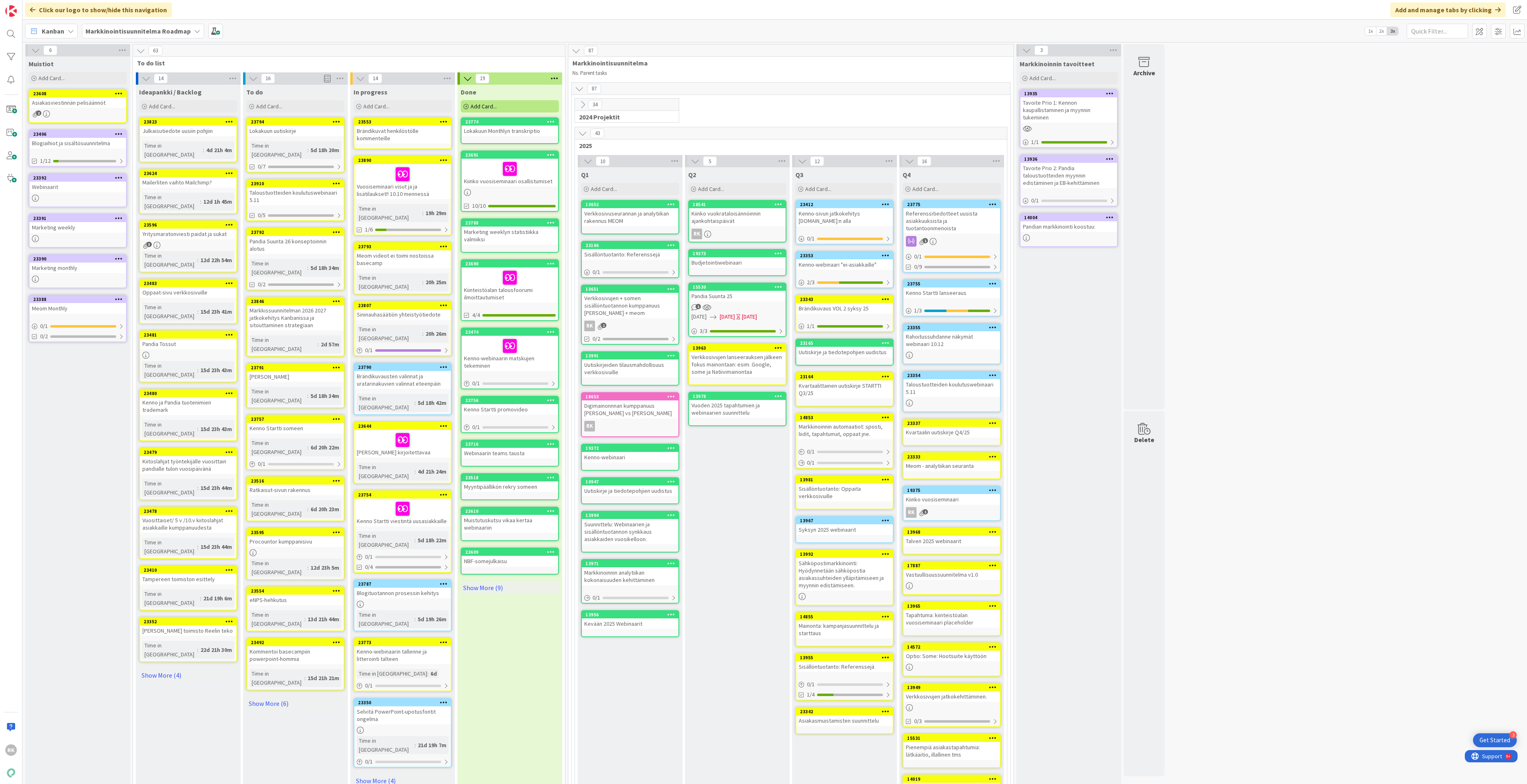
click at [334, 122] on icon at bounding box center [336, 121] width 8 height 6
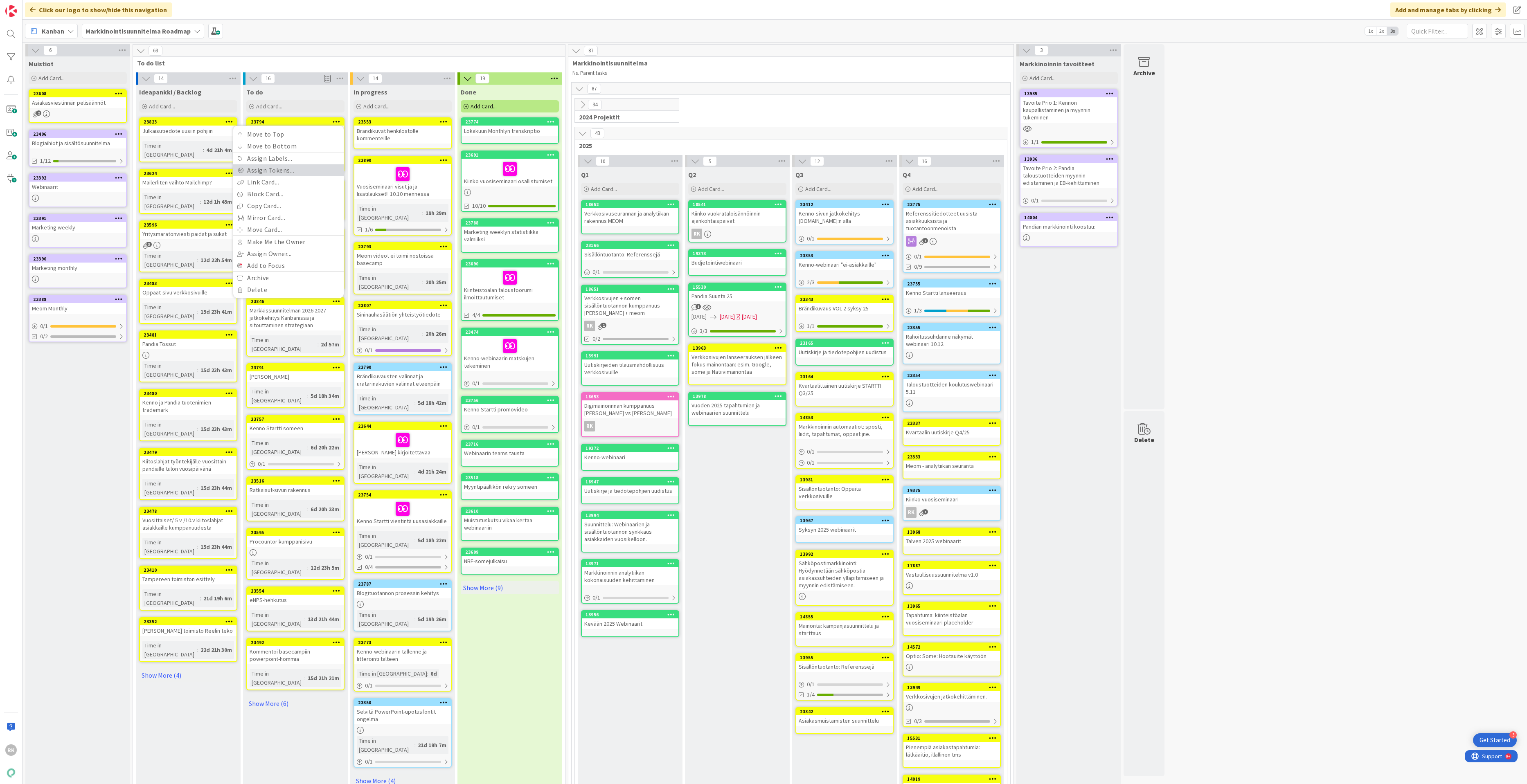
click at [271, 167] on link "Assign Tokens..." at bounding box center [288, 170] width 110 height 12
click at [328, 149] on icon at bounding box center [327, 148] width 7 height 7
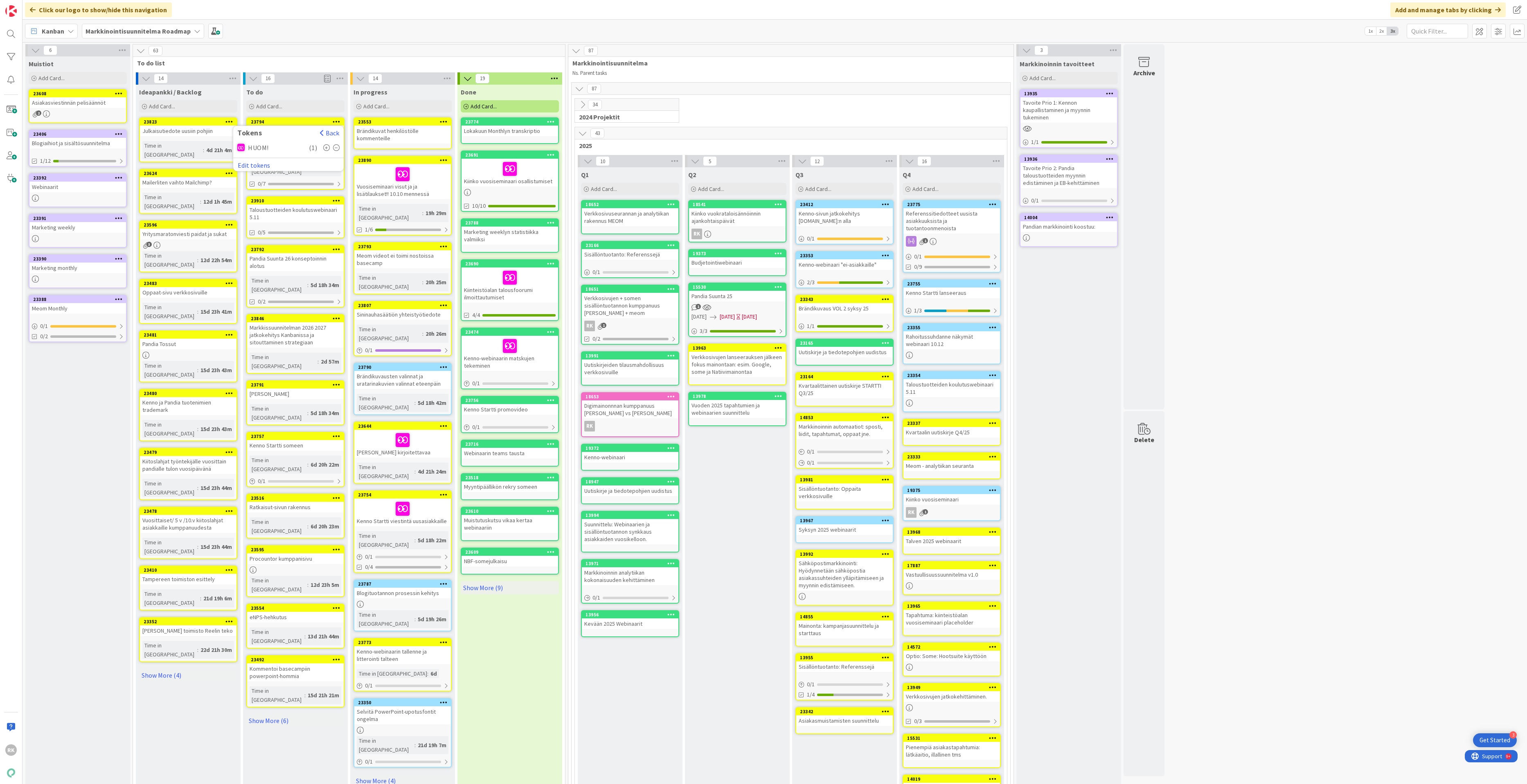
click at [327, 149] on icon at bounding box center [327, 148] width 7 height 7
click at [340, 149] on div "HUOM! ( 3 ) Edit tokens" at bounding box center [288, 155] width 110 height 27
click at [334, 144] on div "HUOM! ( 3 )" at bounding box center [288, 148] width 103 height 12
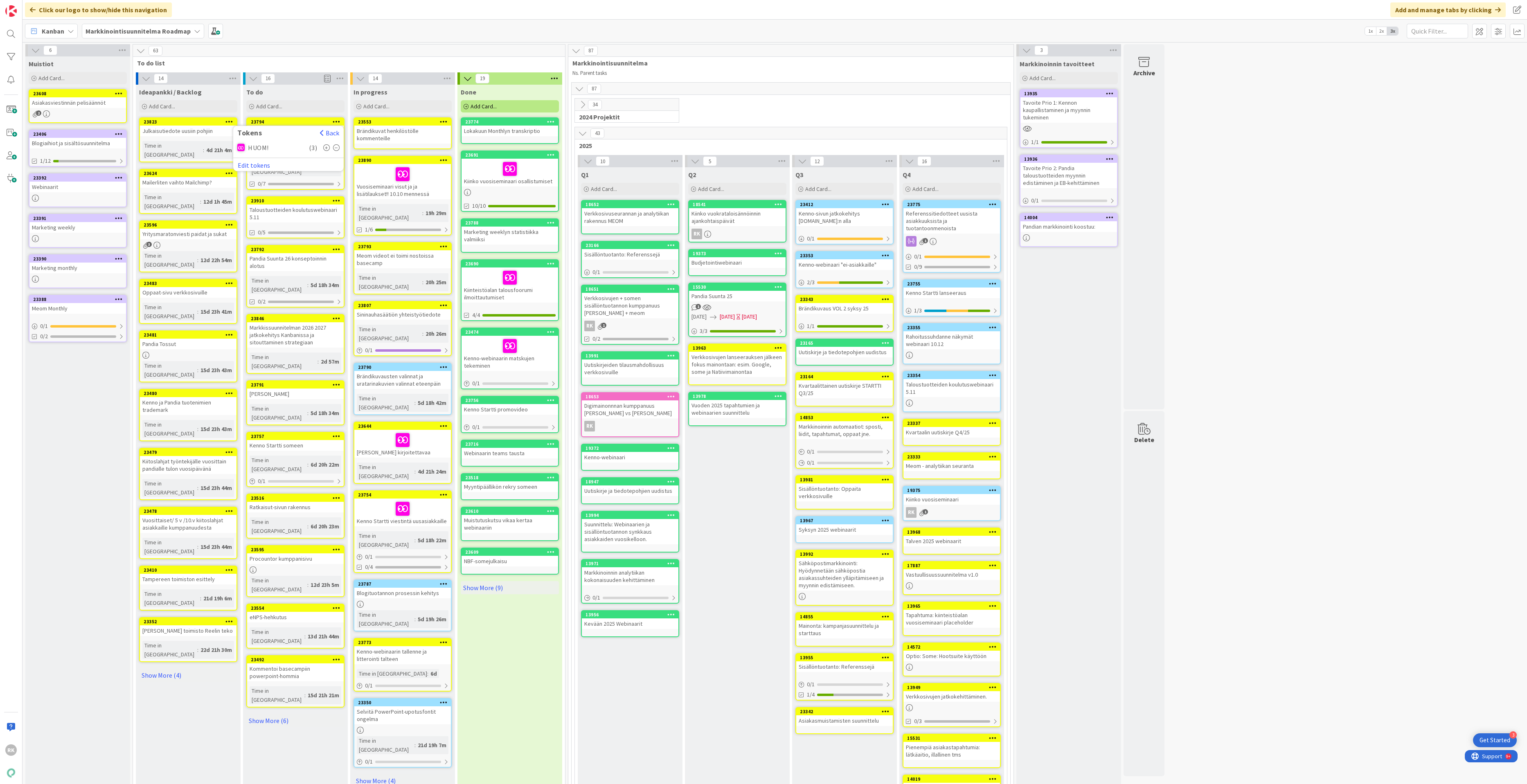
click at [338, 148] on icon at bounding box center [337, 148] width 7 height 7
click at [296, 8] on div "Click our logo to show/hide this navigation Add and manage tabs by clicking" at bounding box center [775, 9] width 1504 height 20
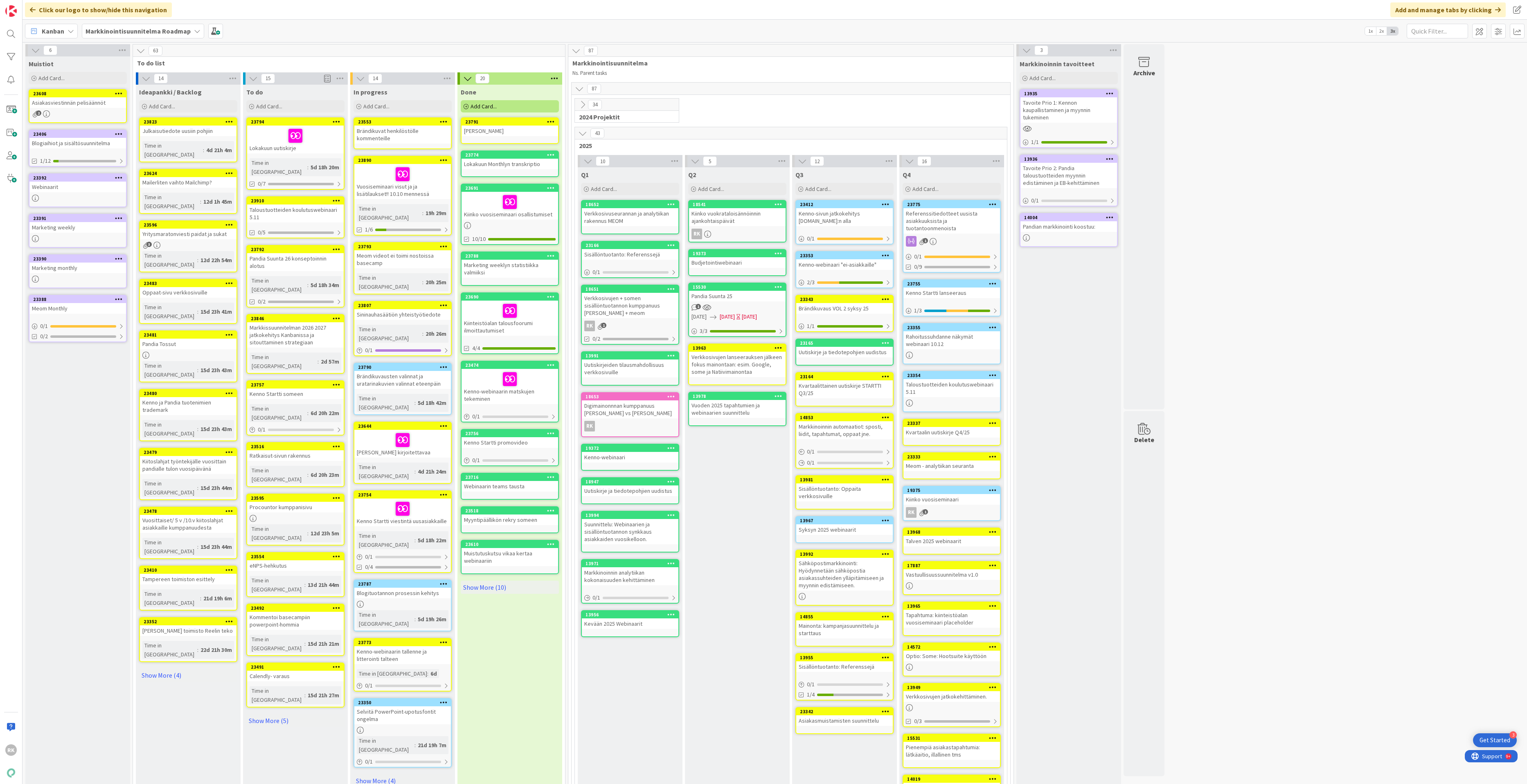
click at [549, 119] on icon at bounding box center [551, 121] width 8 height 6
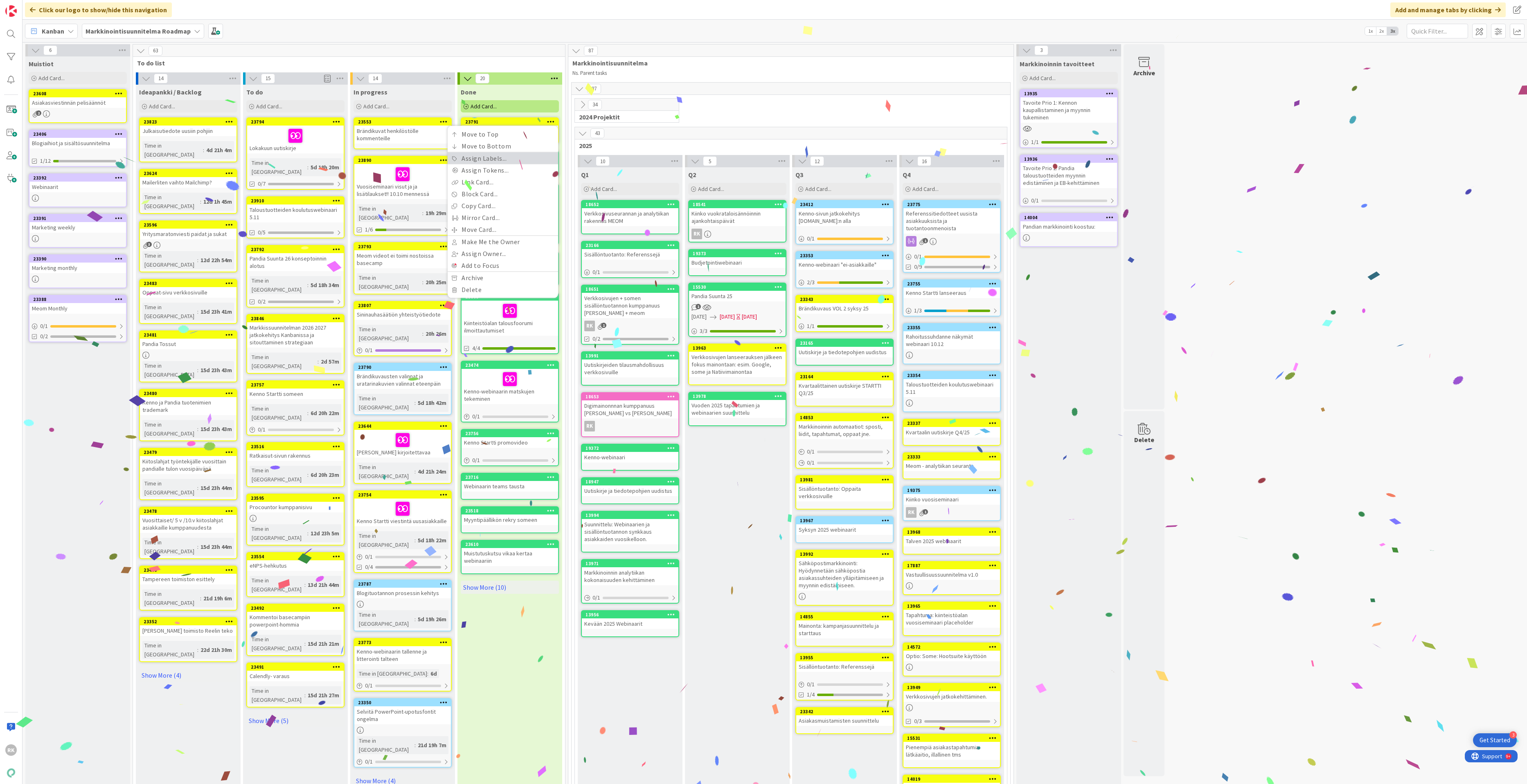
click at [491, 161] on link "Assign Labels..." at bounding box center [503, 158] width 110 height 12
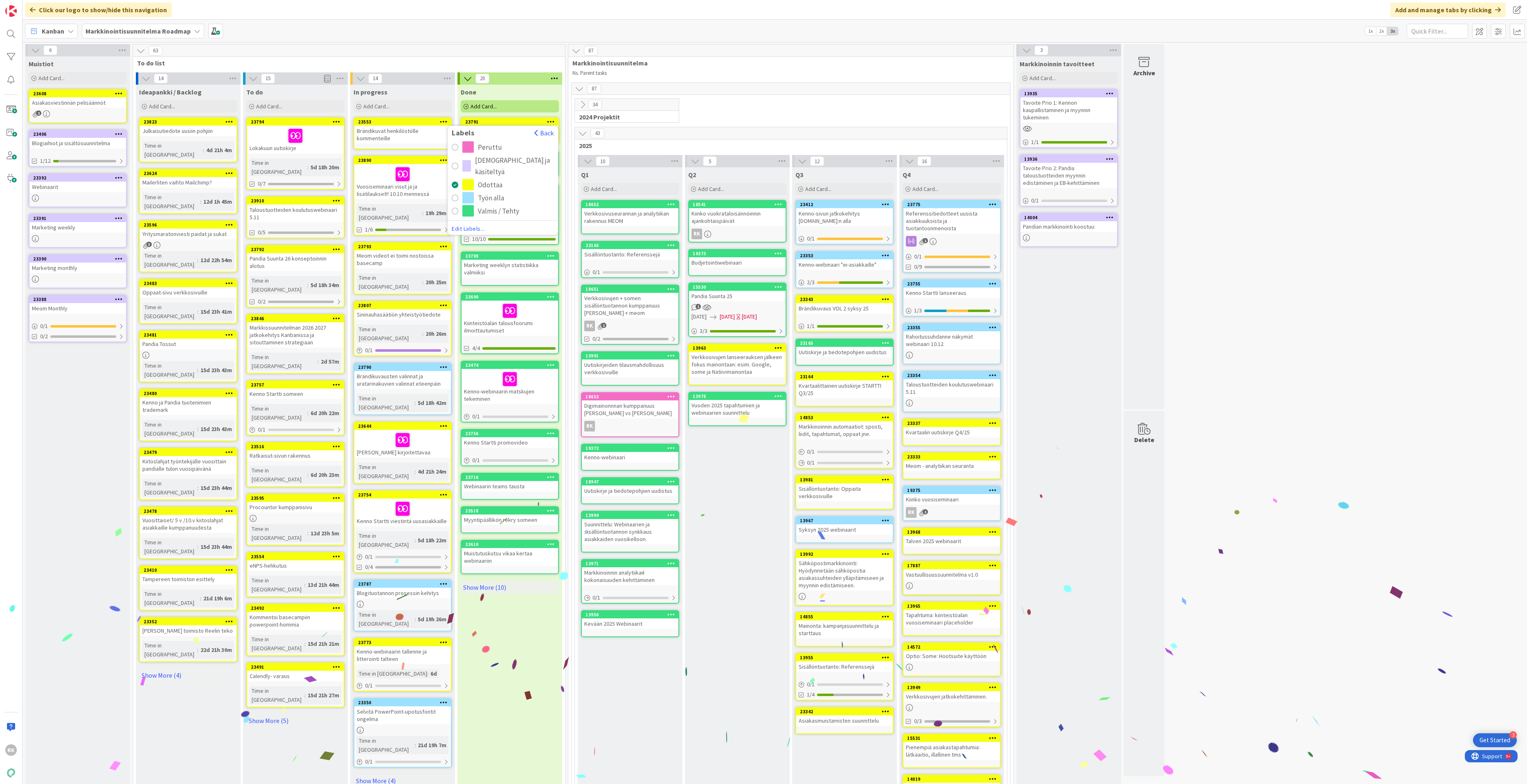
click at [469, 212] on div "radio" at bounding box center [468, 211] width 11 height 11
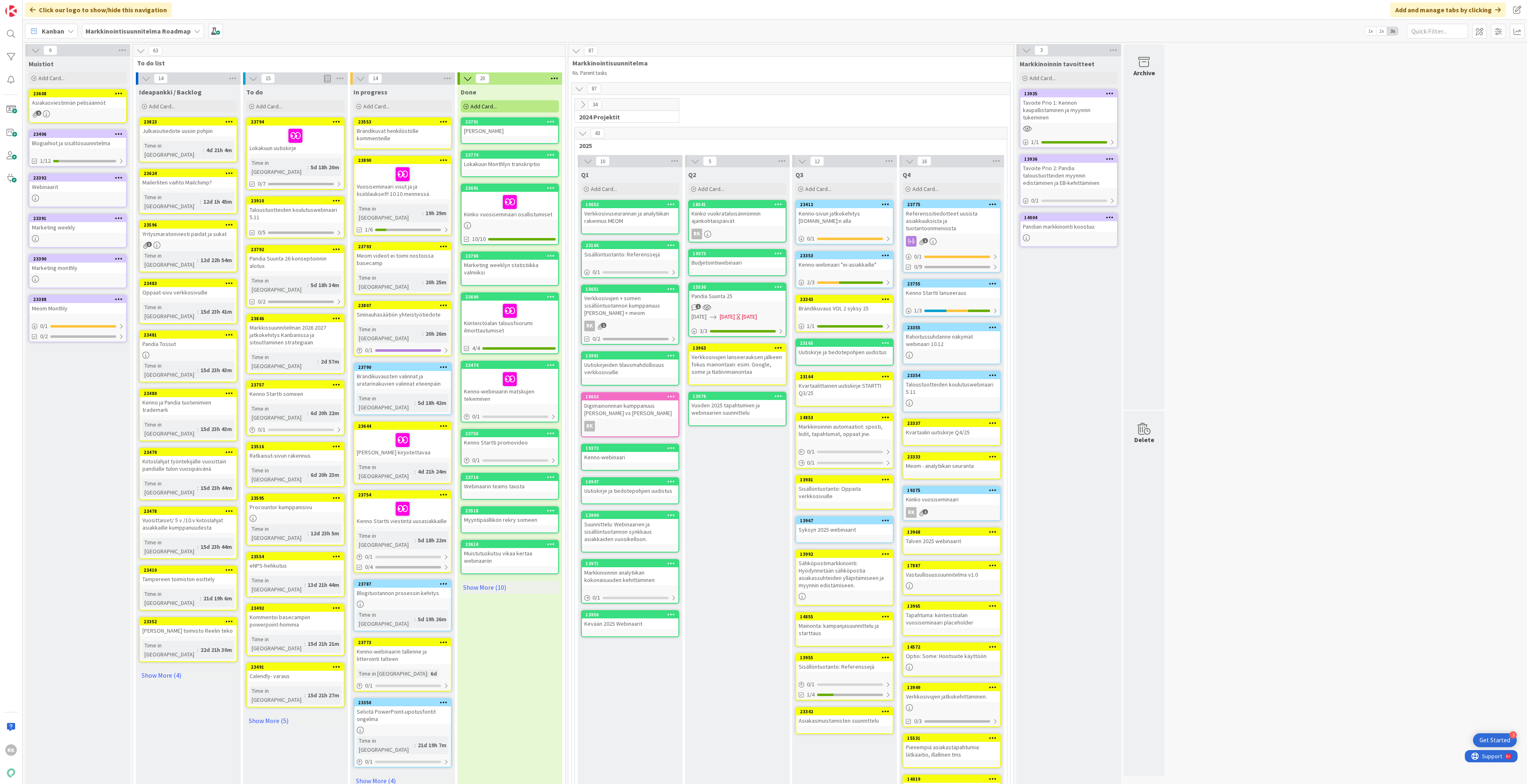
click at [337, 197] on icon at bounding box center [336, 200] width 8 height 6
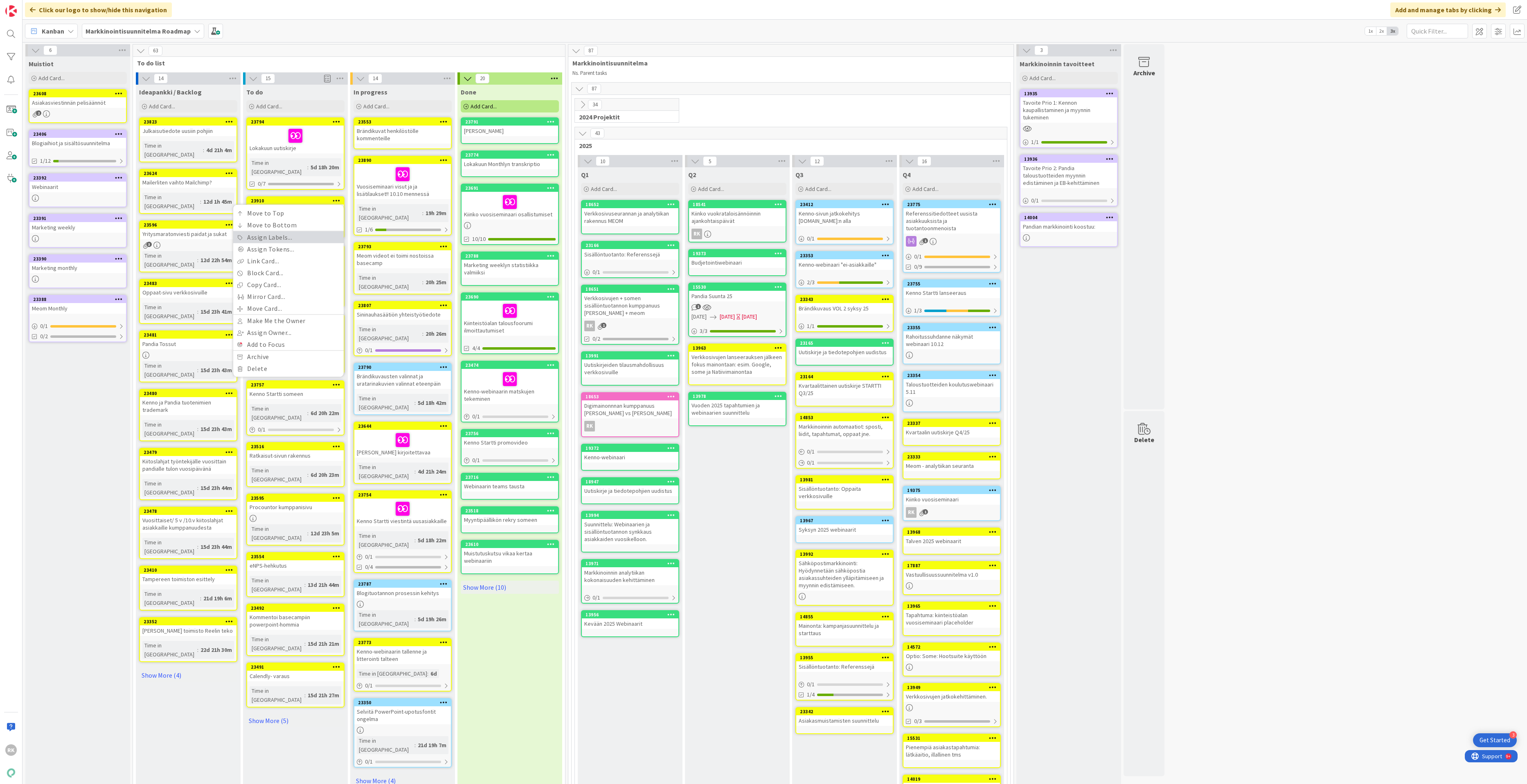
click at [270, 232] on link "Assign Labels..." at bounding box center [288, 238] width 110 height 12
click at [281, 198] on div "23910" at bounding box center [297, 201] width 93 height 6
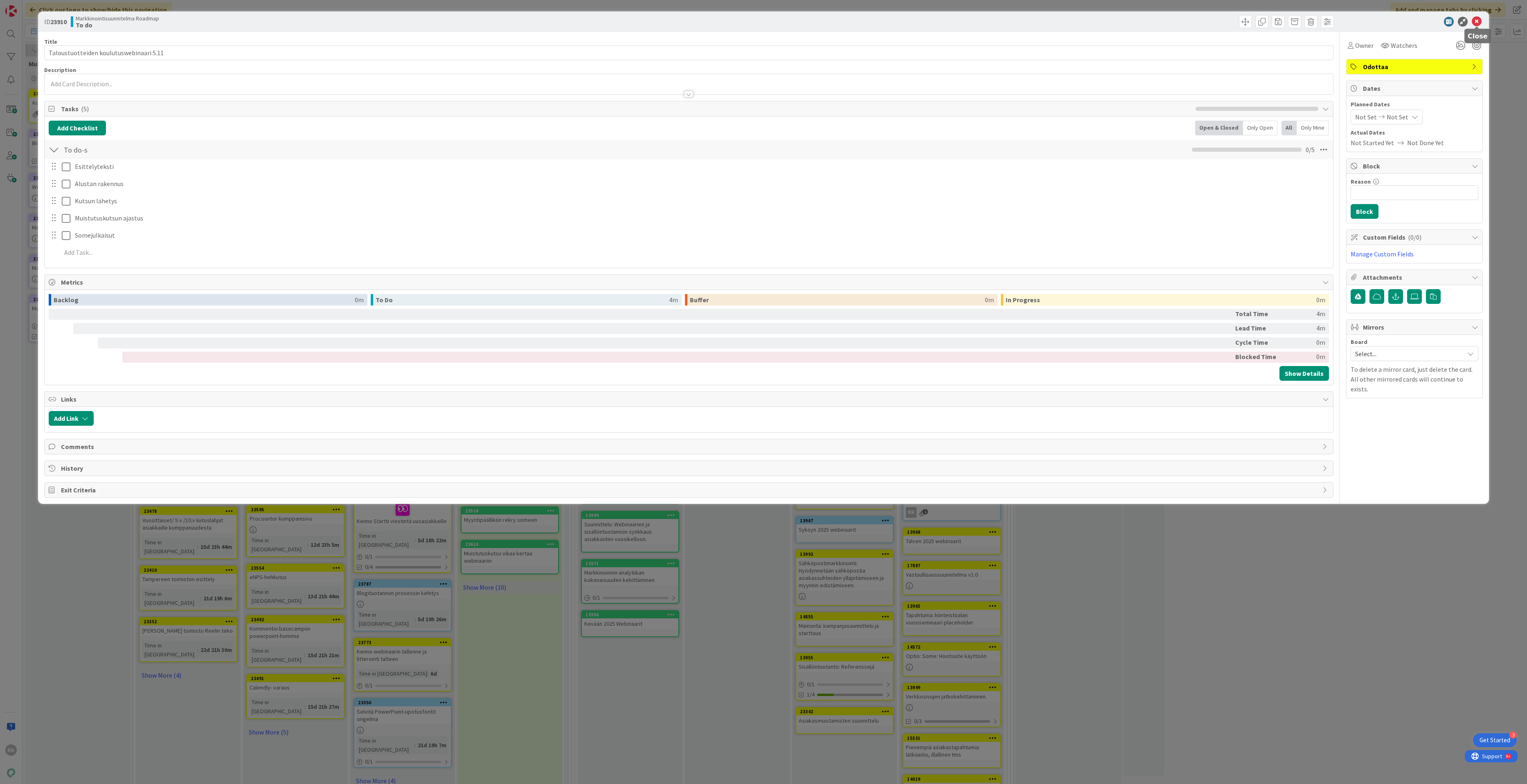
click at [1386, 23] on icon at bounding box center [1477, 21] width 10 height 10
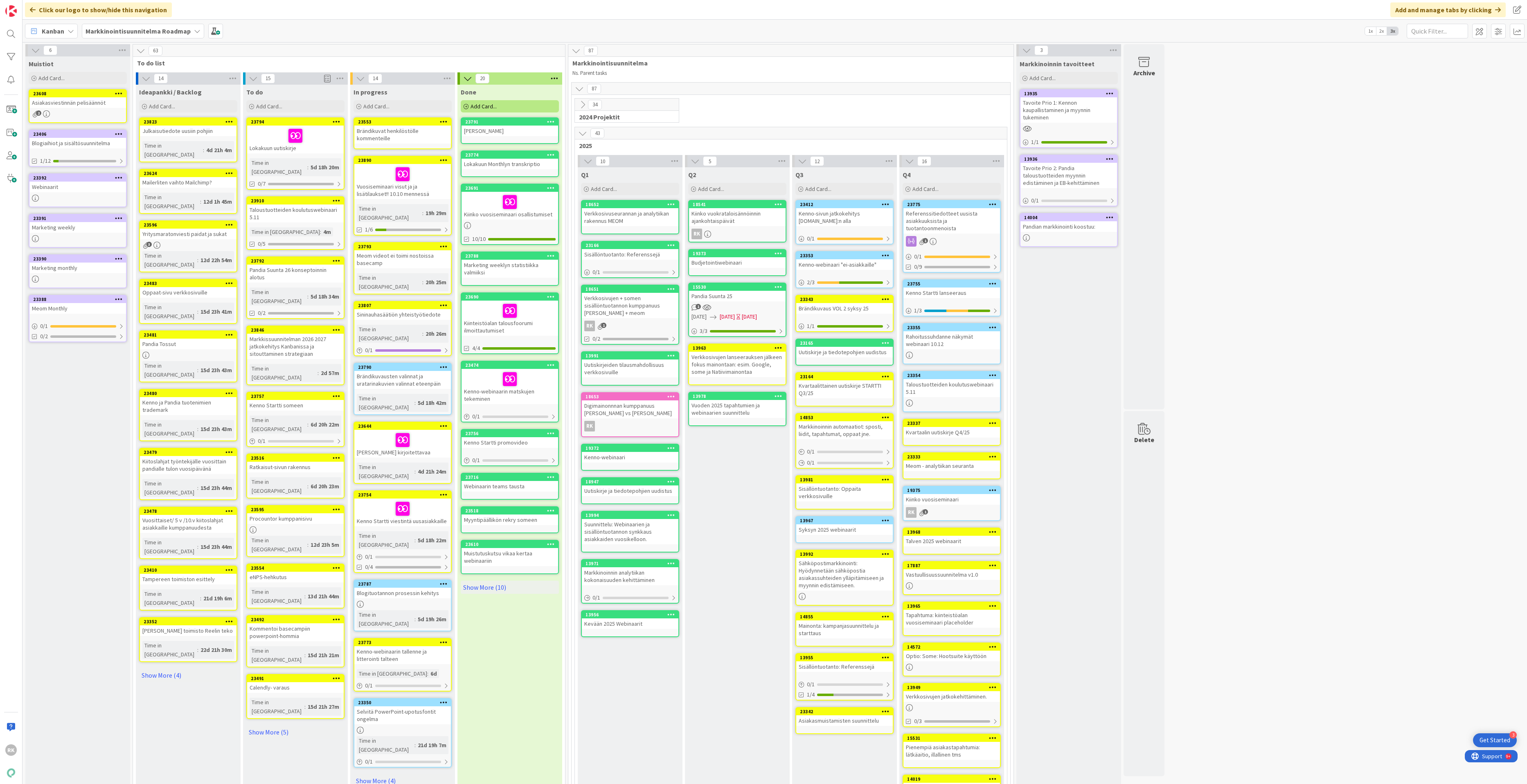
click at [337, 197] on icon at bounding box center [336, 200] width 8 height 6
click at [286, 244] on link "Assign Tokens..." at bounding box center [288, 249] width 110 height 12
click at [324, 222] on div "HUOM!" at bounding box center [288, 226] width 103 height 12
click at [330, 223] on icon at bounding box center [327, 226] width 7 height 7
click at [325, 223] on icon at bounding box center [327, 226] width 7 height 7
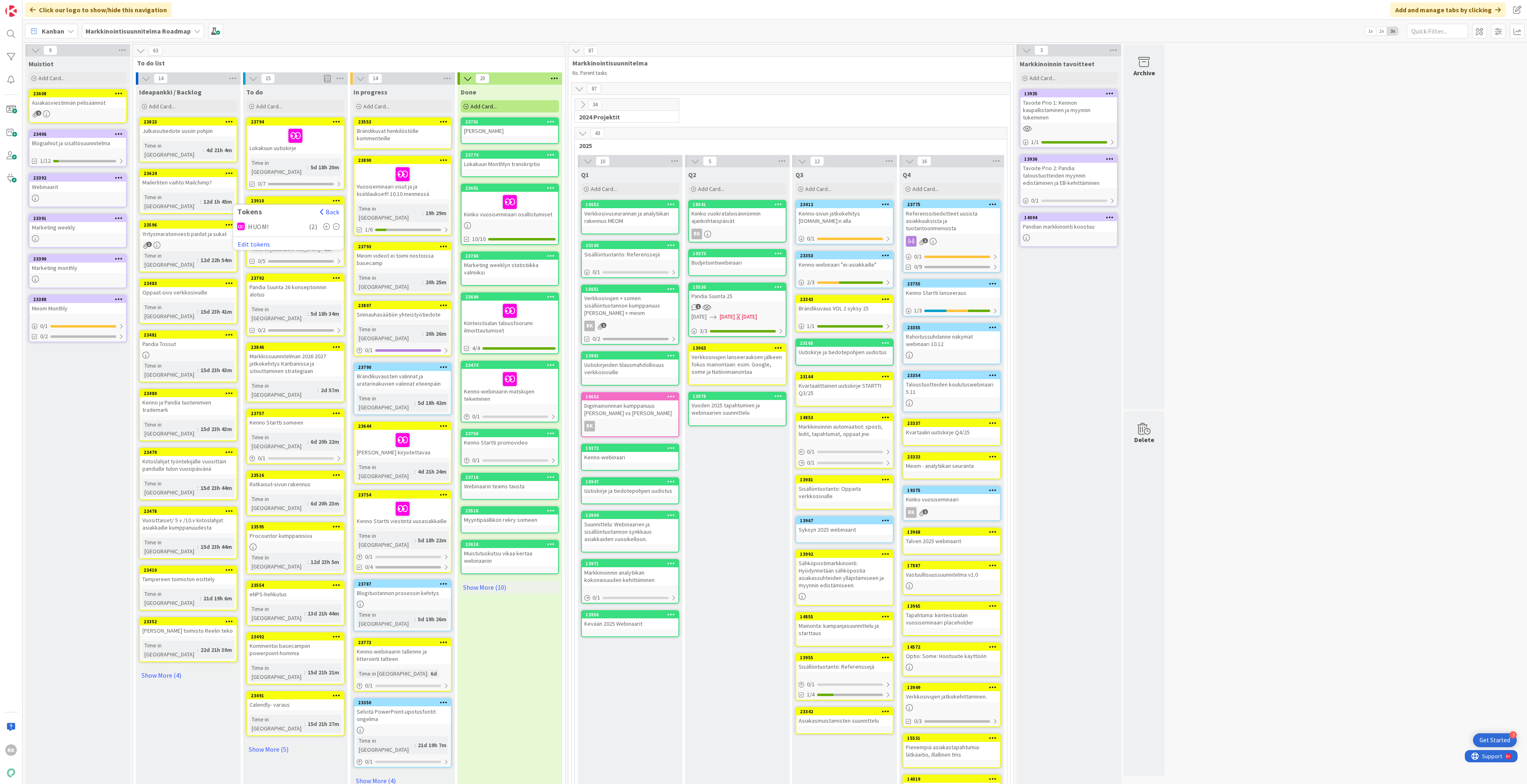
click at [337, 223] on icon at bounding box center [337, 226] width 7 height 7
click at [338, 283] on div "Pandia Suunta 26 konseptoinnin alotus" at bounding box center [295, 291] width 97 height 18
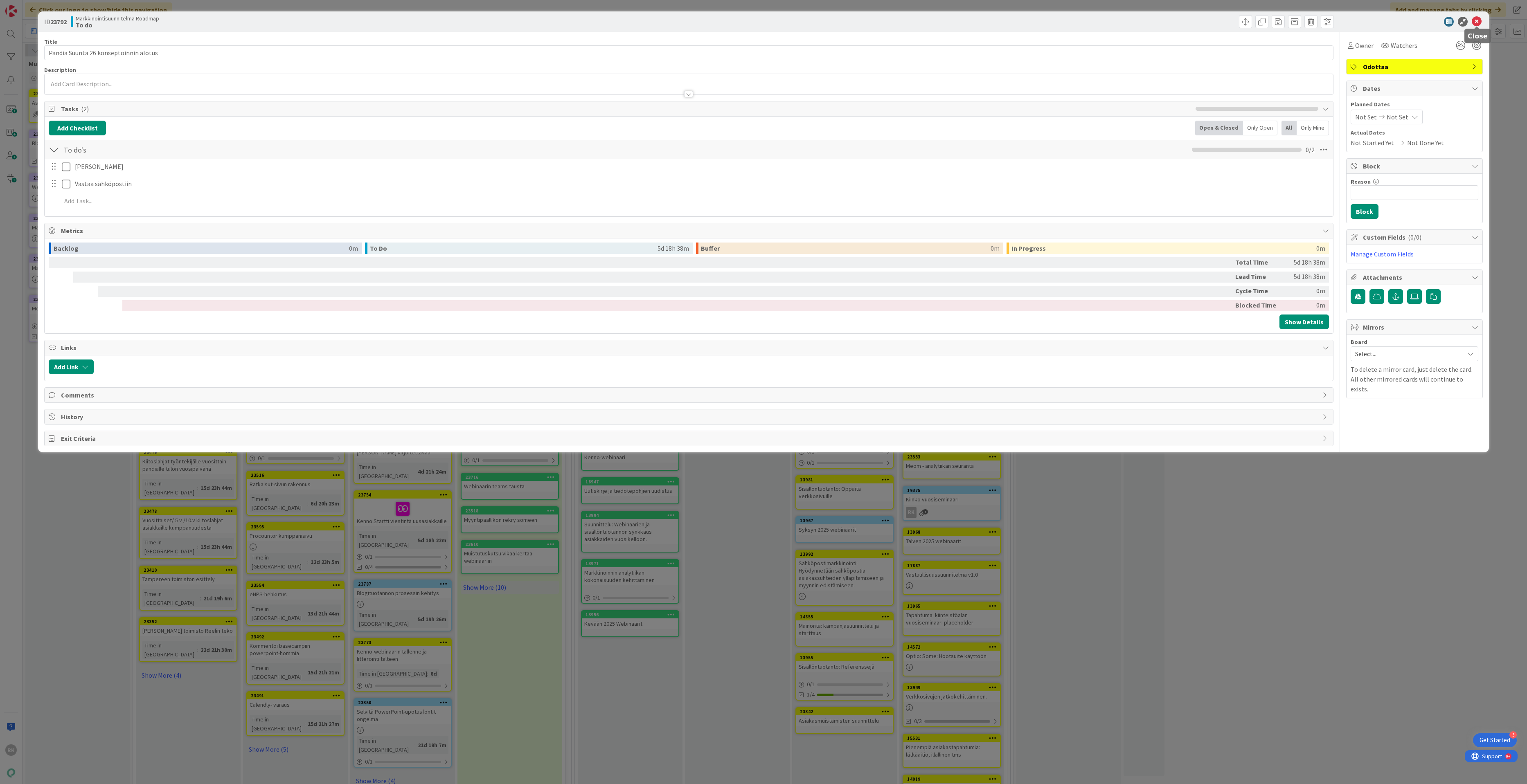
click at [1386, 19] on icon at bounding box center [1477, 21] width 10 height 10
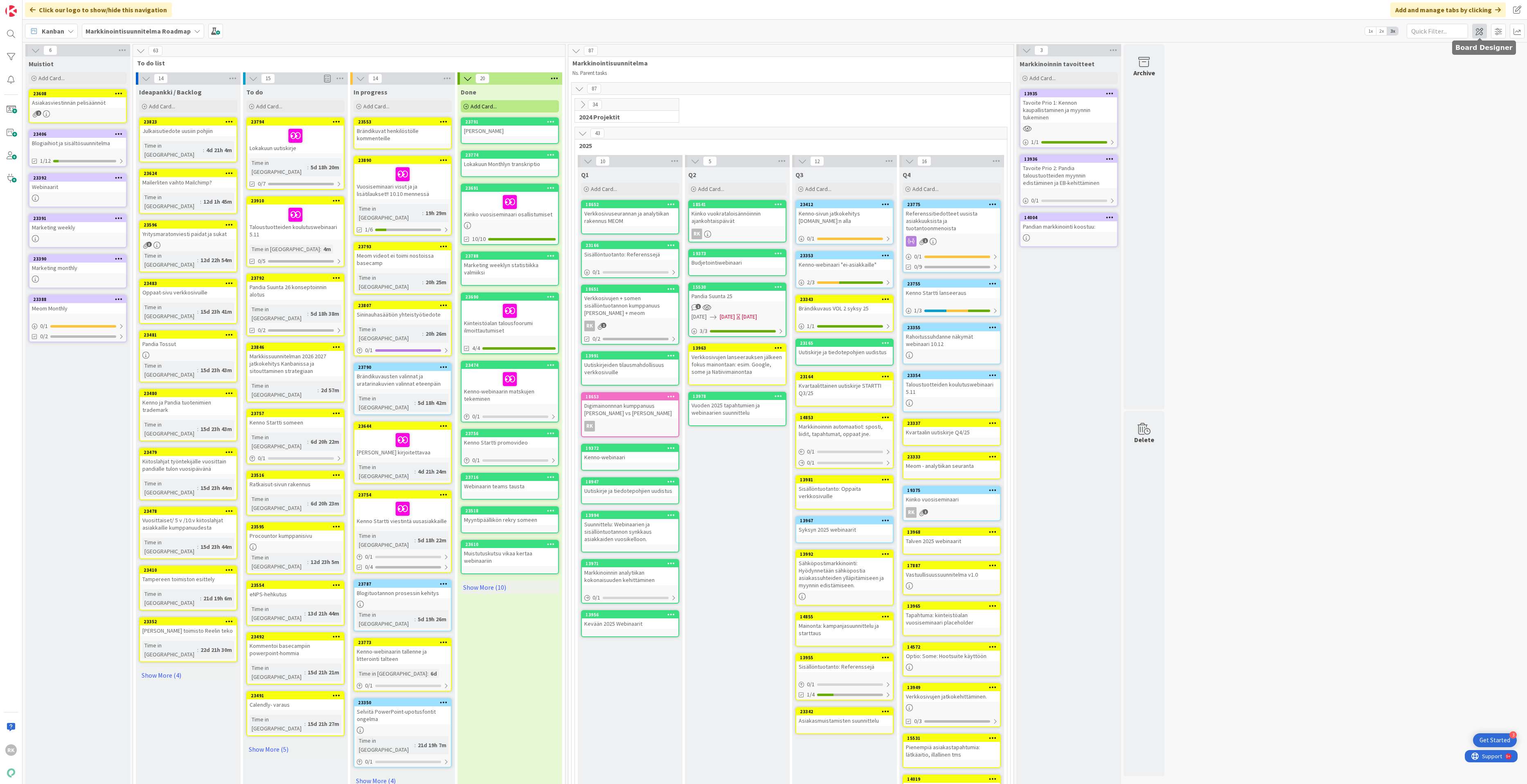
click at [1386, 32] on span at bounding box center [1480, 31] width 15 height 15
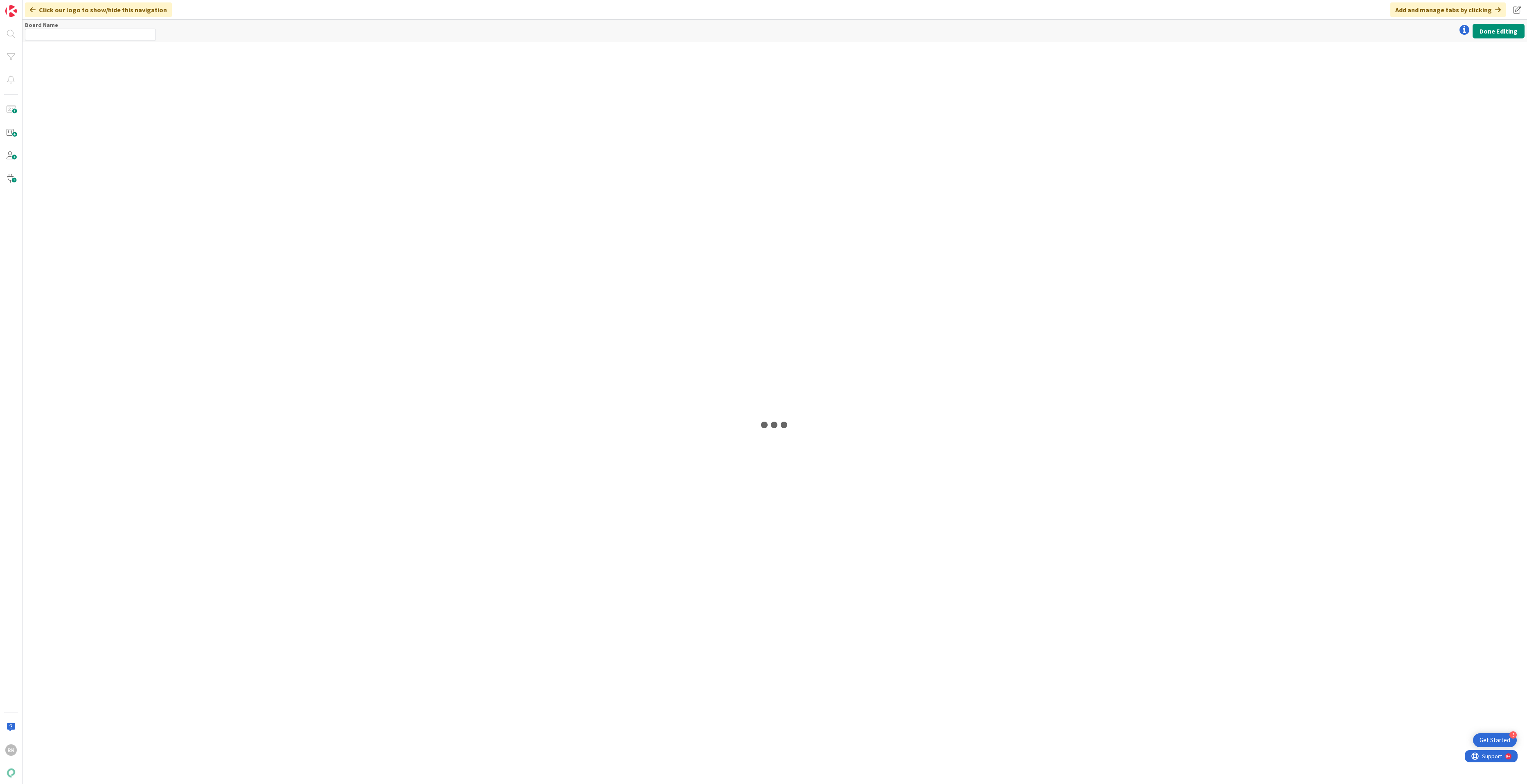
type input "Markkinointisuunnitelma Roadmap"
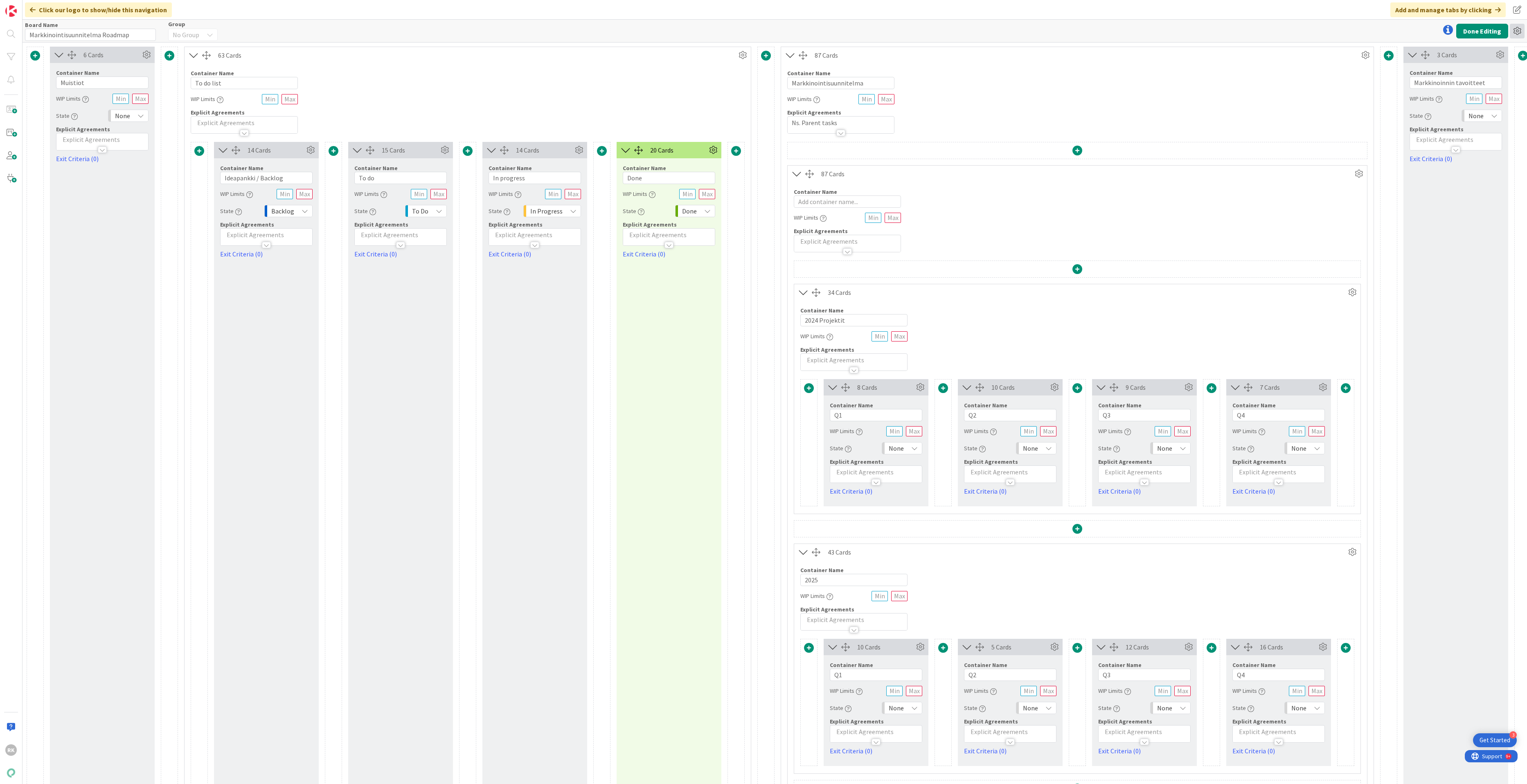
click at [1386, 33] on icon at bounding box center [1517, 31] width 15 height 15
click at [1386, 37] on button "Done Editing" at bounding box center [1483, 31] width 52 height 15
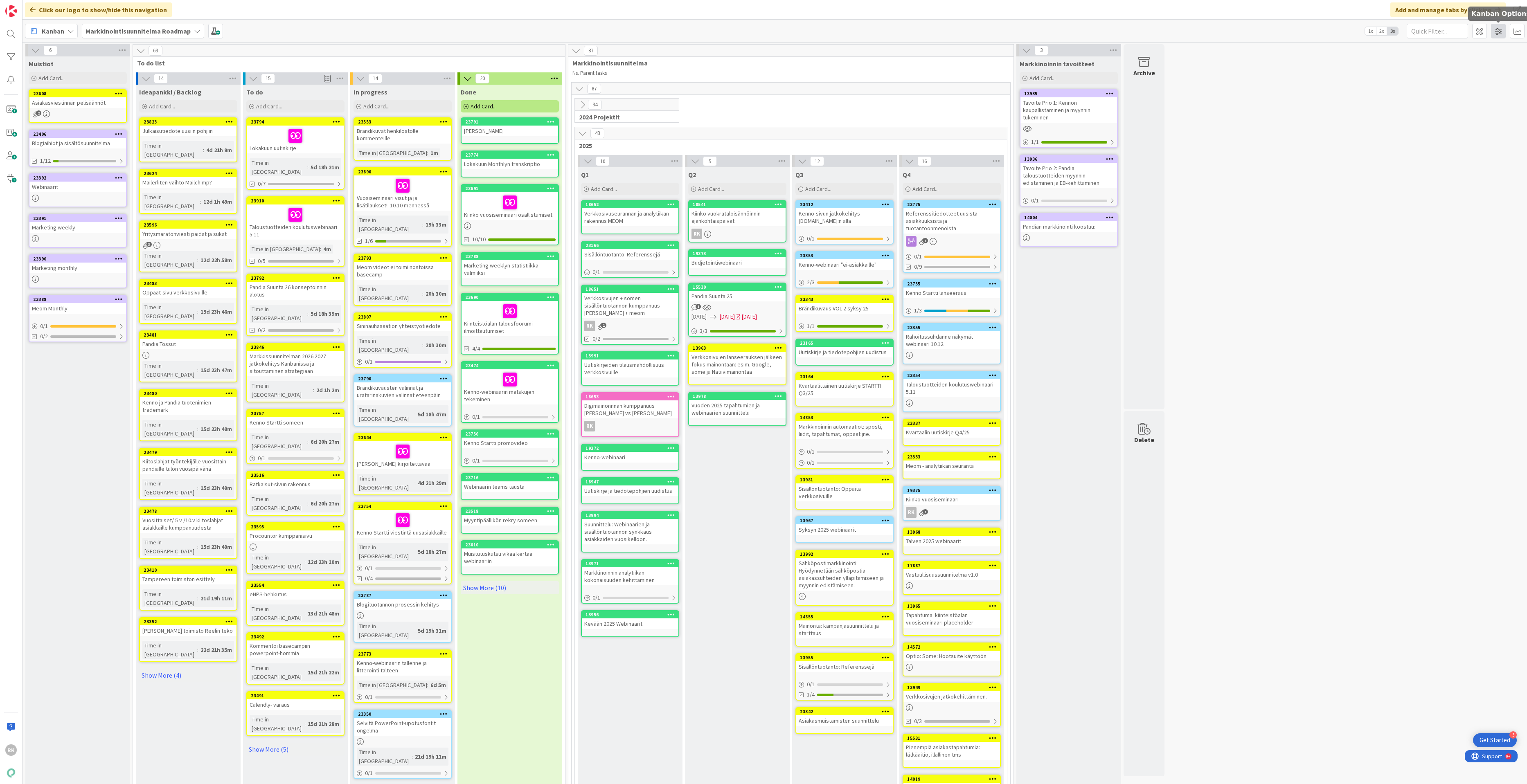
click at [1386, 33] on span at bounding box center [1498, 31] width 15 height 15
click at [1386, 210] on button "Select" at bounding box center [1481, 210] width 41 height 8
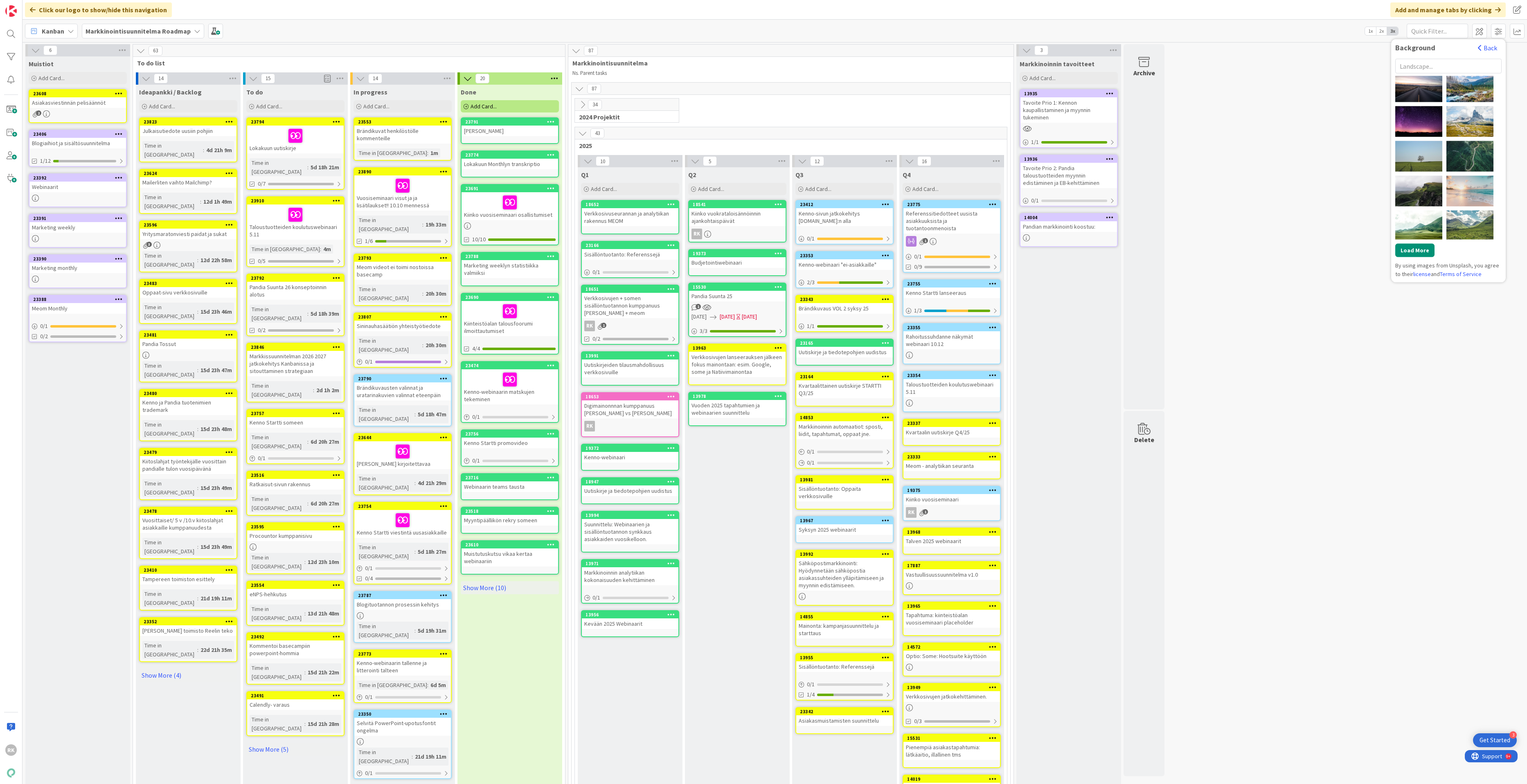
scroll to position [353, 0]
click at [1386, 248] on button "Load More" at bounding box center [1415, 250] width 39 height 14
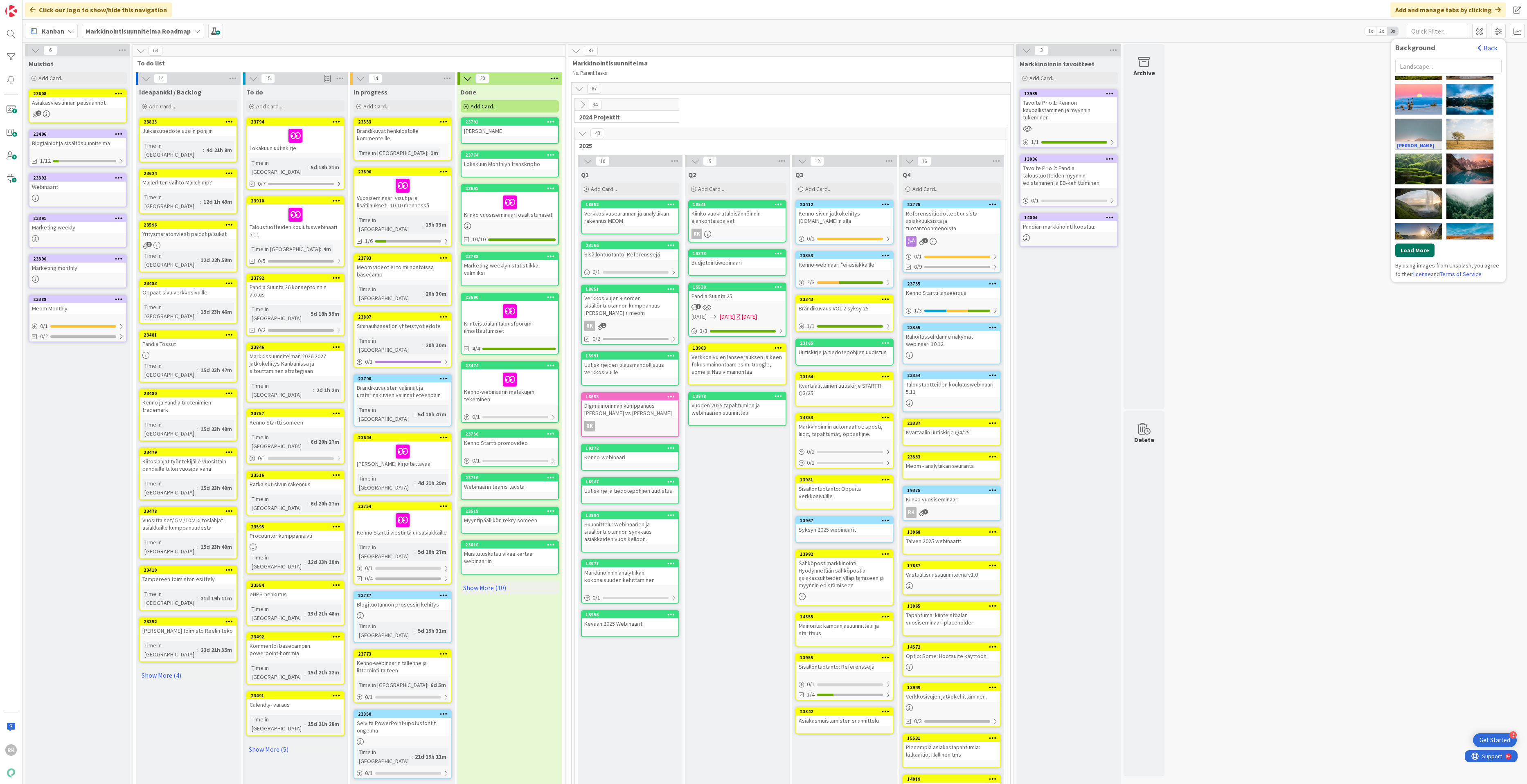
scroll to position [768, 0]
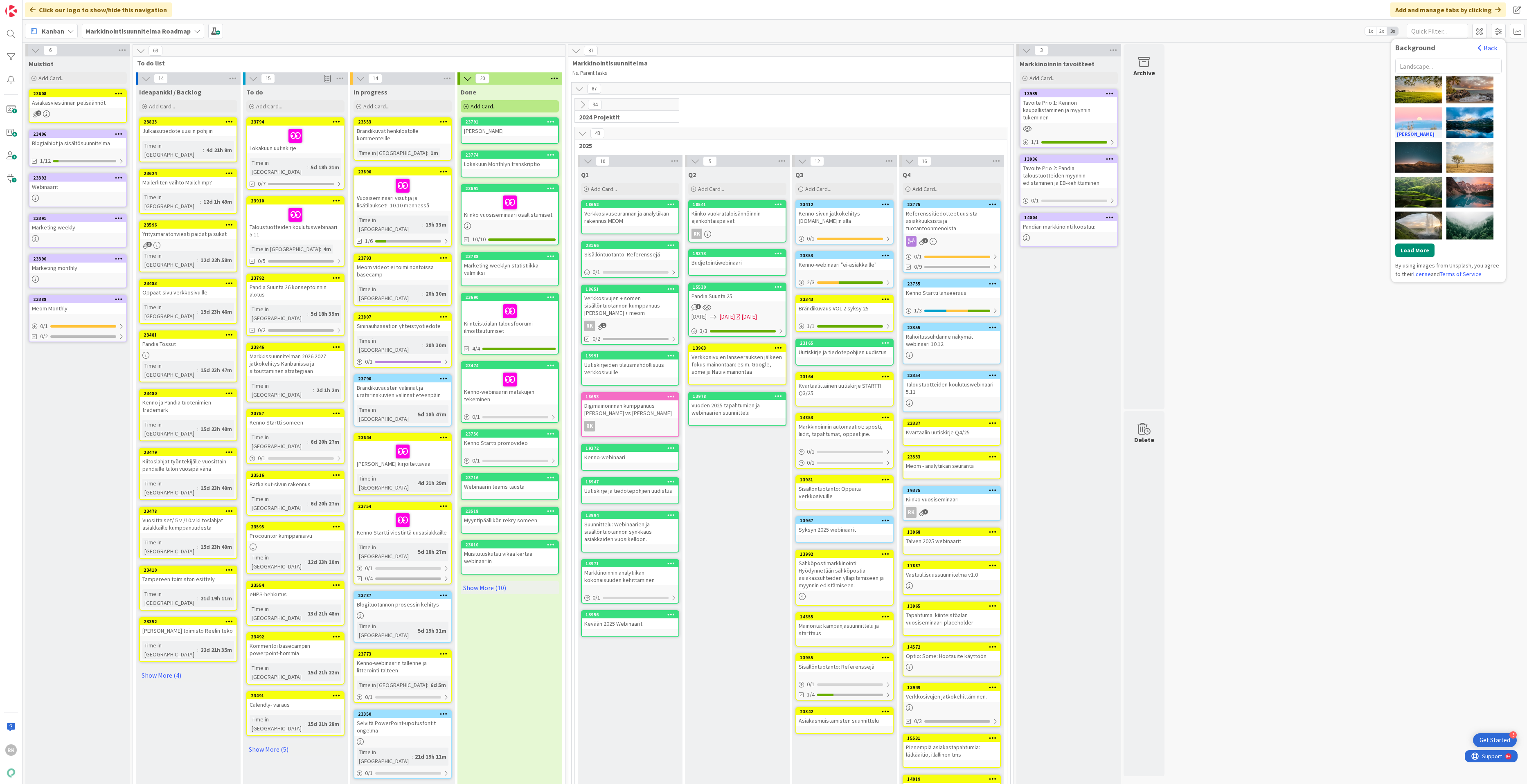
click at [1386, 127] on div "[PERSON_NAME]" at bounding box center [1419, 123] width 47 height 31
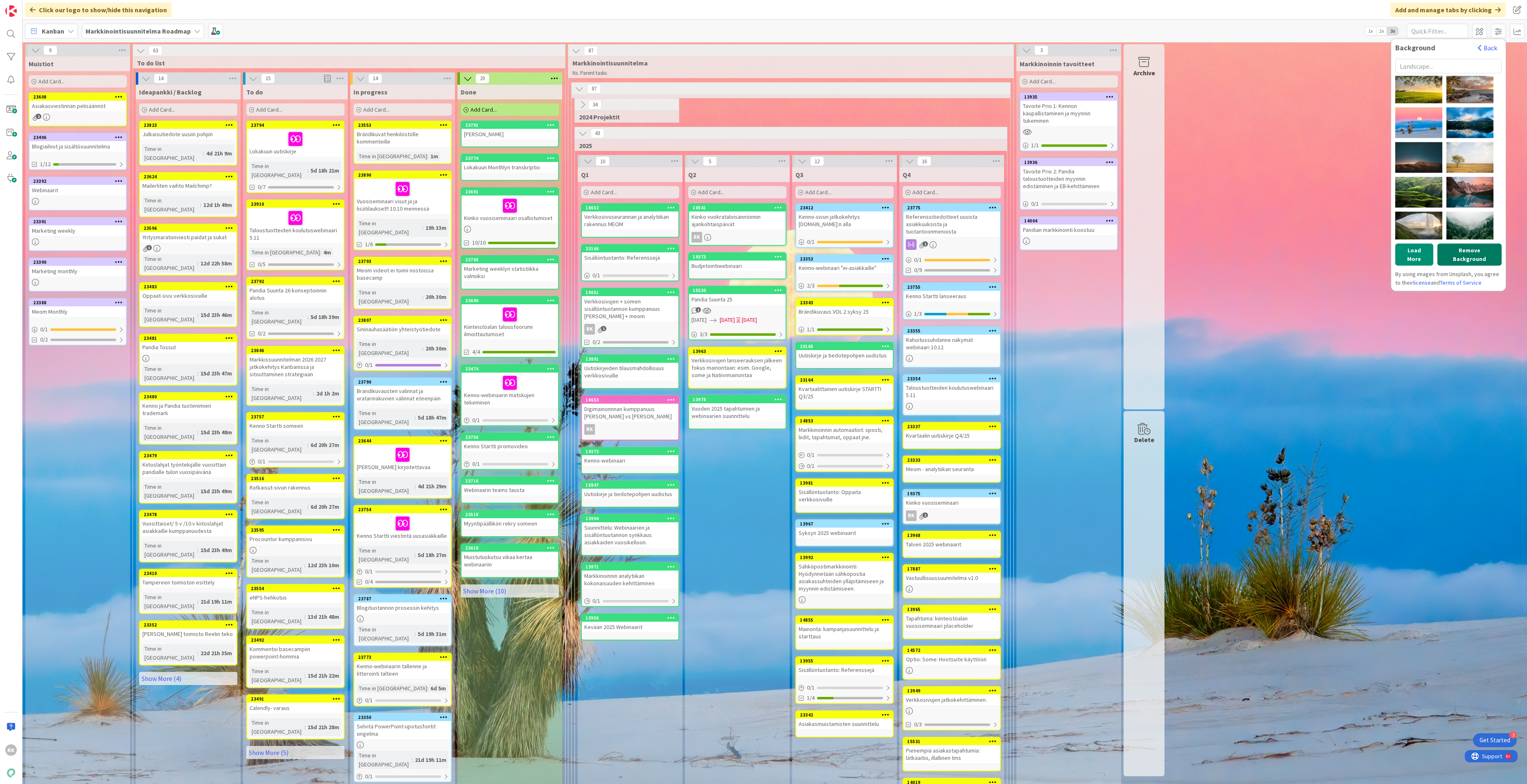
click at [1386, 247] on button "Remove Background" at bounding box center [1470, 254] width 64 height 22
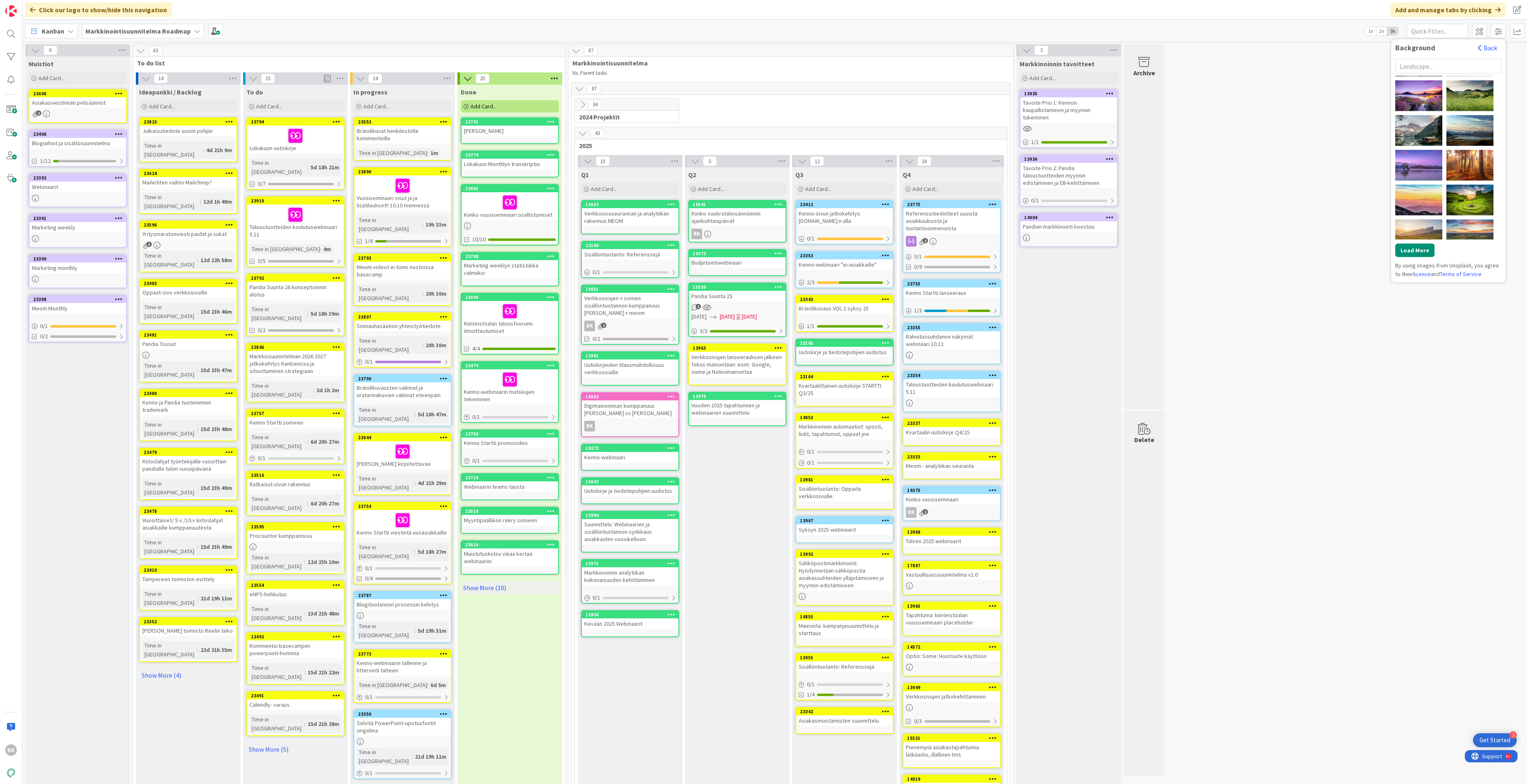
scroll to position [0, 0]
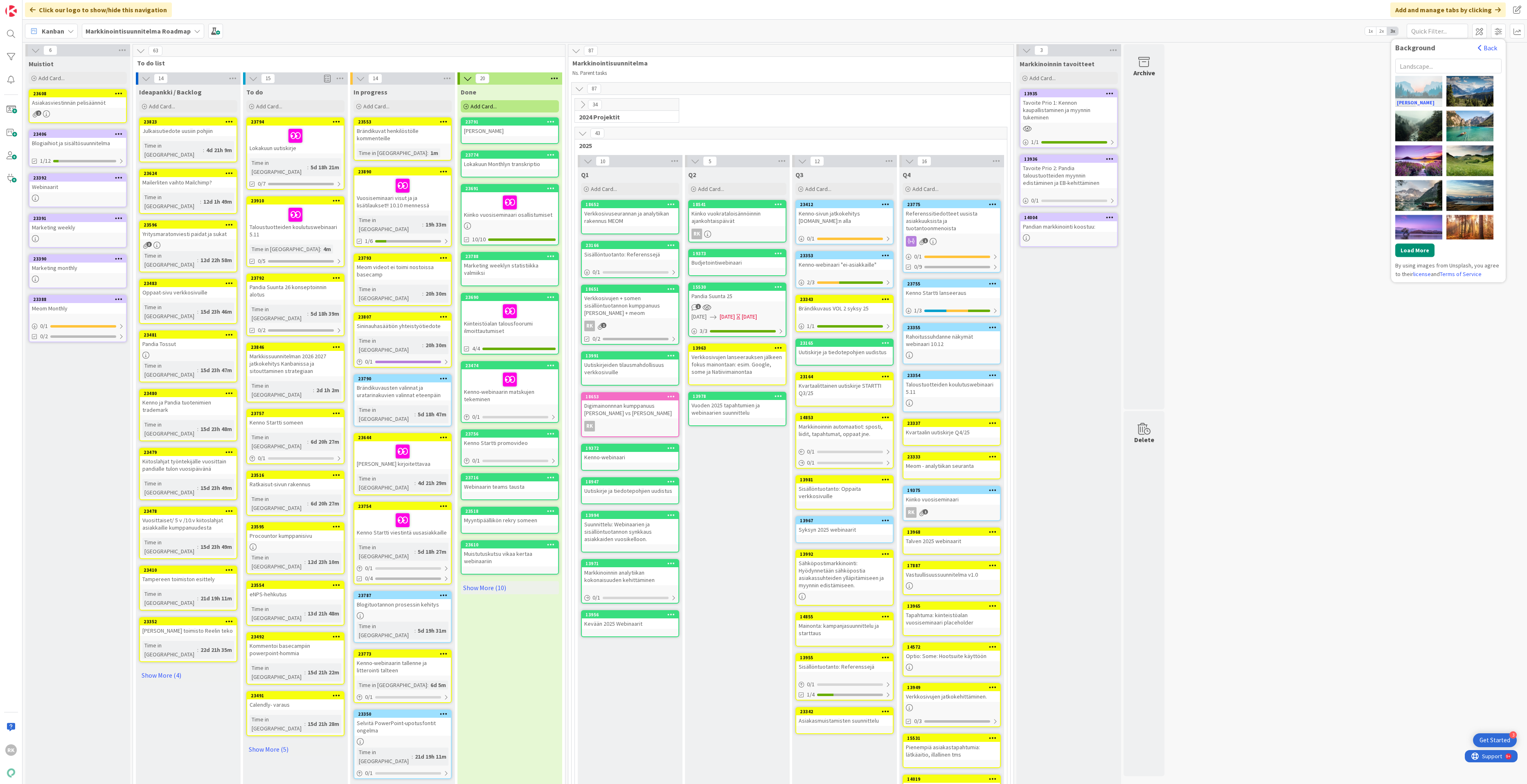
click at [1386, 97] on div "[PERSON_NAME]" at bounding box center [1419, 91] width 47 height 31
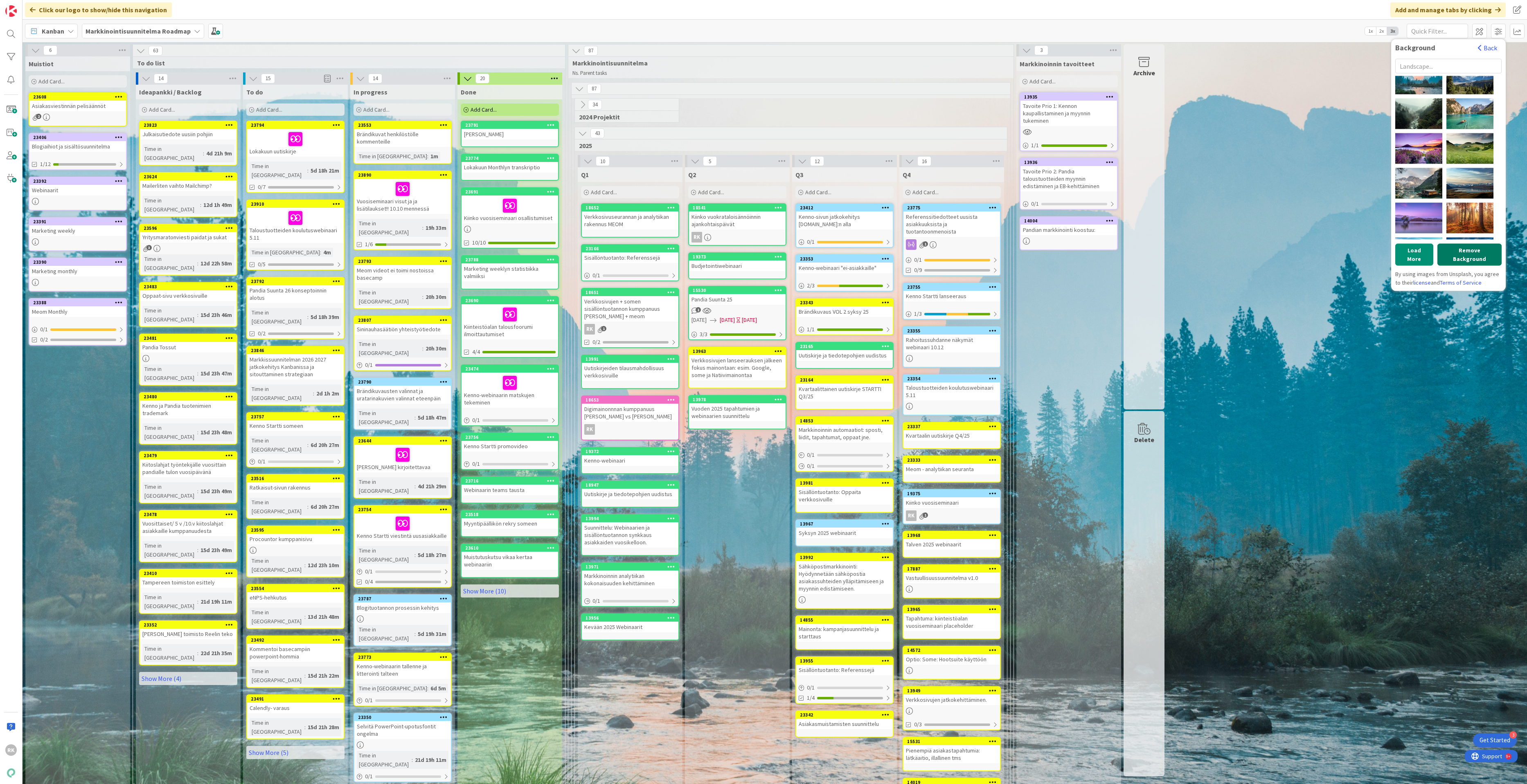
scroll to position [12, 0]
click at [1386, 249] on button "Remove Background" at bounding box center [1470, 254] width 64 height 22
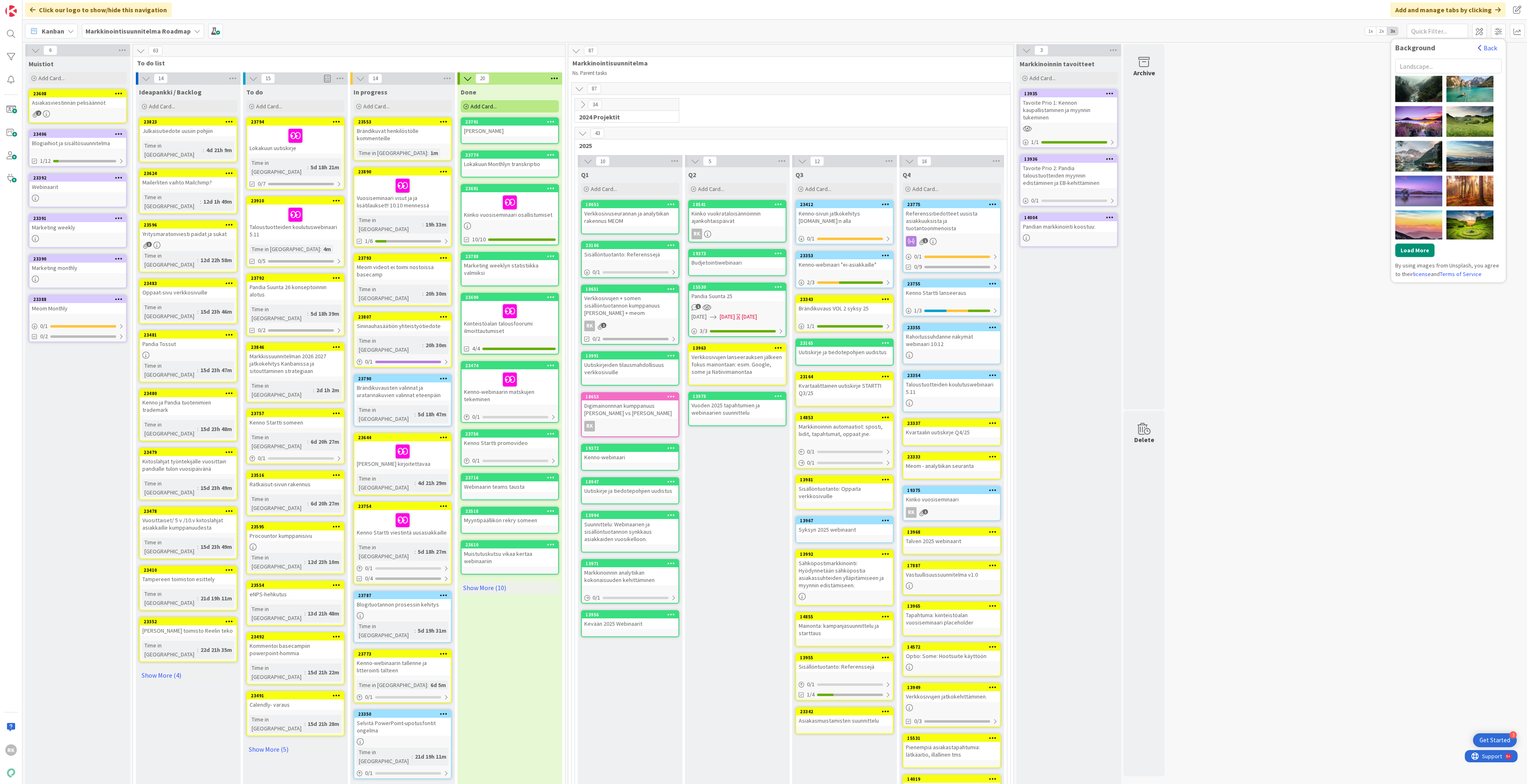
scroll to position [0, 0]
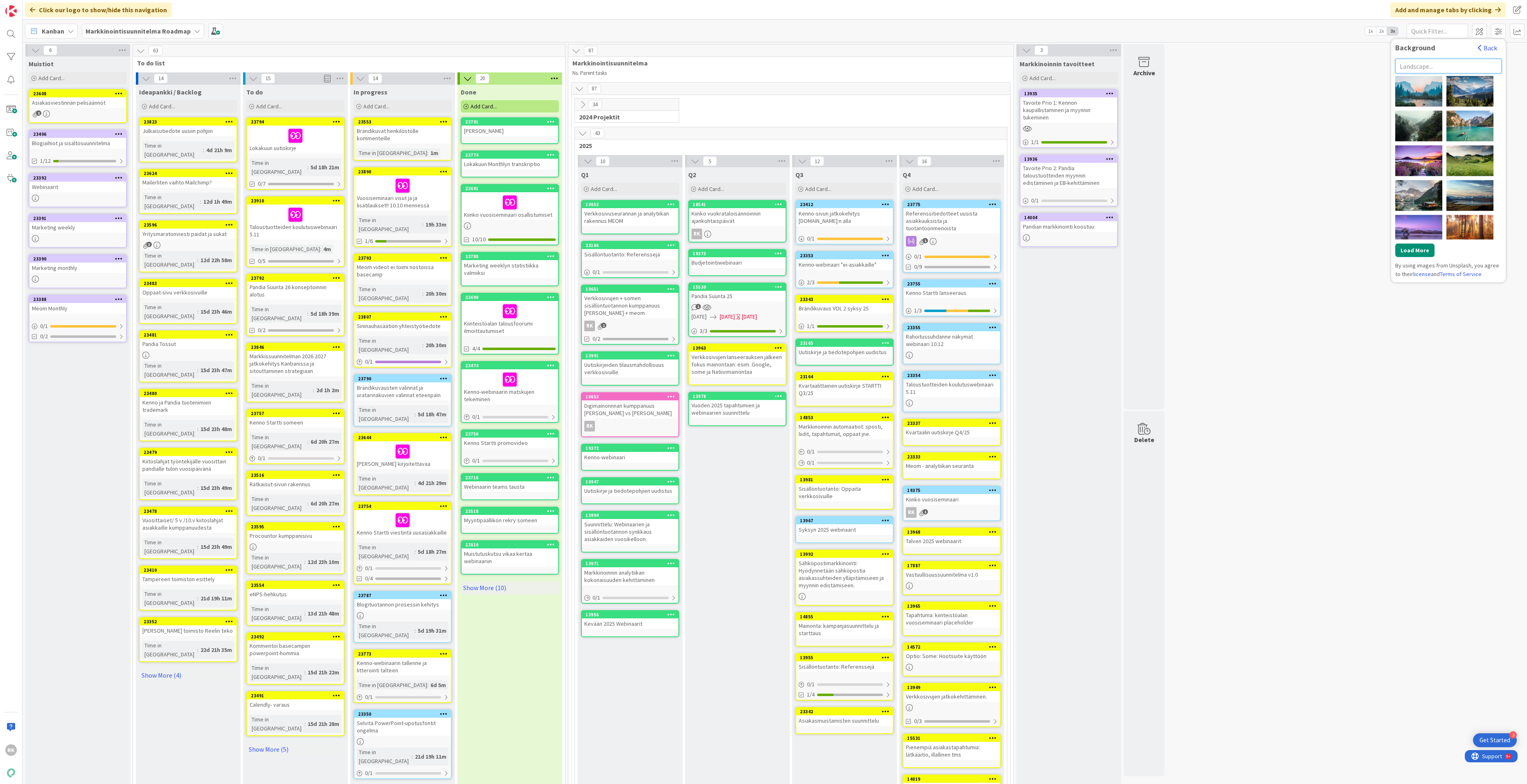
click at [1386, 64] on input "text" at bounding box center [1448, 66] width 106 height 15
type input "balloons"
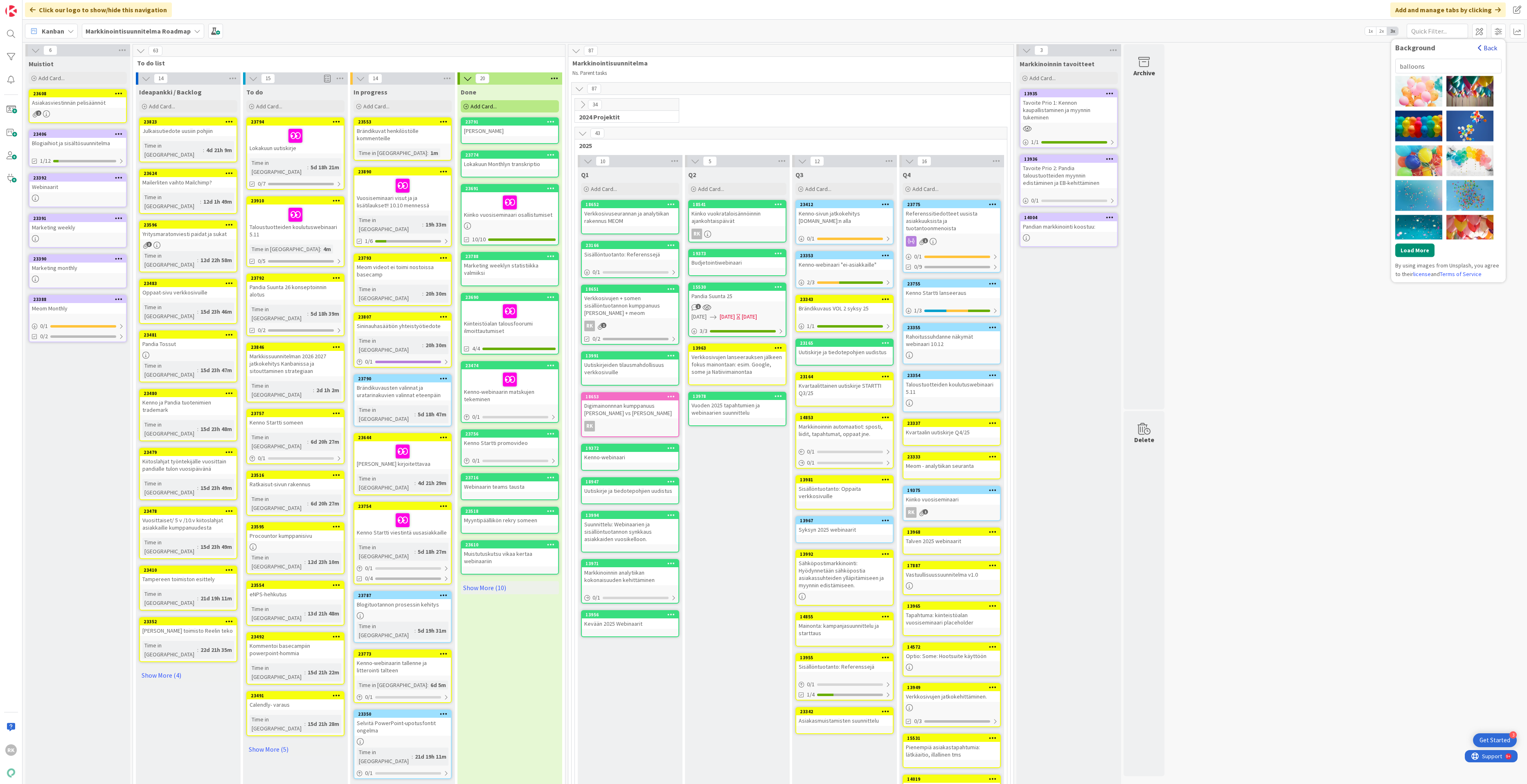
drag, startPoint x: 1488, startPoint y: 44, endPoint x: 1489, endPoint y: 49, distance: 5.1
click at [1386, 44] on button "Back" at bounding box center [1487, 47] width 20 height 9
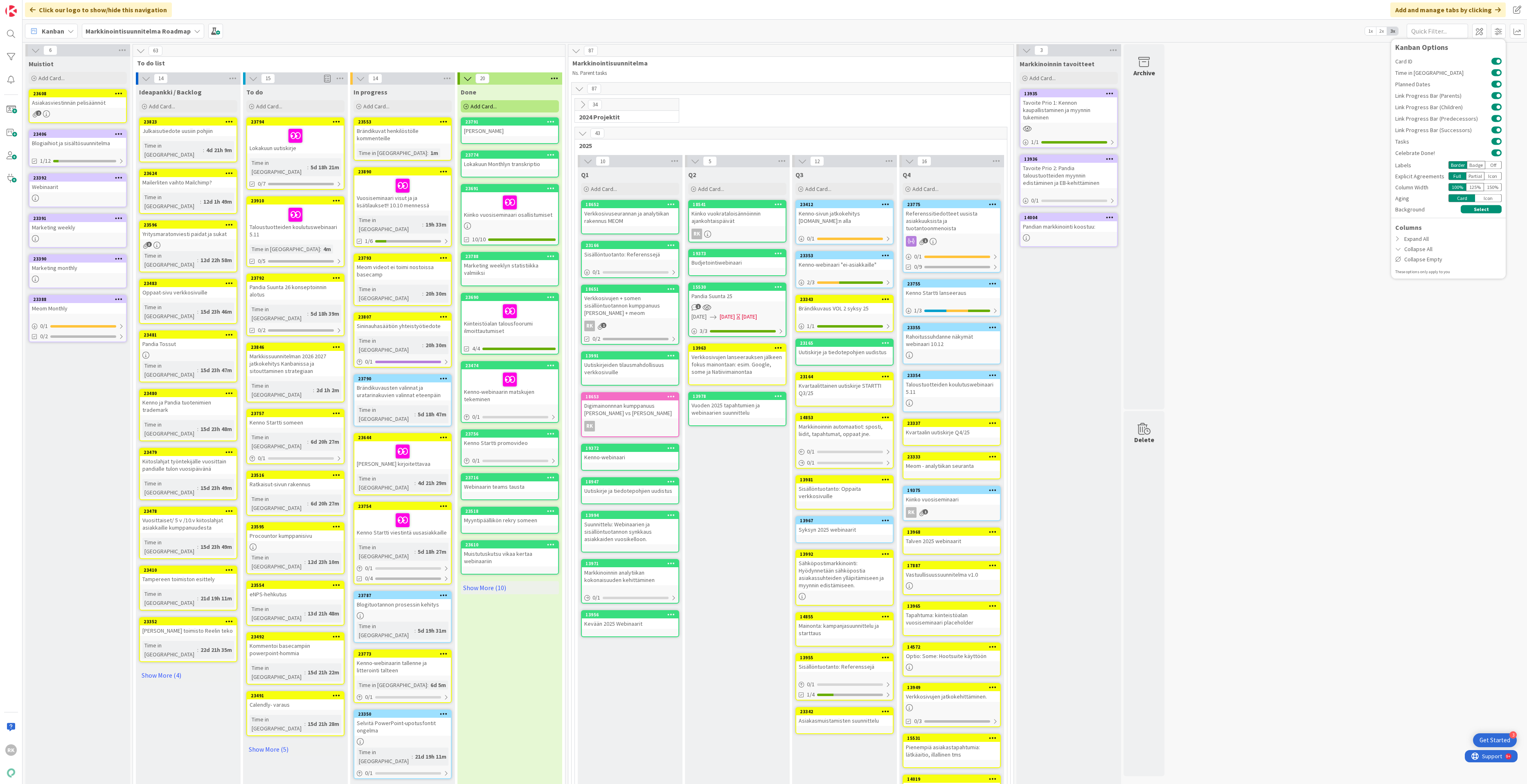
click at [1386, 166] on div "Badge" at bounding box center [1476, 165] width 18 height 8
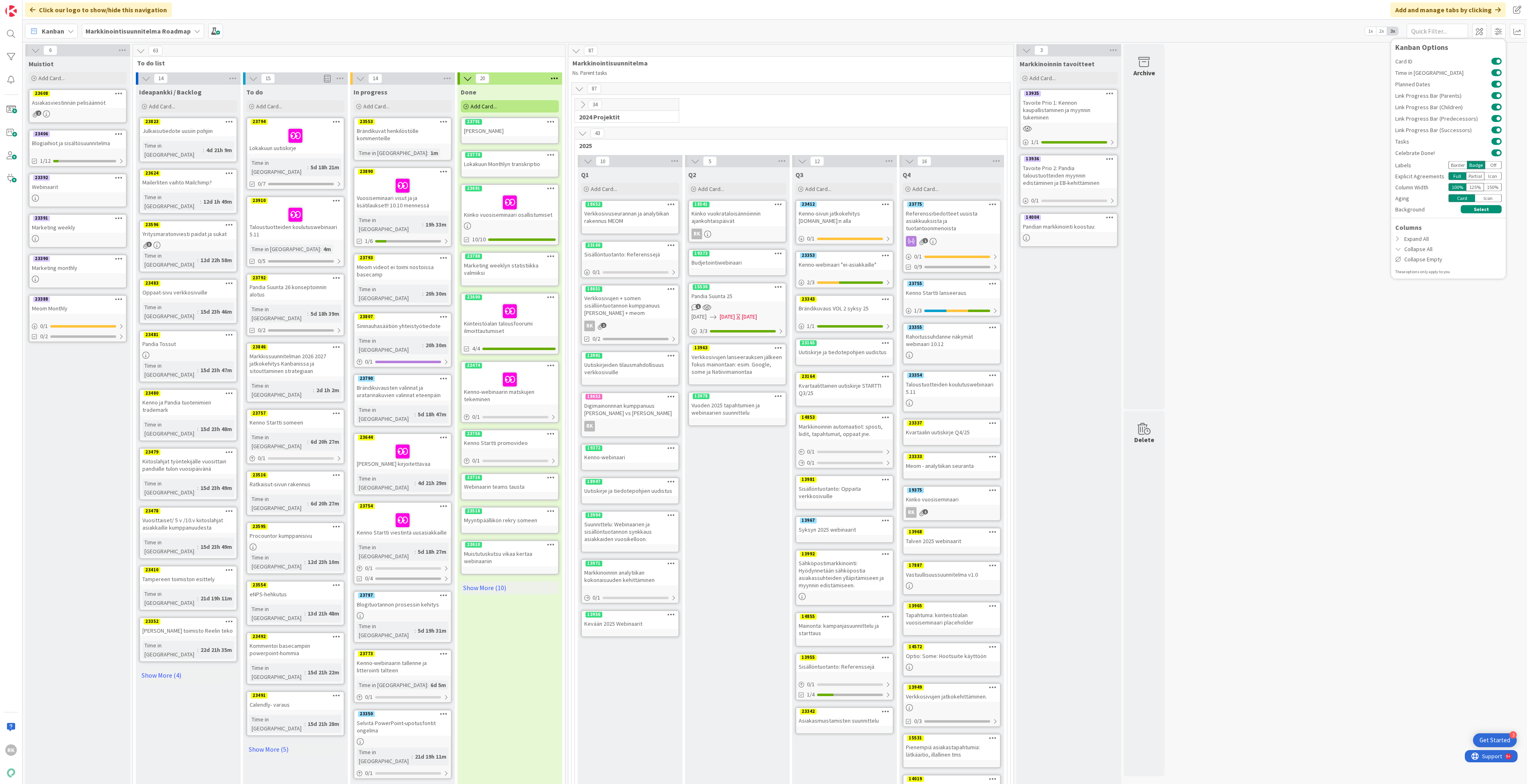
click at [1386, 164] on div "Border" at bounding box center [1457, 165] width 18 height 8
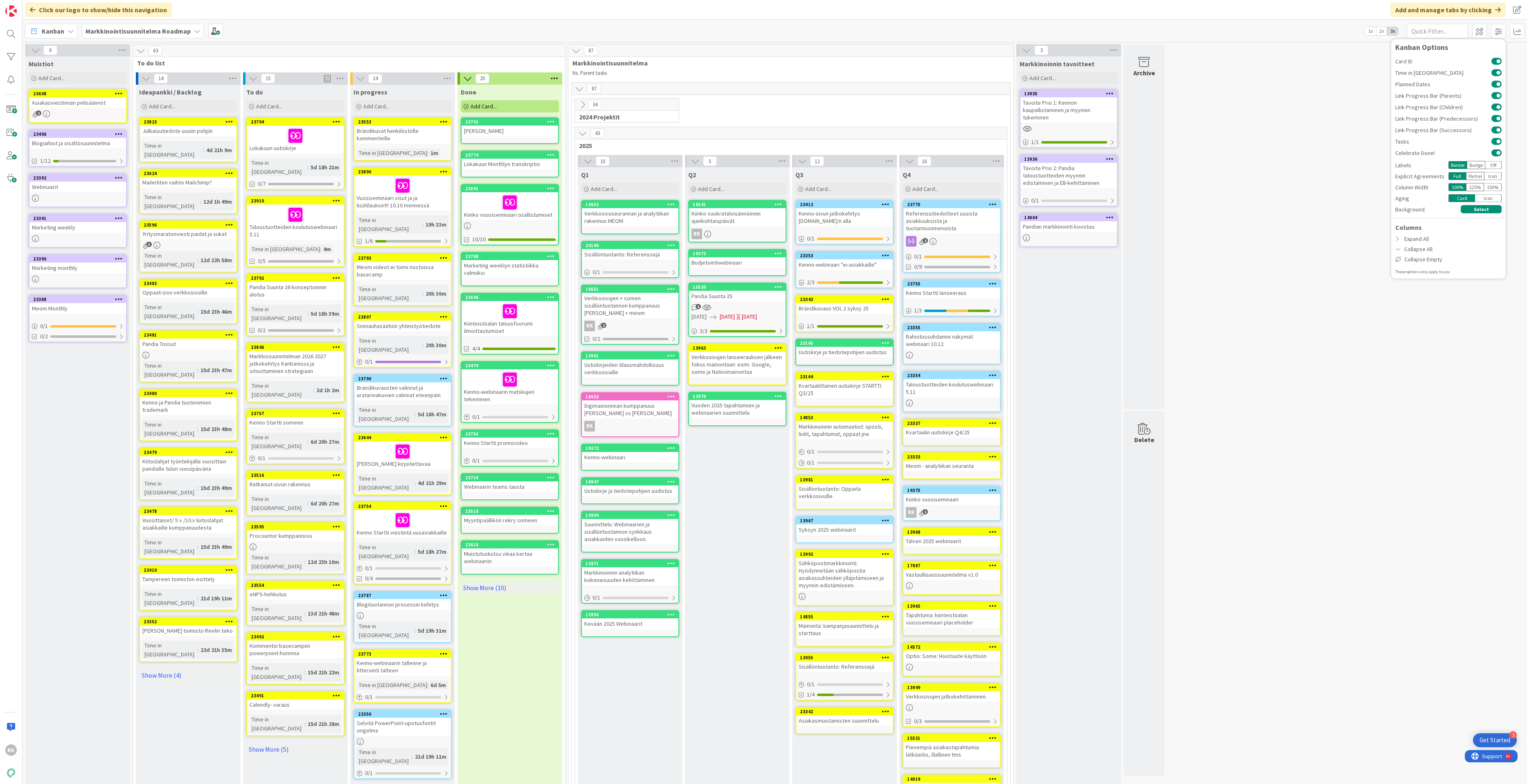
click at [1386, 176] on div "Partial" at bounding box center [1475, 177] width 18 height 8
click at [1386, 175] on div "Full" at bounding box center [1457, 177] width 18 height 8
click at [1386, 178] on div "Icon" at bounding box center [1493, 177] width 18 height 8
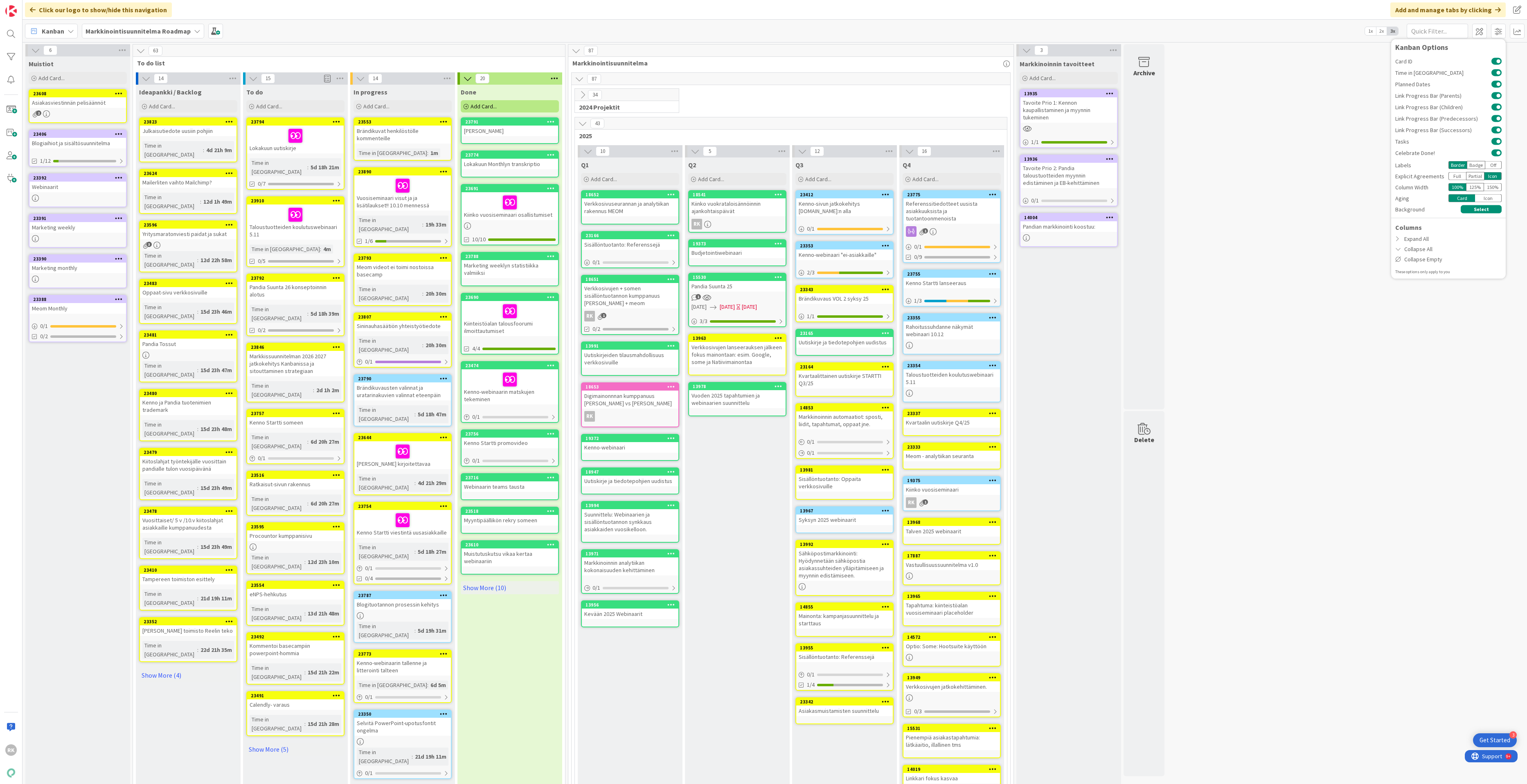
click at [1386, 175] on div "Full" at bounding box center [1457, 177] width 18 height 8
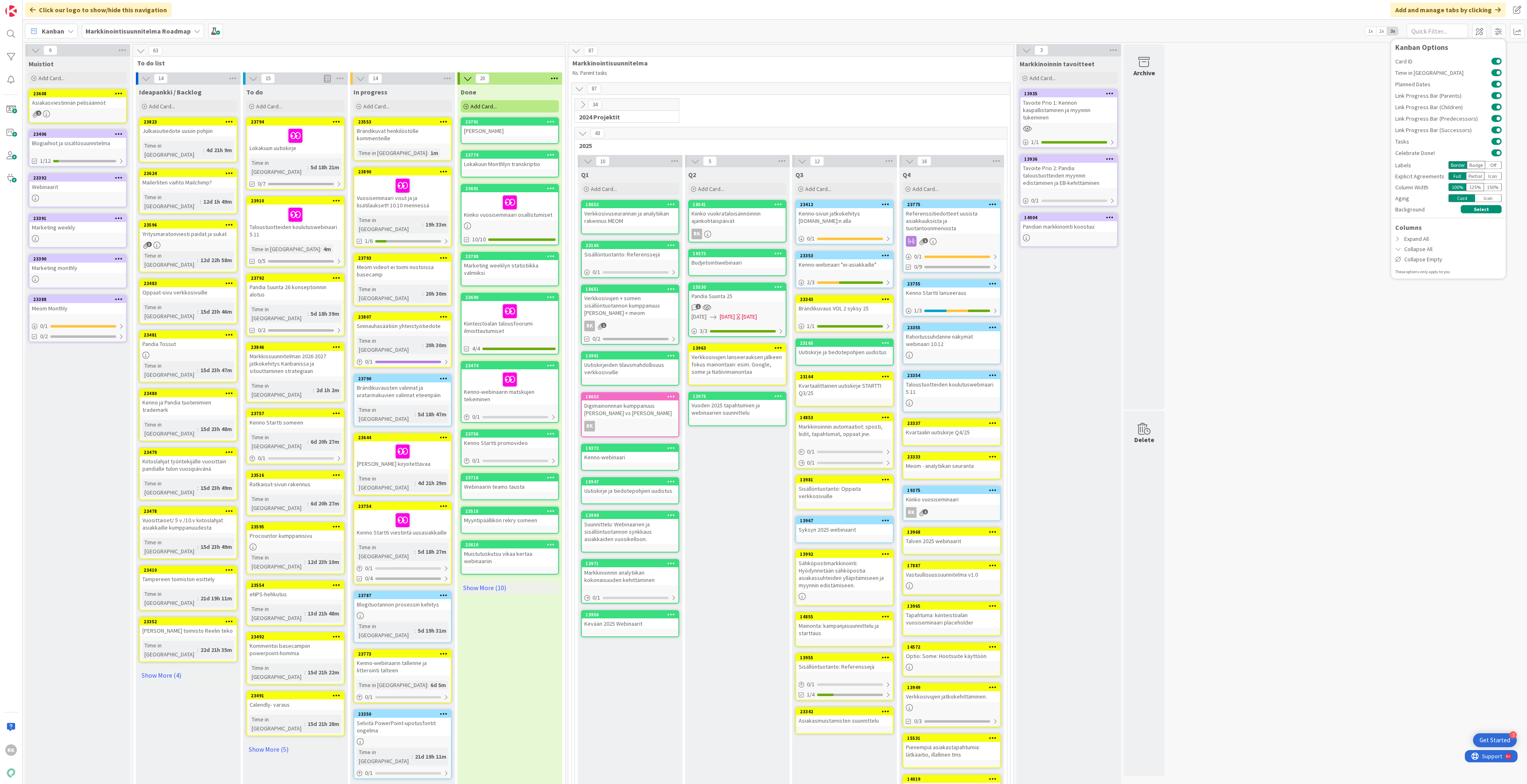
click at [1386, 190] on div "125 %" at bounding box center [1475, 187] width 18 height 8
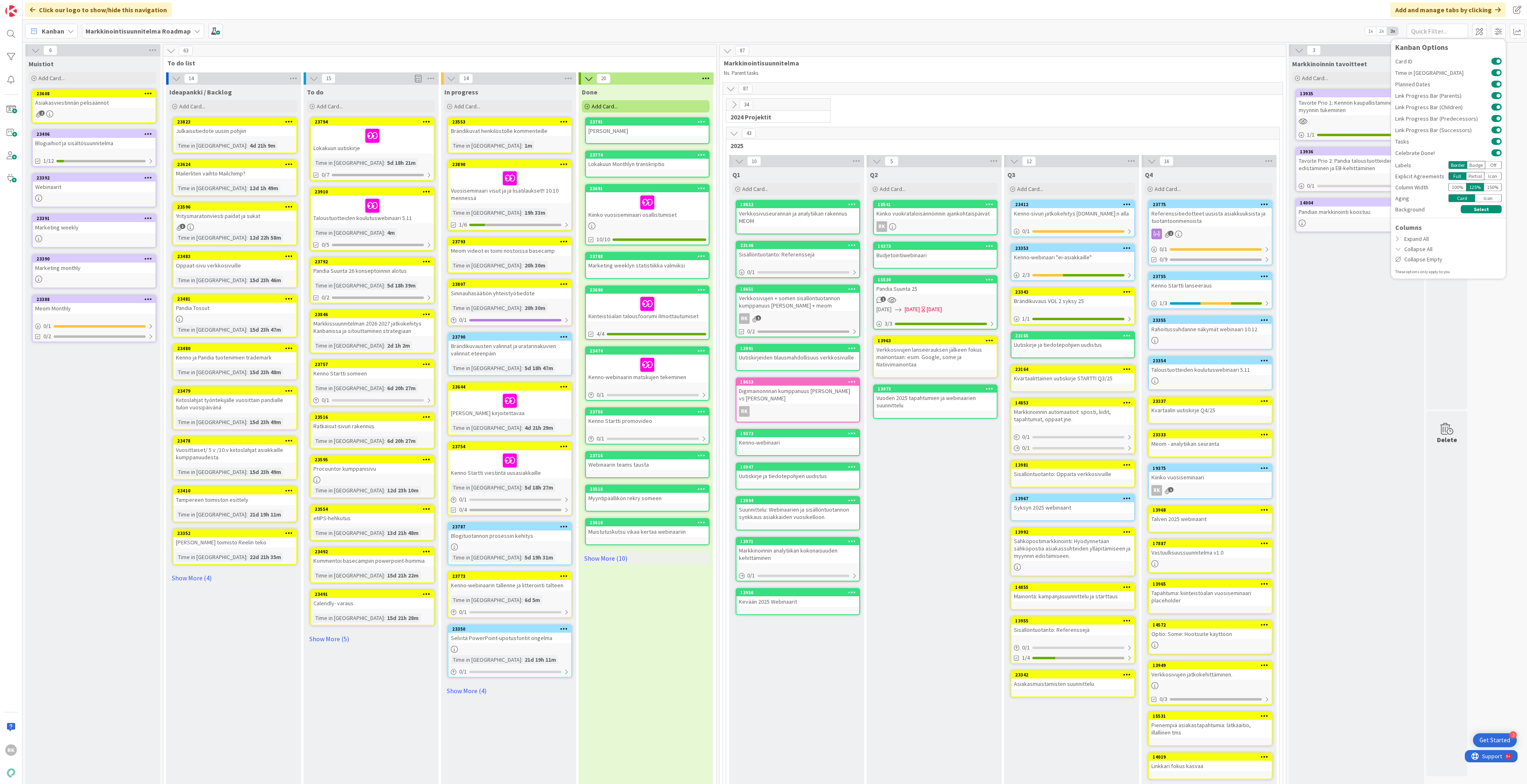
click at [1386, 184] on div "150 %" at bounding box center [1493, 187] width 18 height 8
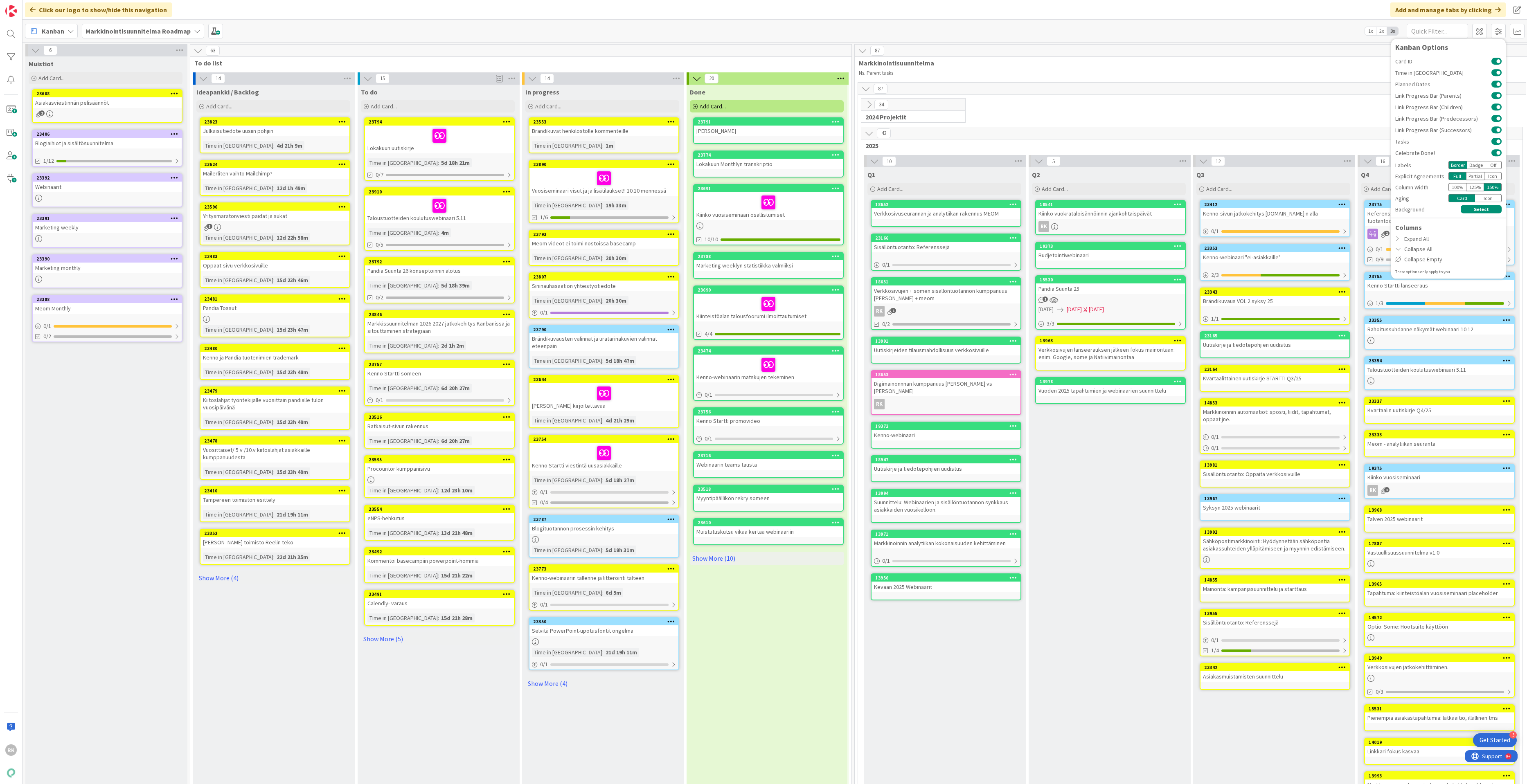
click at [1386, 188] on div "100 %" at bounding box center [1457, 187] width 18 height 8
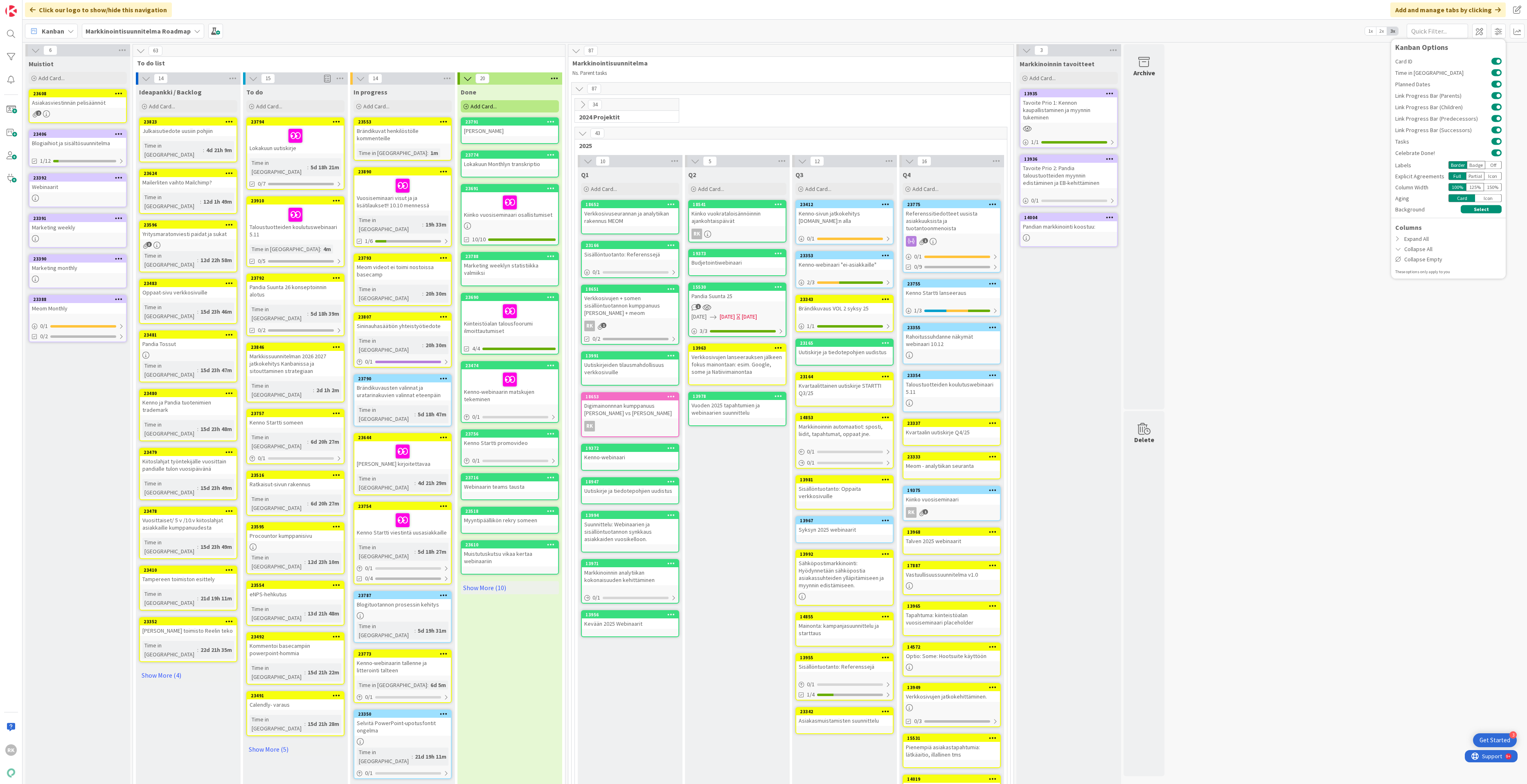
click at [1386, 199] on div "Icon" at bounding box center [1488, 199] width 27 height 8
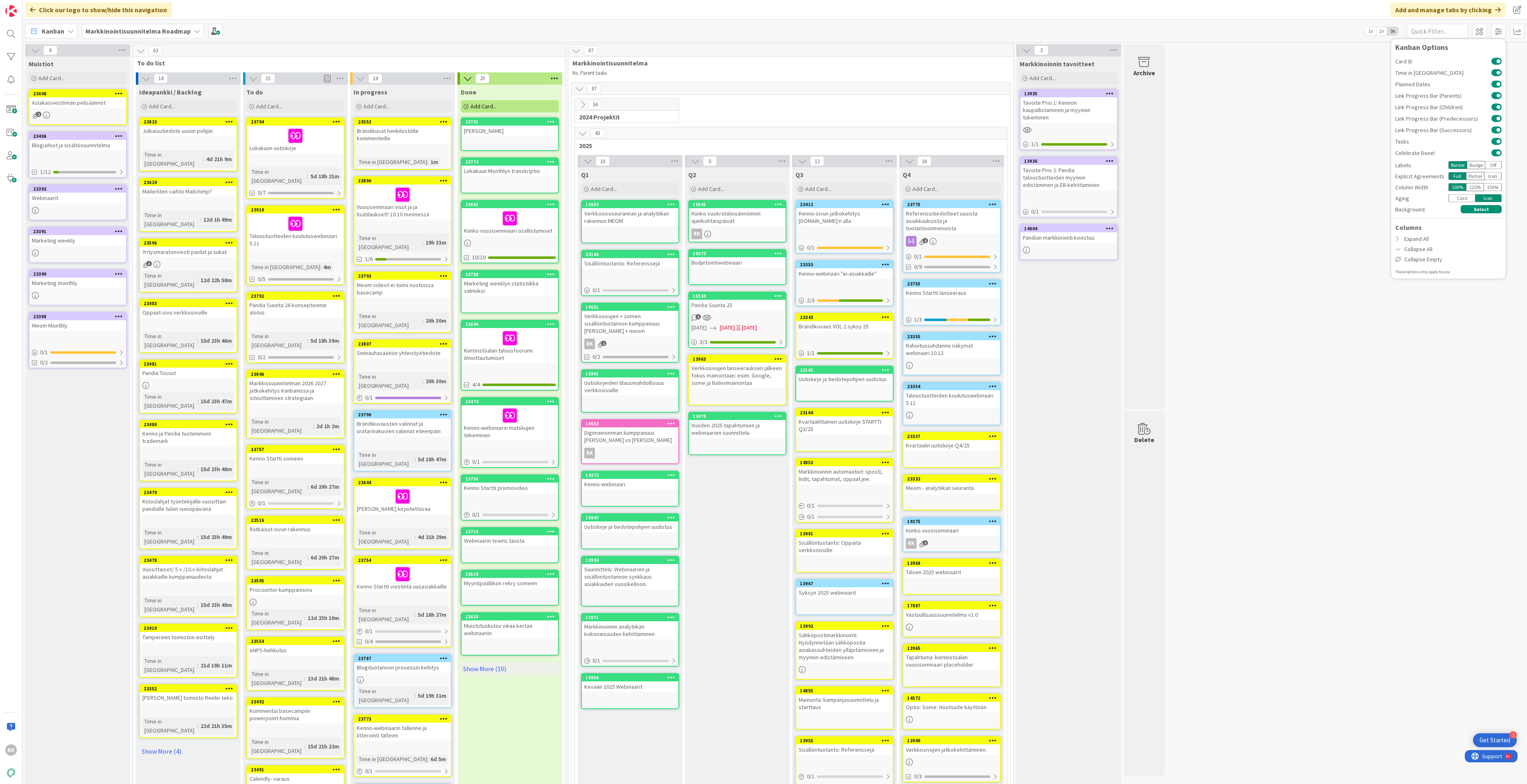
click at [1386, 198] on div "Icon" at bounding box center [1488, 199] width 27 height 8
click at [1386, 201] on div "Card" at bounding box center [1461, 199] width 27 height 8
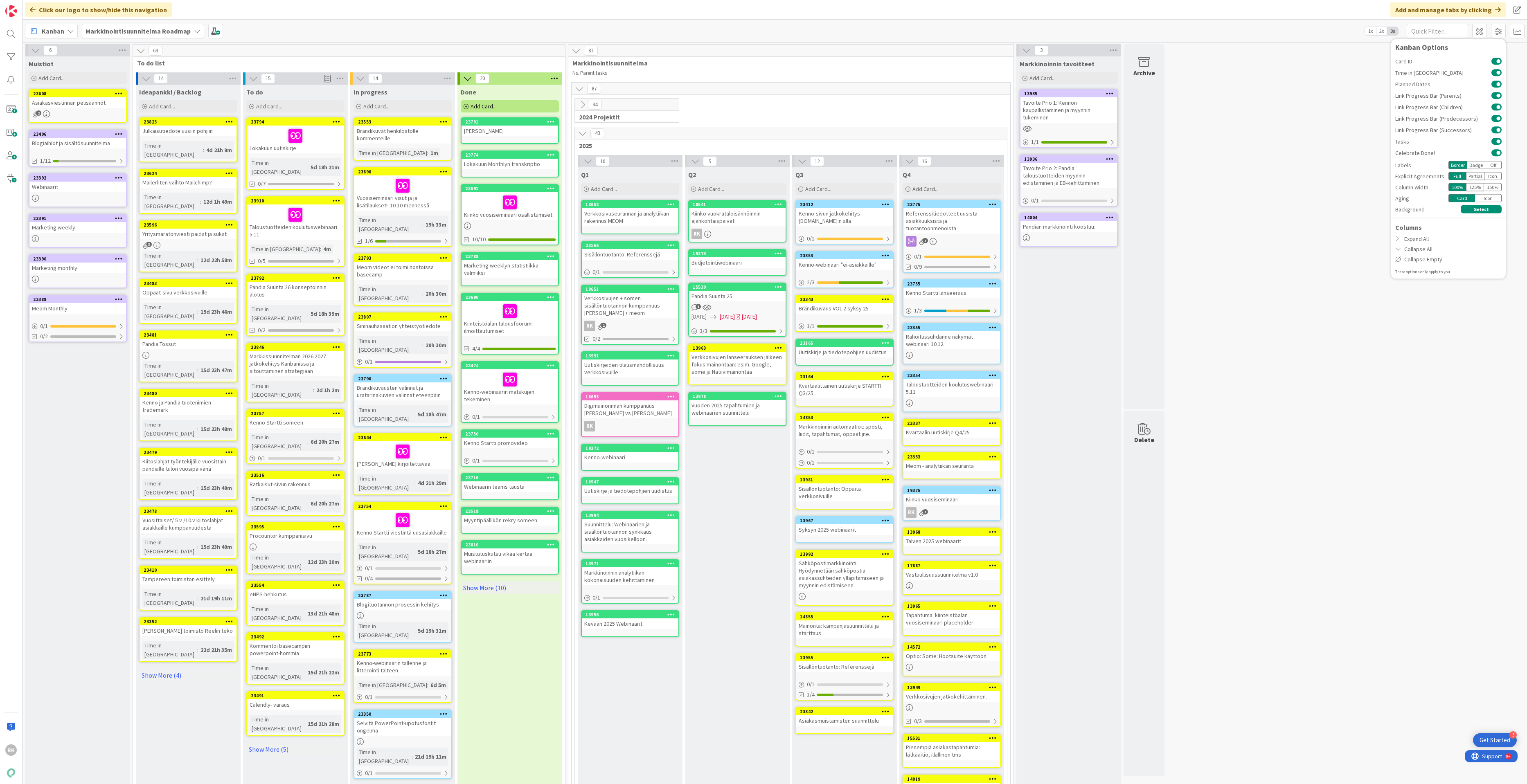
click at [1386, 201] on div "Icon" at bounding box center [1488, 199] width 27 height 8
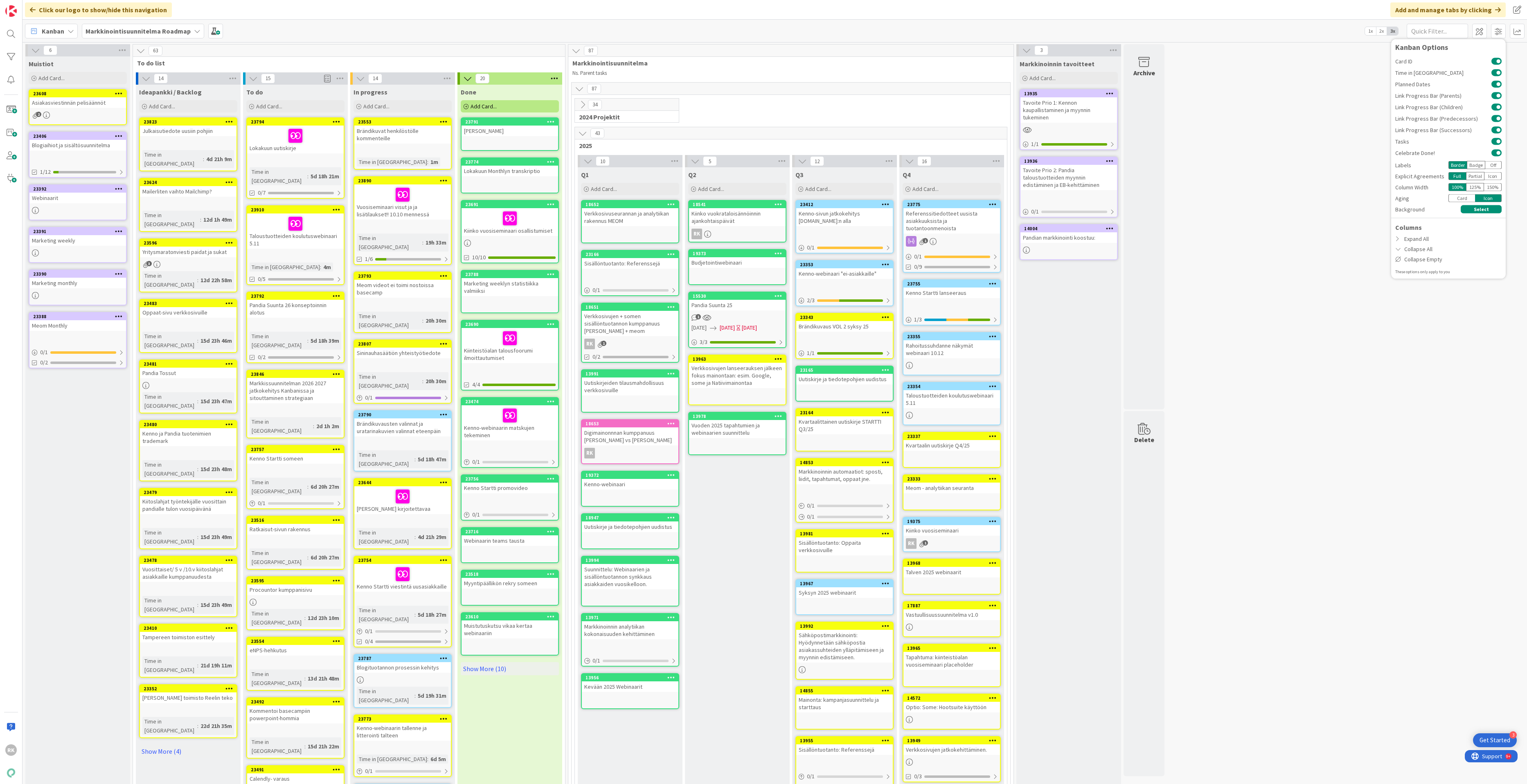
click at [1386, 195] on div "Card" at bounding box center [1461, 199] width 27 height 8
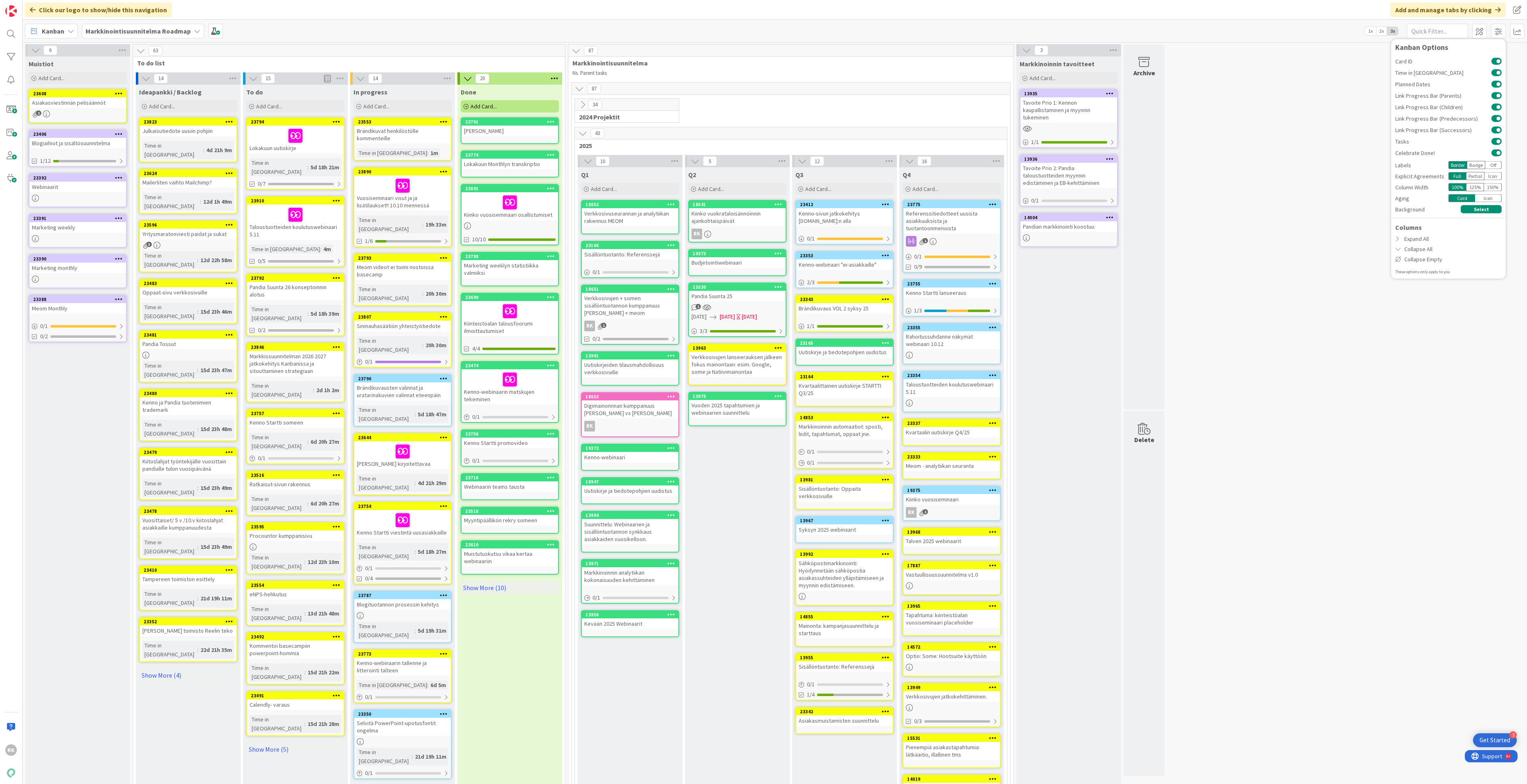
click at [1302, 76] on div "6 Muistiot Add Card... 23608 Asiakasviestinnän pelisäännöt 2 23406 Blogiaihiot …" at bounding box center [775, 642] width 1502 height 1195
click at [1386, 35] on span at bounding box center [1498, 31] width 15 height 15
click at [1310, 67] on div "6 Muistiot Add Card... 23608 Asiakasviestinnän pelisäännöt 2 23406 Blogiaihiot …" at bounding box center [775, 642] width 1502 height 1195
click at [1386, 33] on span at bounding box center [1517, 31] width 15 height 15
click at [1256, 183] on div "6 Muistiot Add Card... 23608 Asiakasviestinnän pelisäännöt 2 23406 Blogiaihiot …" at bounding box center [775, 642] width 1502 height 1195
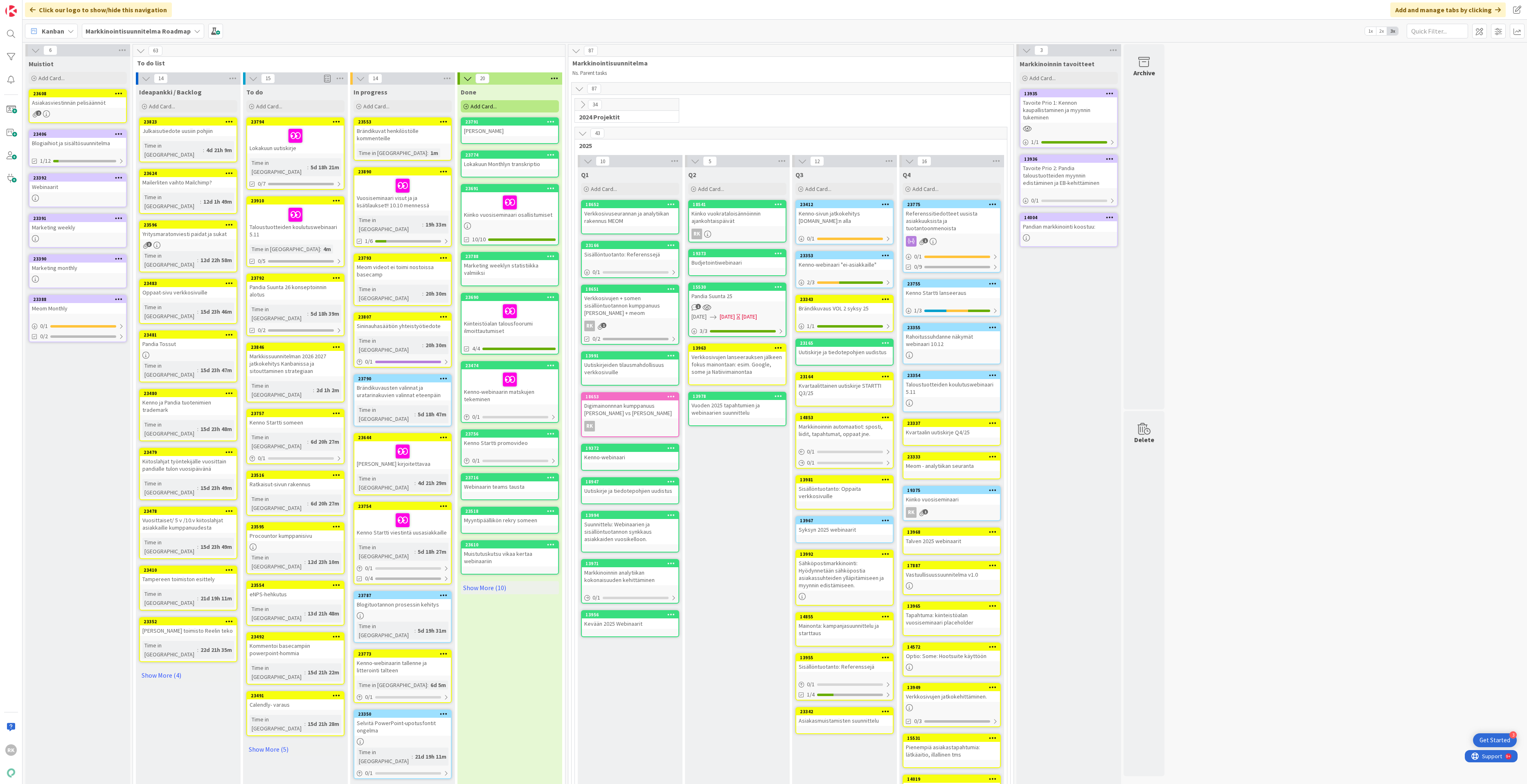
click at [412, 188] on div at bounding box center [402, 185] width 92 height 17
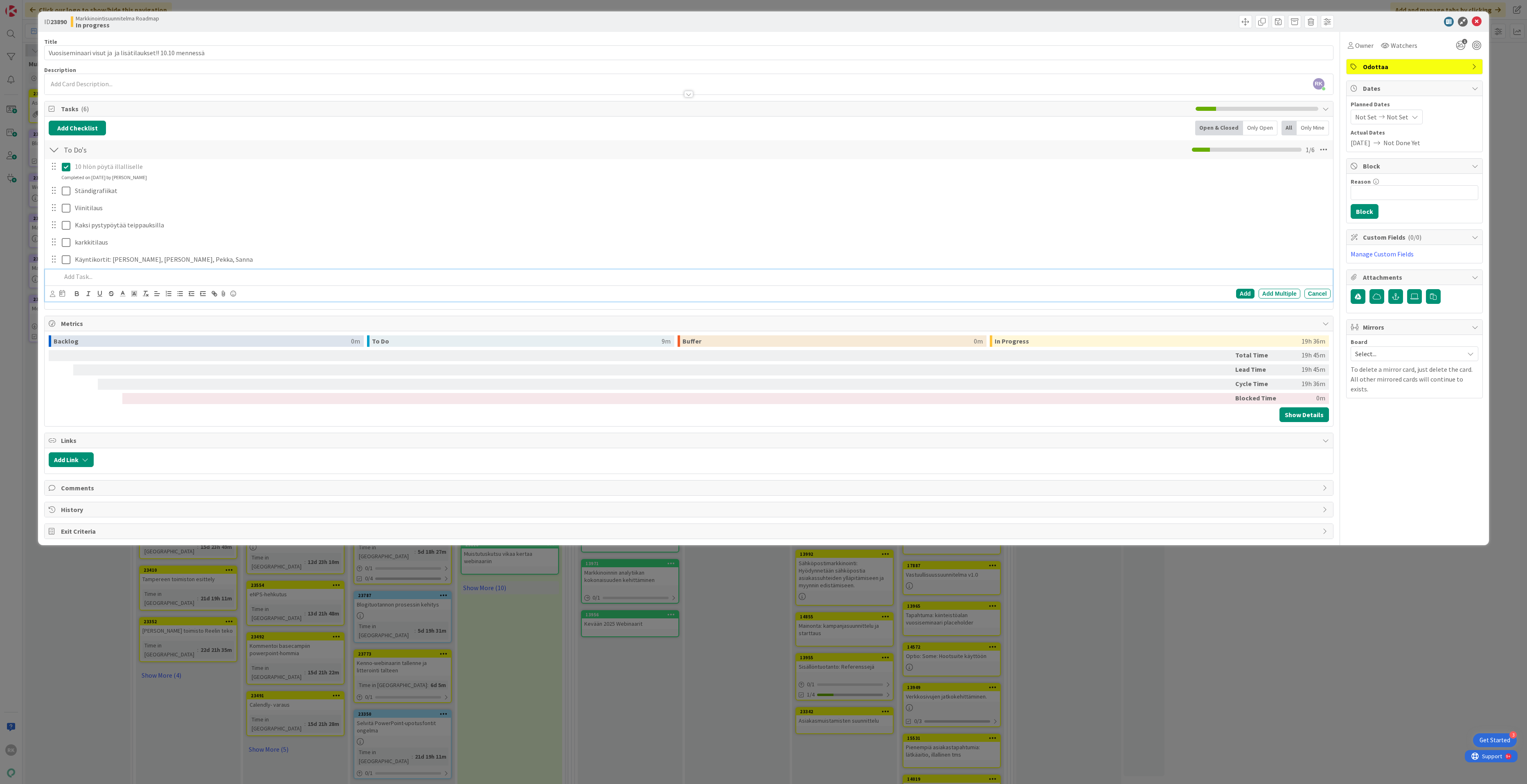
click at [76, 284] on div at bounding box center [694, 277] width 1272 height 14
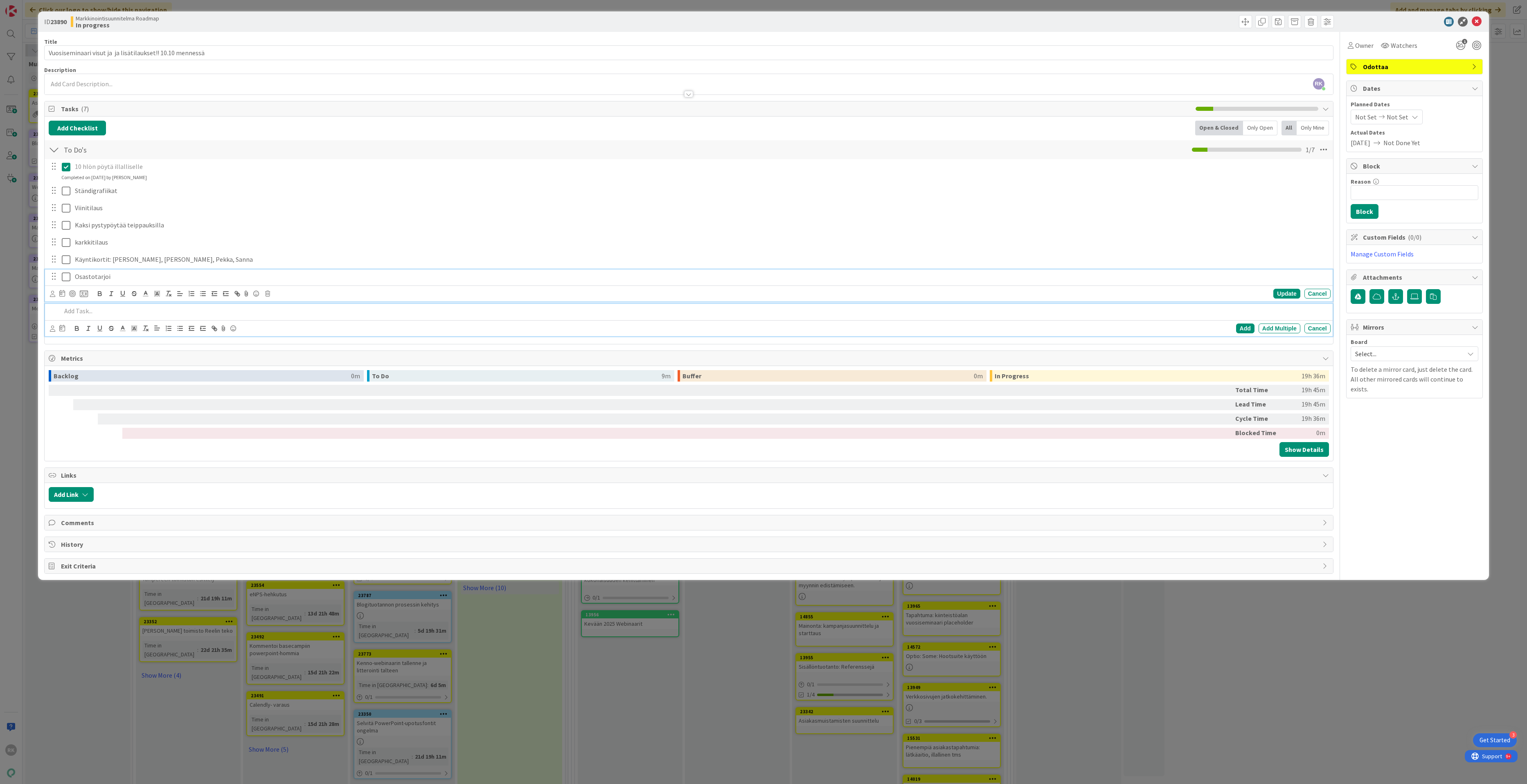
click at [142, 278] on p "Osastotarjoi" at bounding box center [701, 277] width 1253 height 9
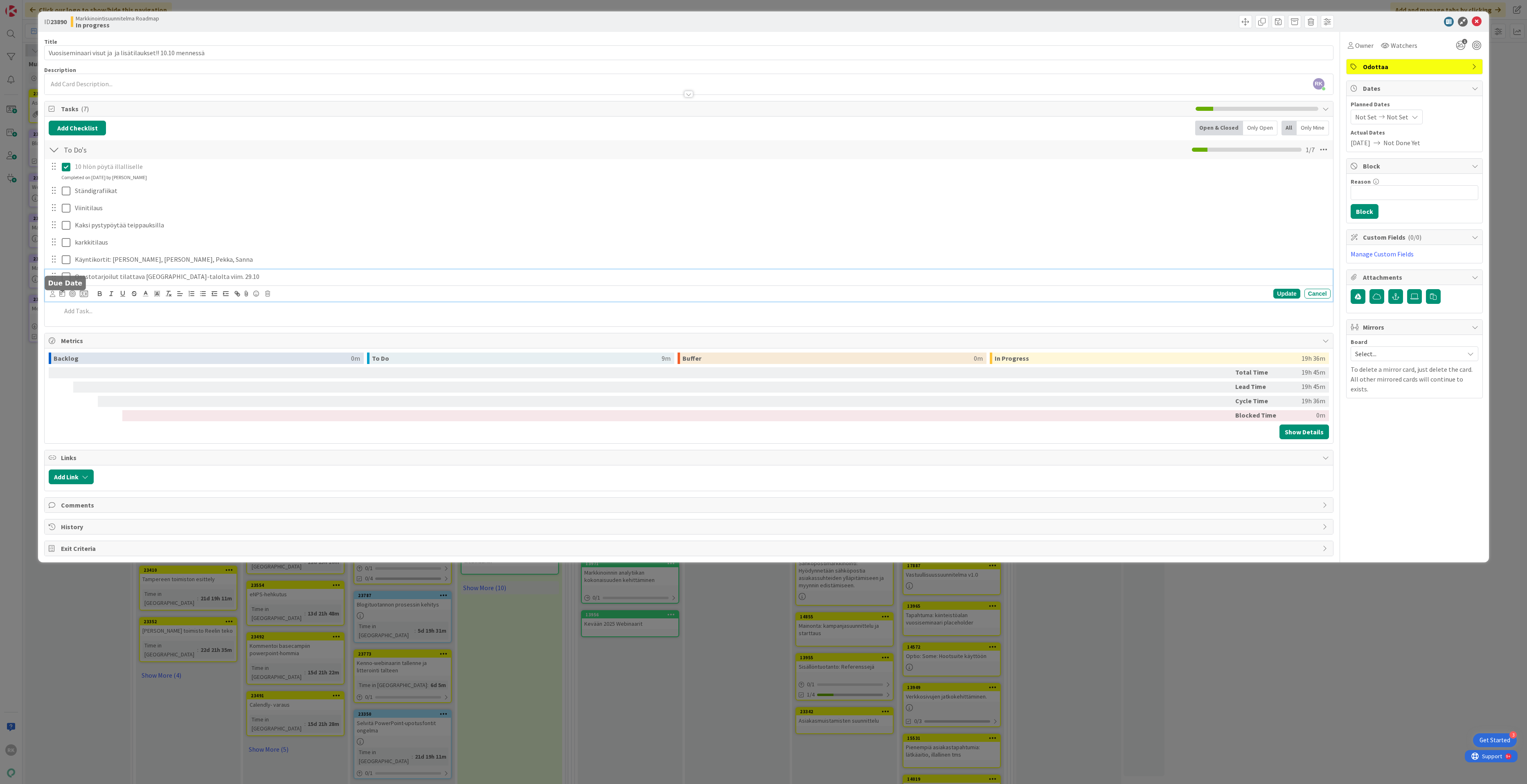
click at [63, 295] on icon at bounding box center [62, 293] width 6 height 7
click at [124, 415] on td "29" at bounding box center [124, 408] width 16 height 15
type input "[DATE]"
click at [126, 412] on td "29" at bounding box center [124, 408] width 16 height 15
click at [155, 485] on span "None" at bounding box center [117, 479] width 92 height 11
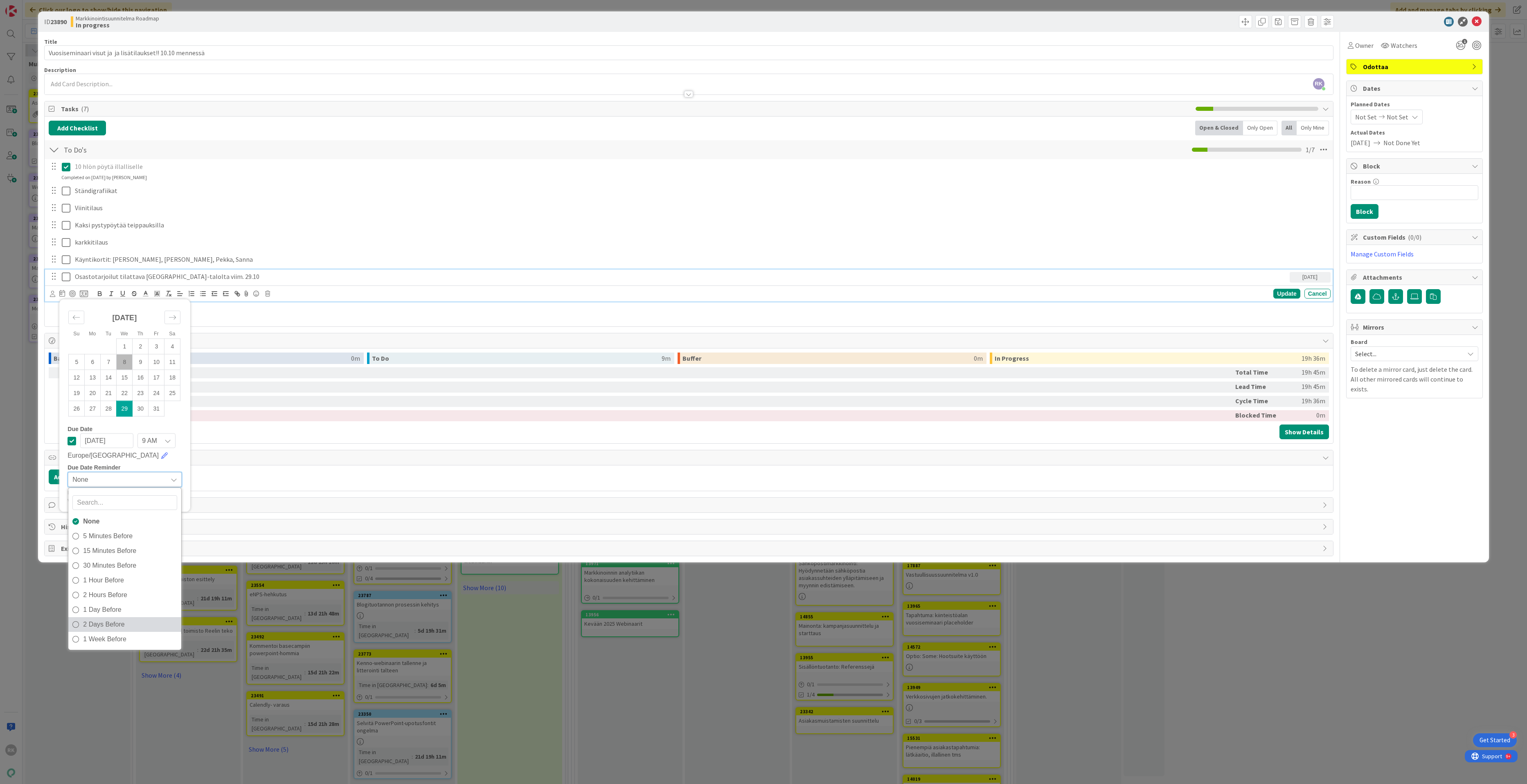
click at [97, 628] on span "2 Days Before" at bounding box center [130, 625] width 94 height 12
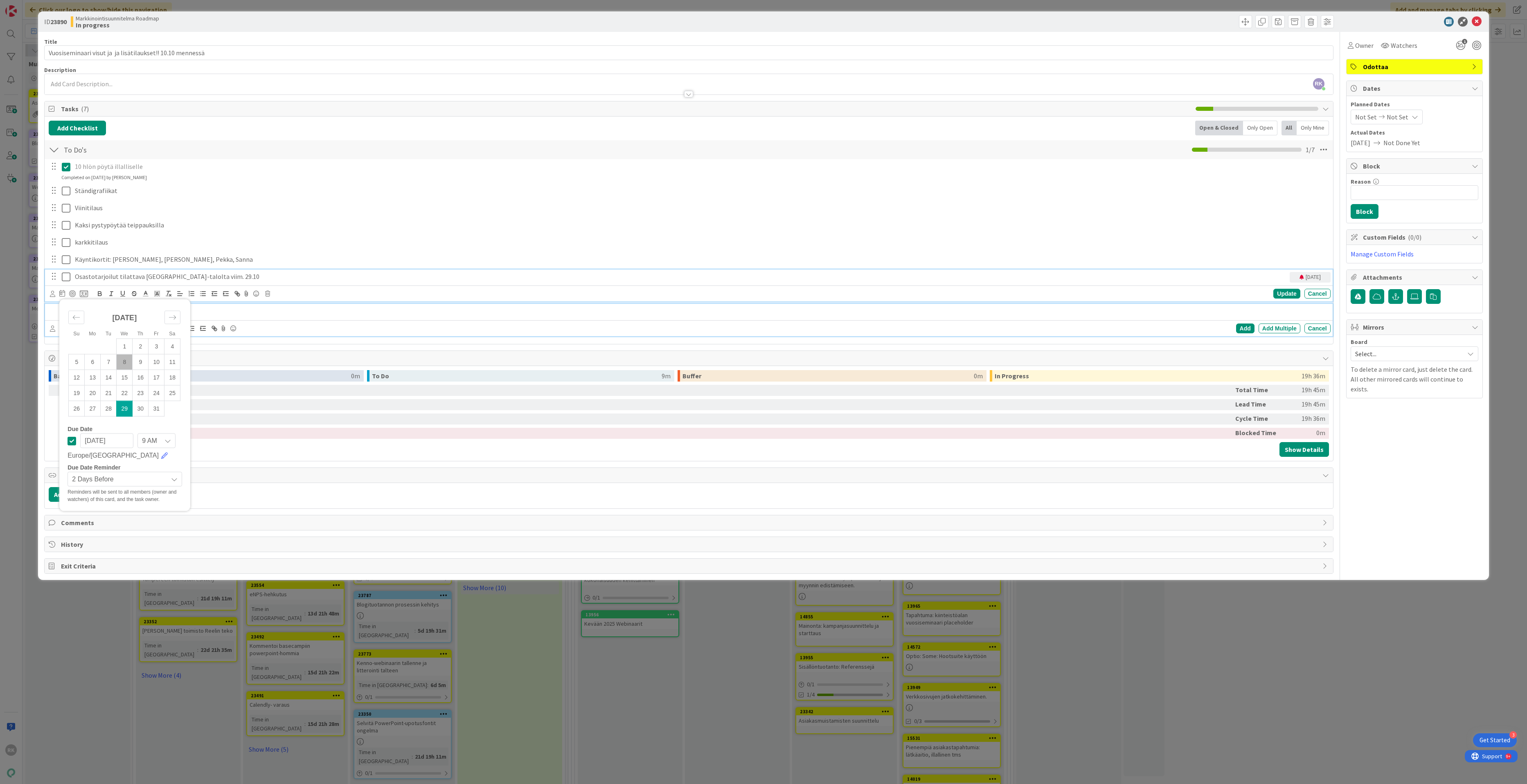
click at [201, 313] on p at bounding box center [694, 311] width 1266 height 9
click at [168, 278] on p "Osastotarjoilut tilattava [GEOGRAPHIC_DATA]-talolta viim. 29.10" at bounding box center [681, 277] width 1212 height 9
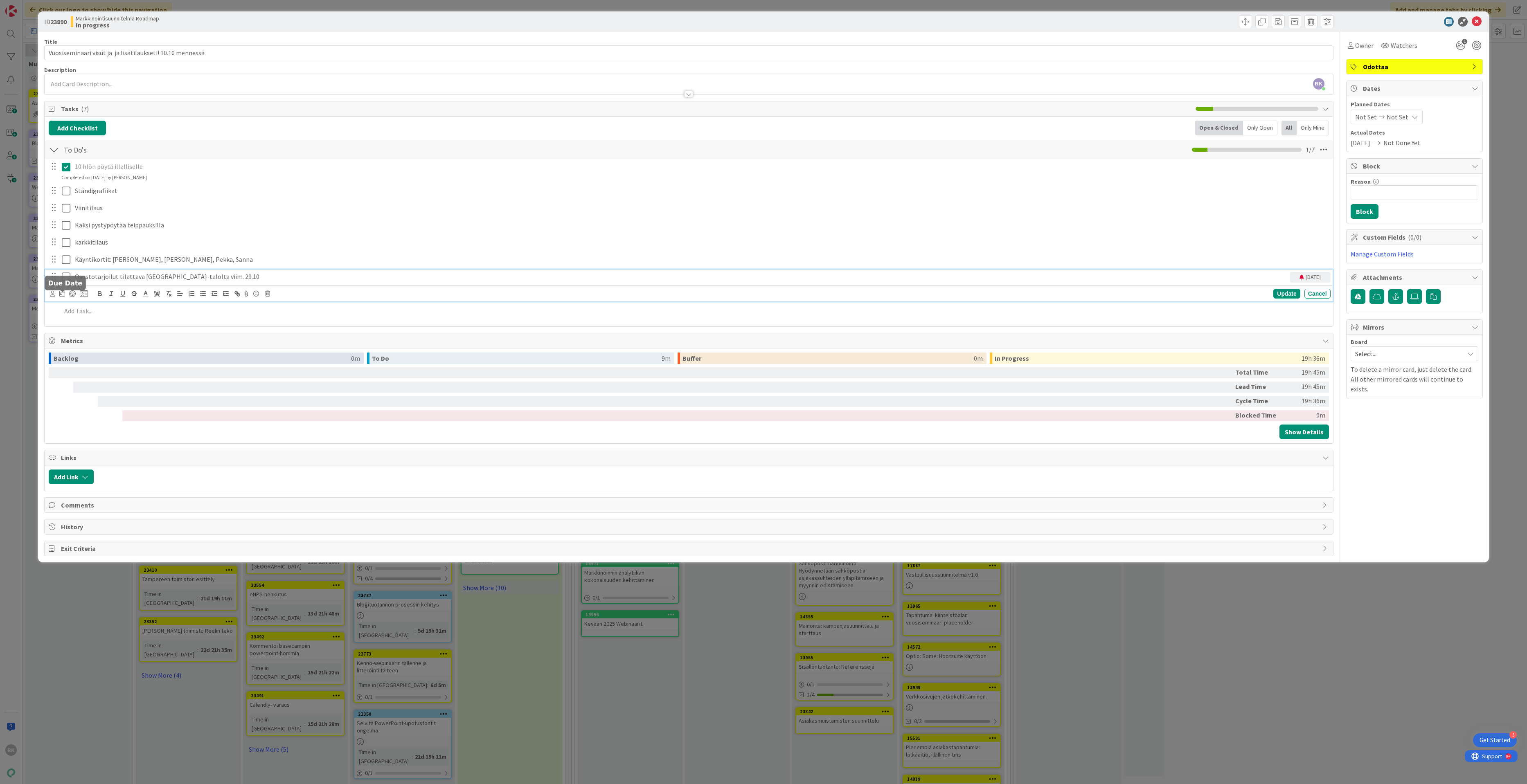
click at [65, 296] on icon at bounding box center [62, 293] width 6 height 7
click at [1282, 291] on div "Update" at bounding box center [1286, 293] width 27 height 10
click at [109, 296] on p at bounding box center [694, 294] width 1266 height 9
click at [60, 313] on icon at bounding box center [62, 310] width 6 height 7
click at [142, 399] on td "16" at bounding box center [140, 395] width 16 height 15
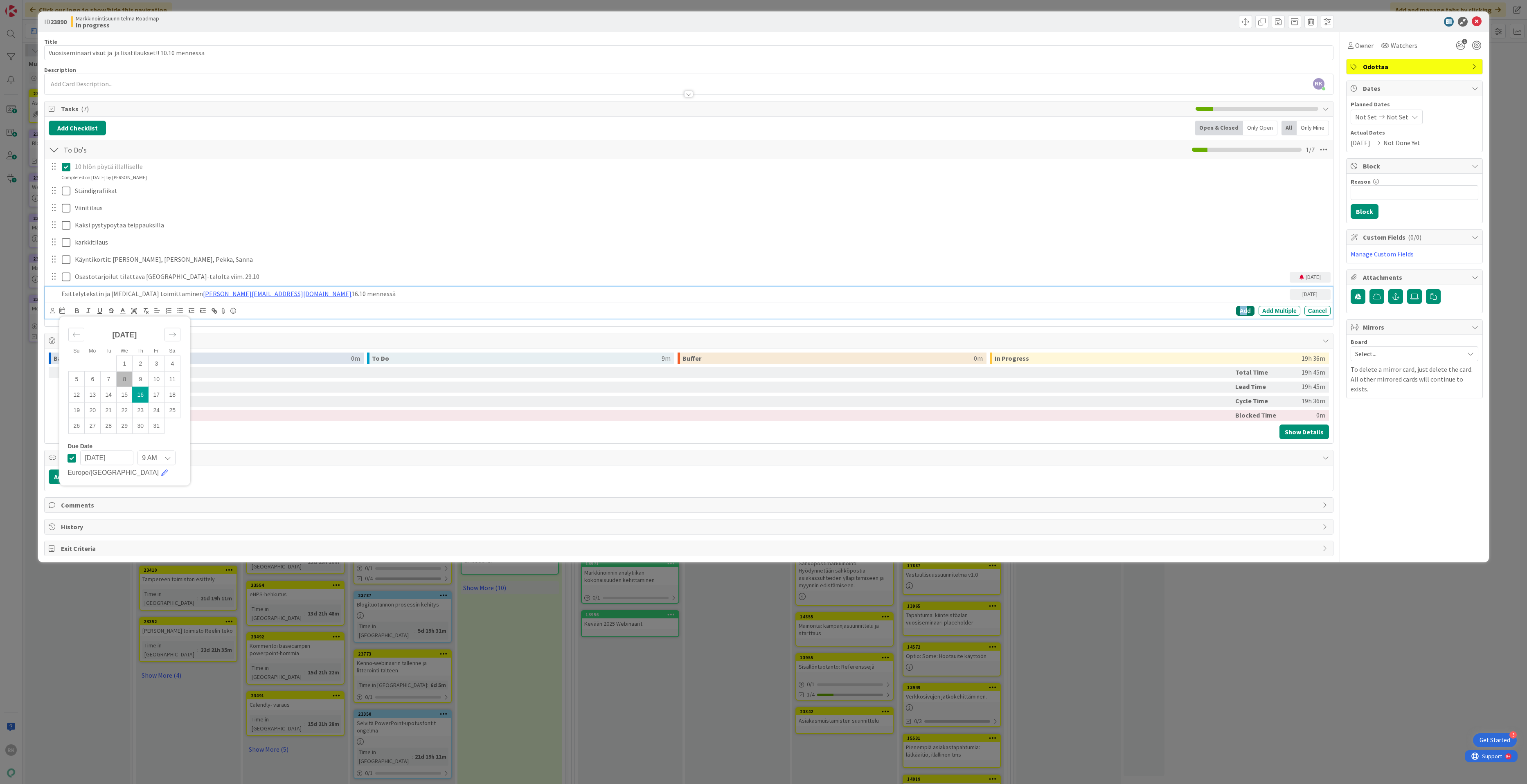
click at [1245, 312] on div "Add" at bounding box center [1245, 311] width 18 height 10
click at [103, 303] on div "10 hlön pöytä illalliselle Update Cancel Completed on [DATE] by [PERSON_NAME] S…" at bounding box center [688, 241] width 1280 height 162
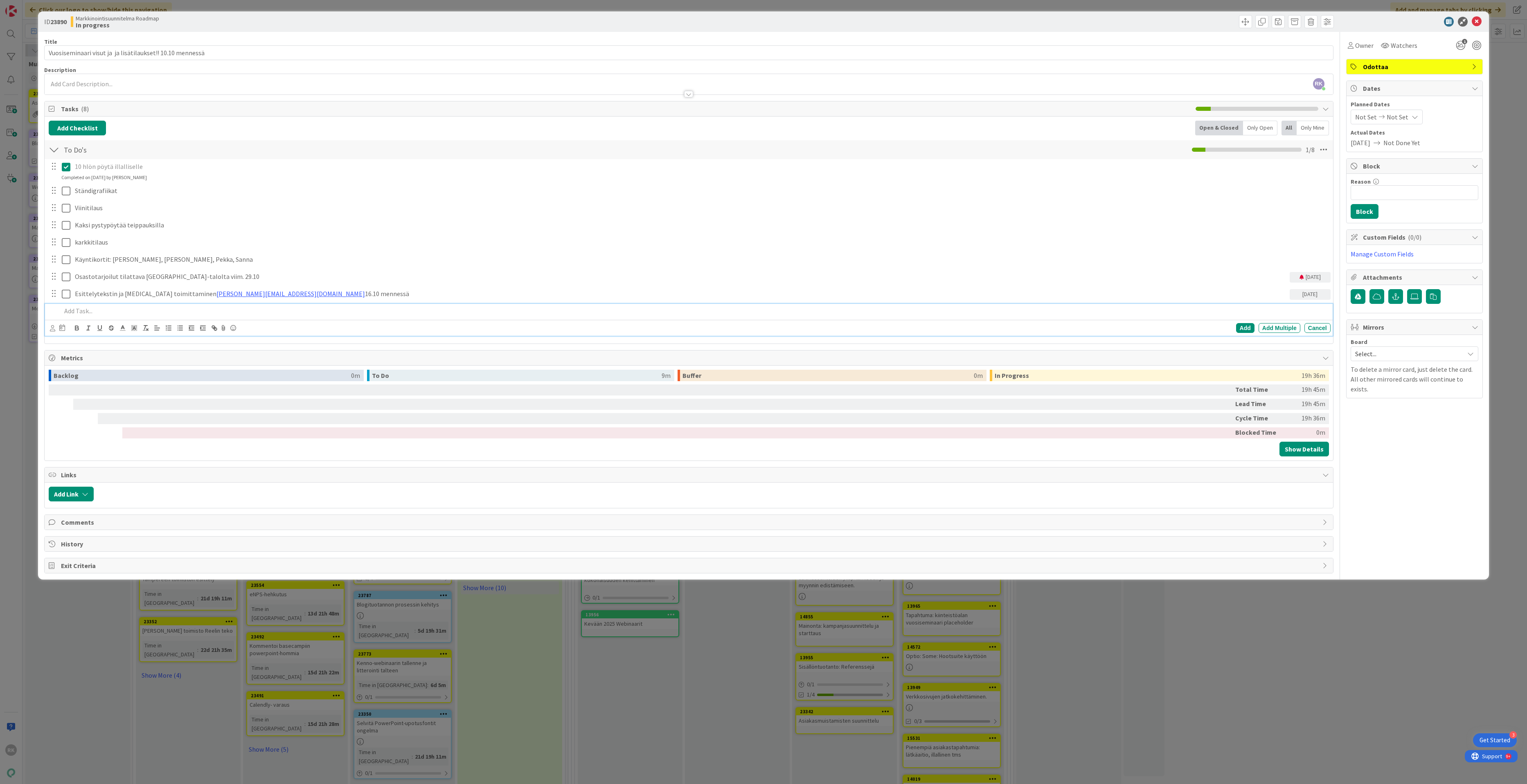
click at [96, 318] on div at bounding box center [694, 311] width 1272 height 14
click at [248, 133] on div "Add Checklist Open & Closed Only Open All Only Mine" at bounding box center [688, 128] width 1280 height 15
click at [151, 315] on p at bounding box center [694, 311] width 1266 height 9
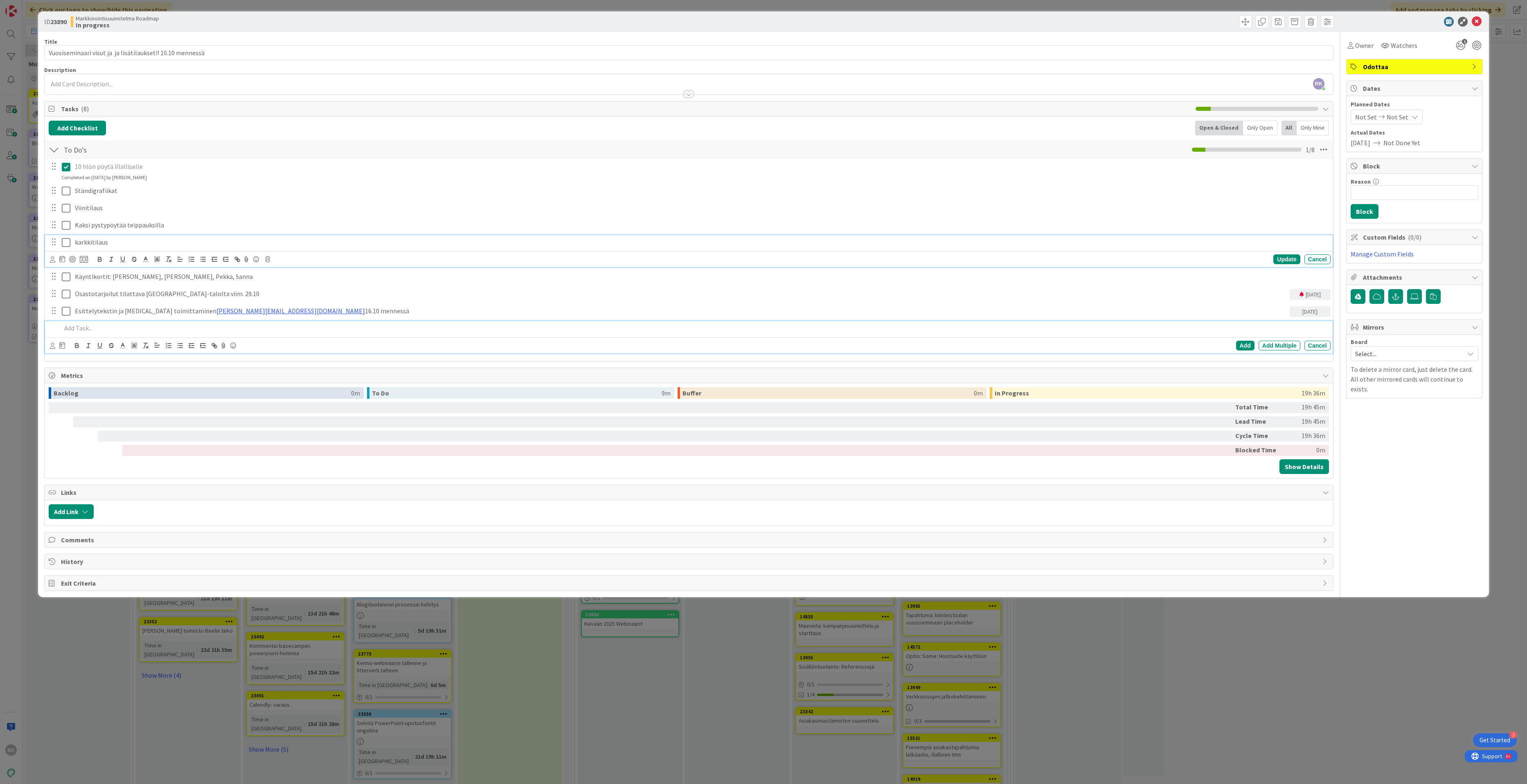
click at [209, 247] on p "karkkitilaus" at bounding box center [701, 242] width 1253 height 9
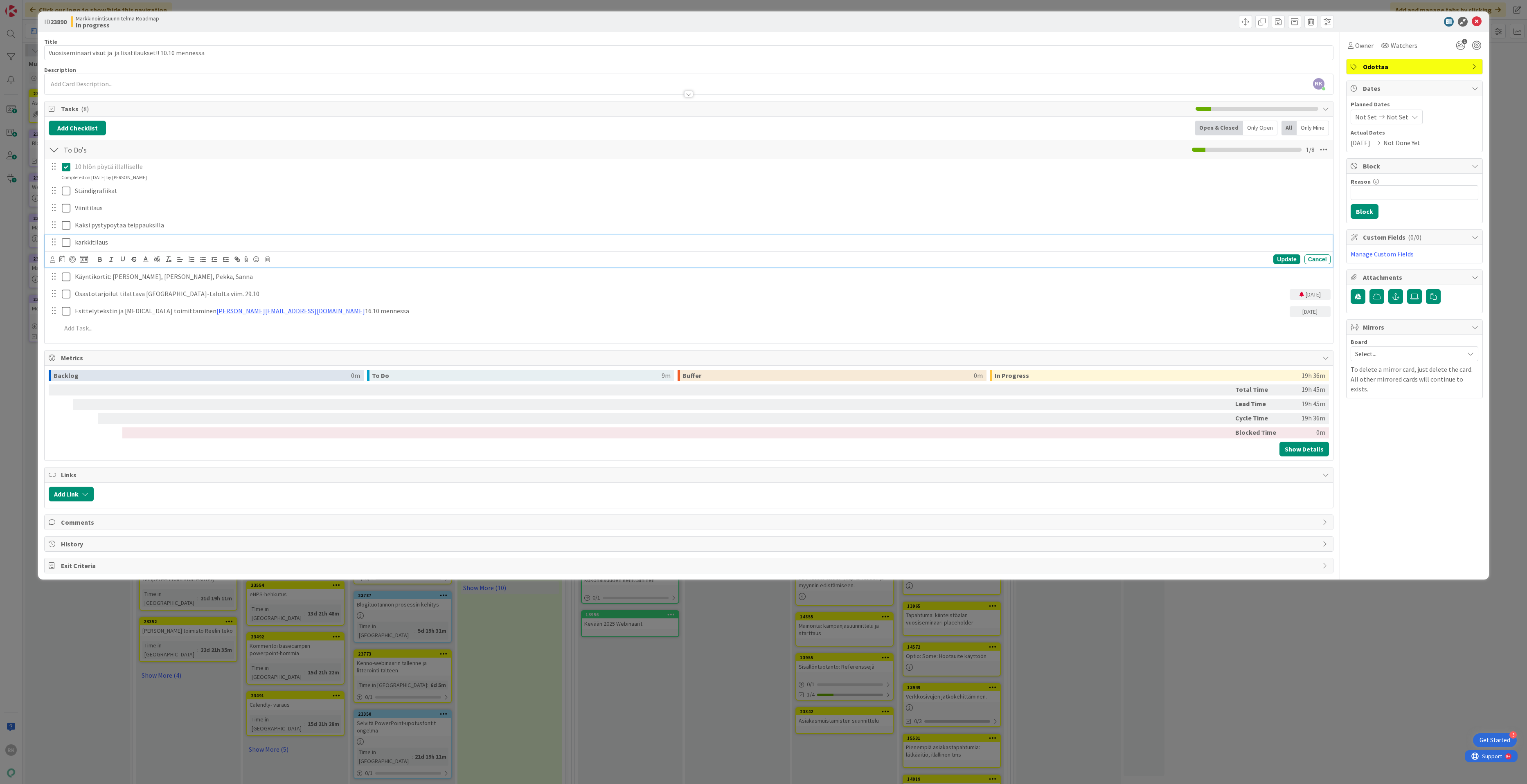
click at [164, 180] on div "10 hlön pöytä illalliselle Update Cancel Completed on [DATE] by [PERSON_NAME]" at bounding box center [689, 170] width 1288 height 22
click at [156, 197] on div "Ständigrafiikat" at bounding box center [701, 191] width 1259 height 14
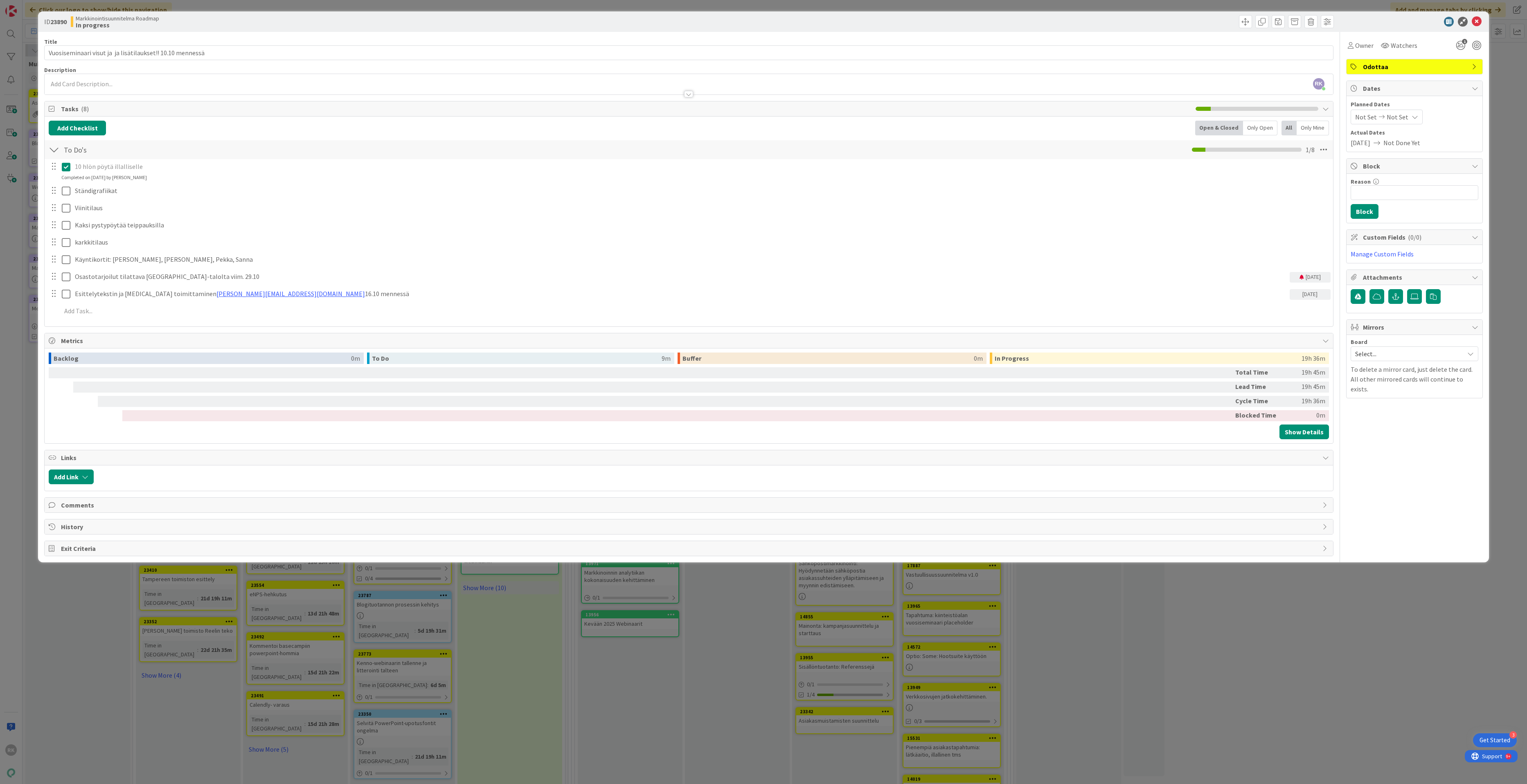
click at [82, 320] on div "10 hlön pöytä illalliselle Update Cancel Completed on [DATE] by [PERSON_NAME] S…" at bounding box center [688, 241] width 1280 height 162
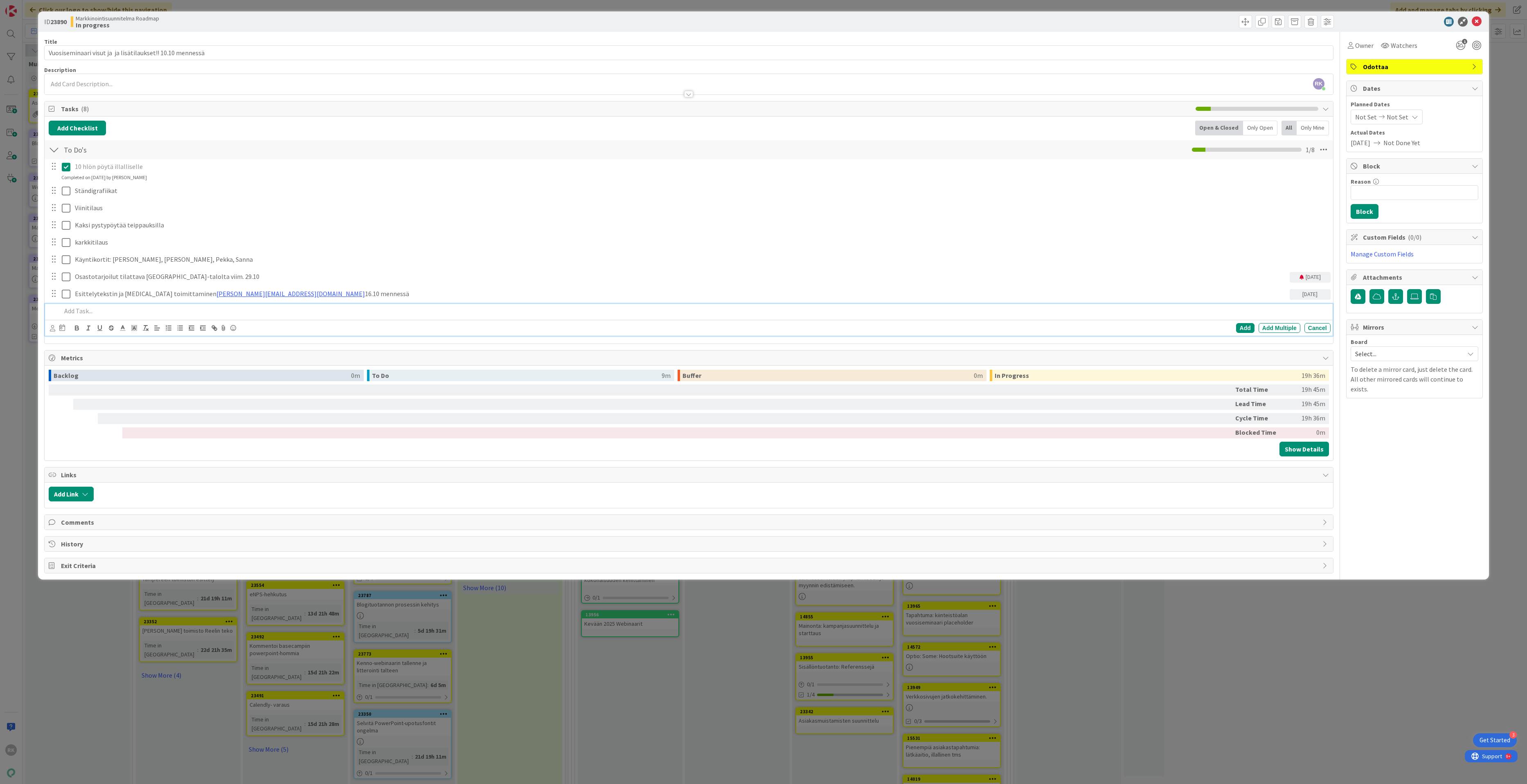
click at [84, 316] on p at bounding box center [694, 311] width 1266 height 9
click at [64, 331] on icon at bounding box center [62, 327] width 6 height 7
click at [160, 398] on td "10" at bounding box center [156, 396] width 16 height 15
type input "[DATE]"
click at [1238, 331] on div "Add" at bounding box center [1245, 328] width 18 height 10
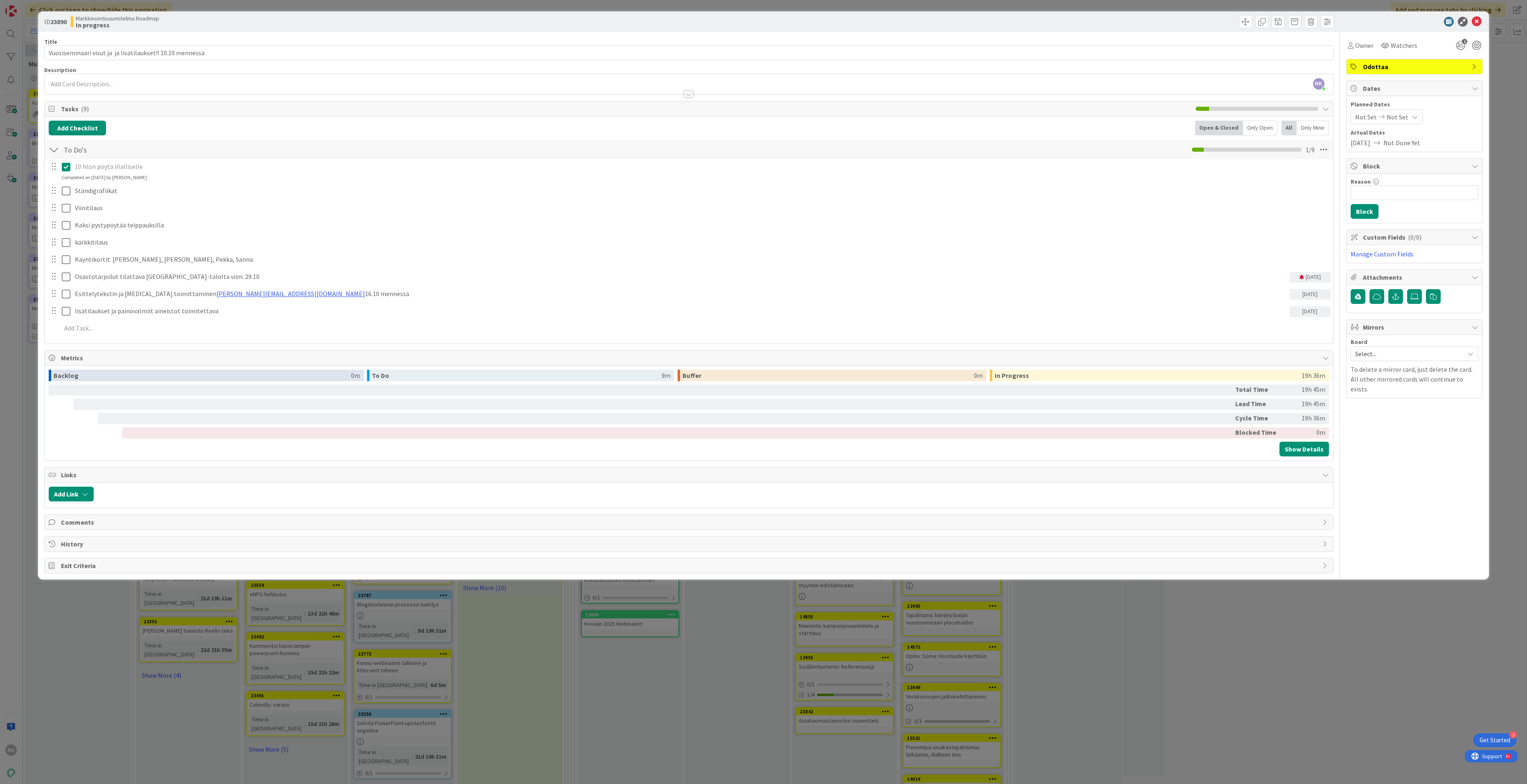
click at [1302, 294] on div "[DATE]" at bounding box center [1310, 295] width 41 height 11
click at [1348, 481] on span "None" at bounding box center [1348, 480] width 92 height 11
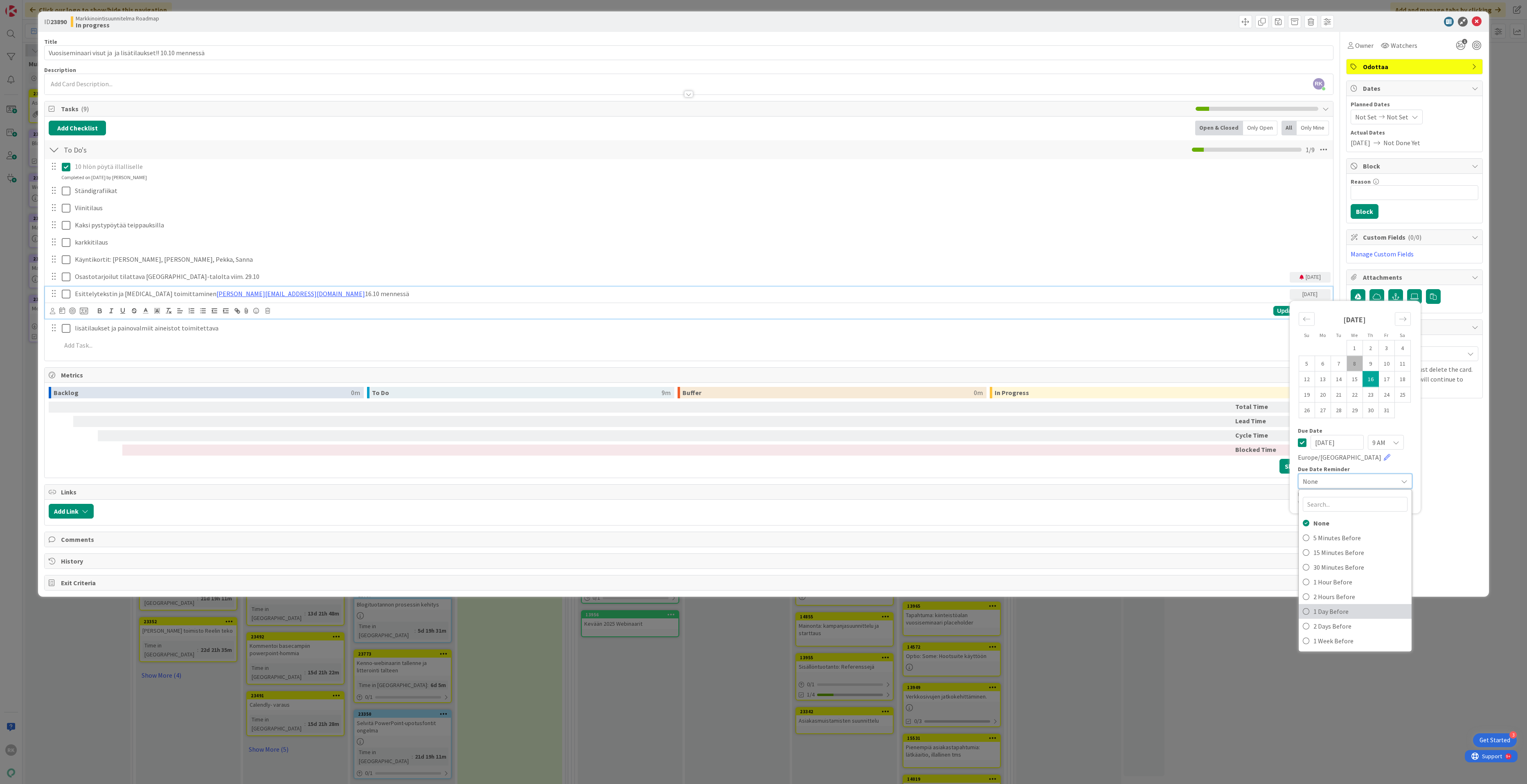
click at [1305, 612] on icon at bounding box center [1306, 612] width 7 height 12
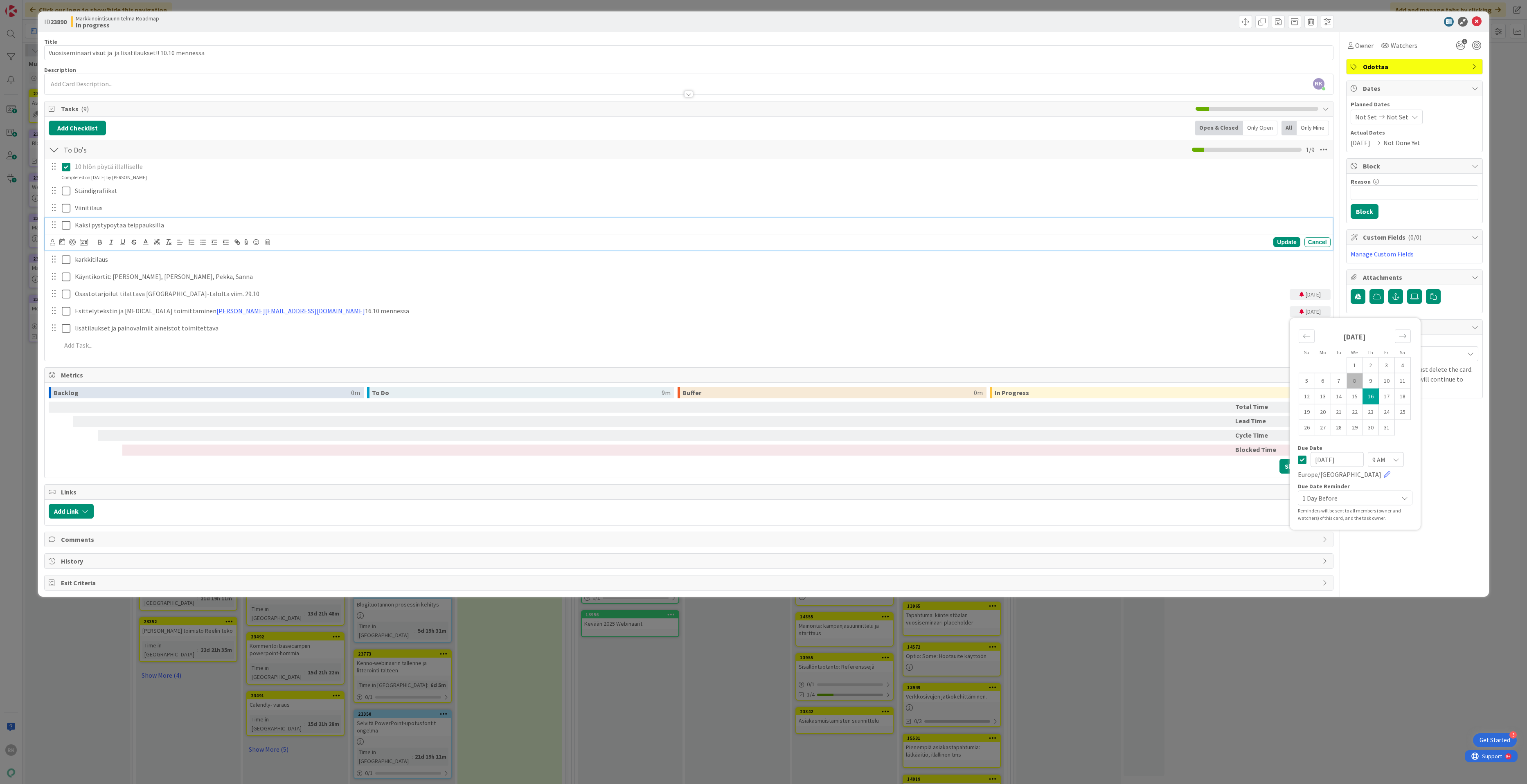
click at [1134, 229] on p "Kaksi pystypöytää teippauksilla" at bounding box center [701, 225] width 1253 height 9
